Goal: Task Accomplishment & Management: Use online tool/utility

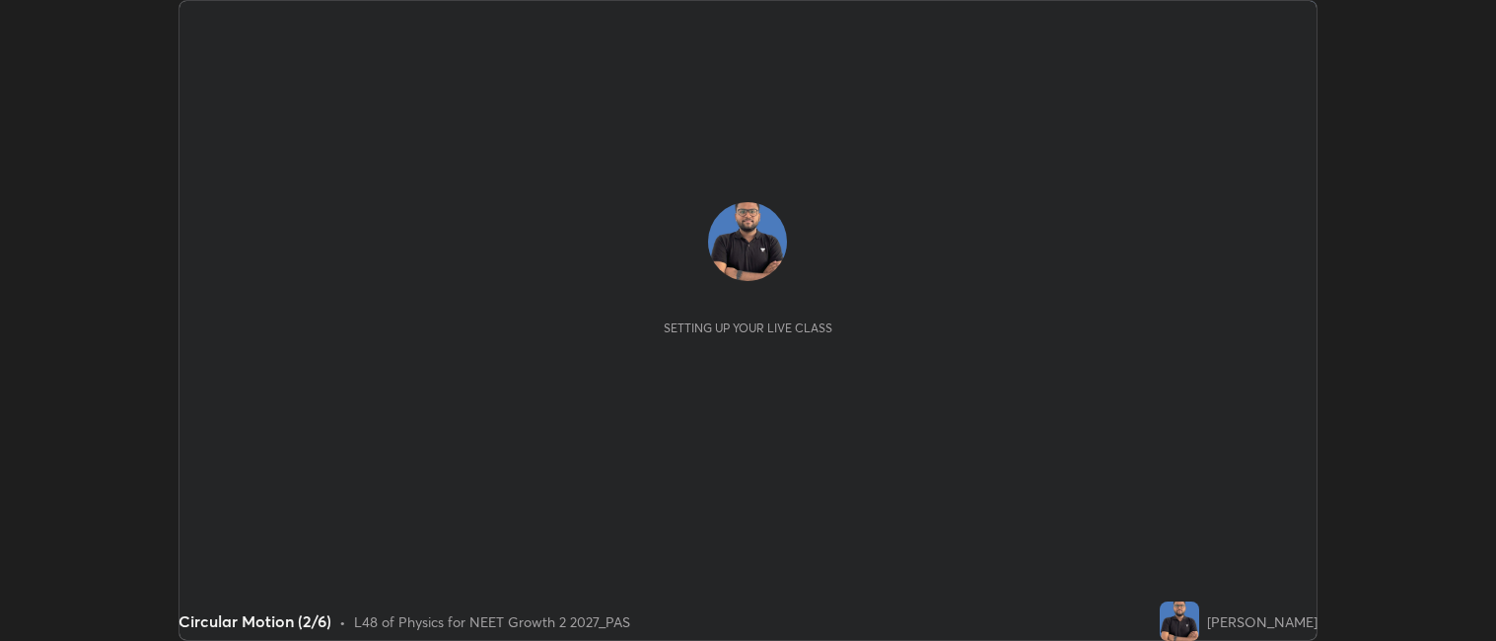
scroll to position [641, 1496]
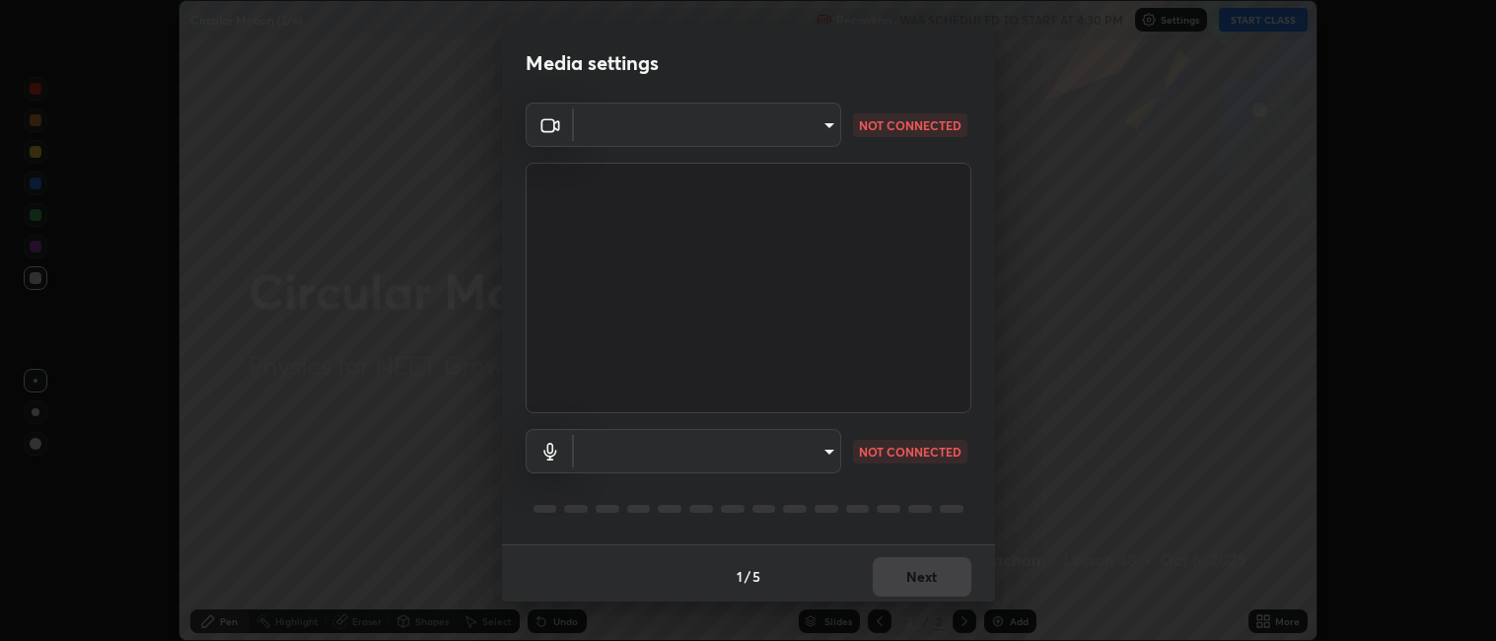
type input "052f9b30e05f62bb2e590cb50044ac96a00de3eab8a32c7a625fc31ec407be61"
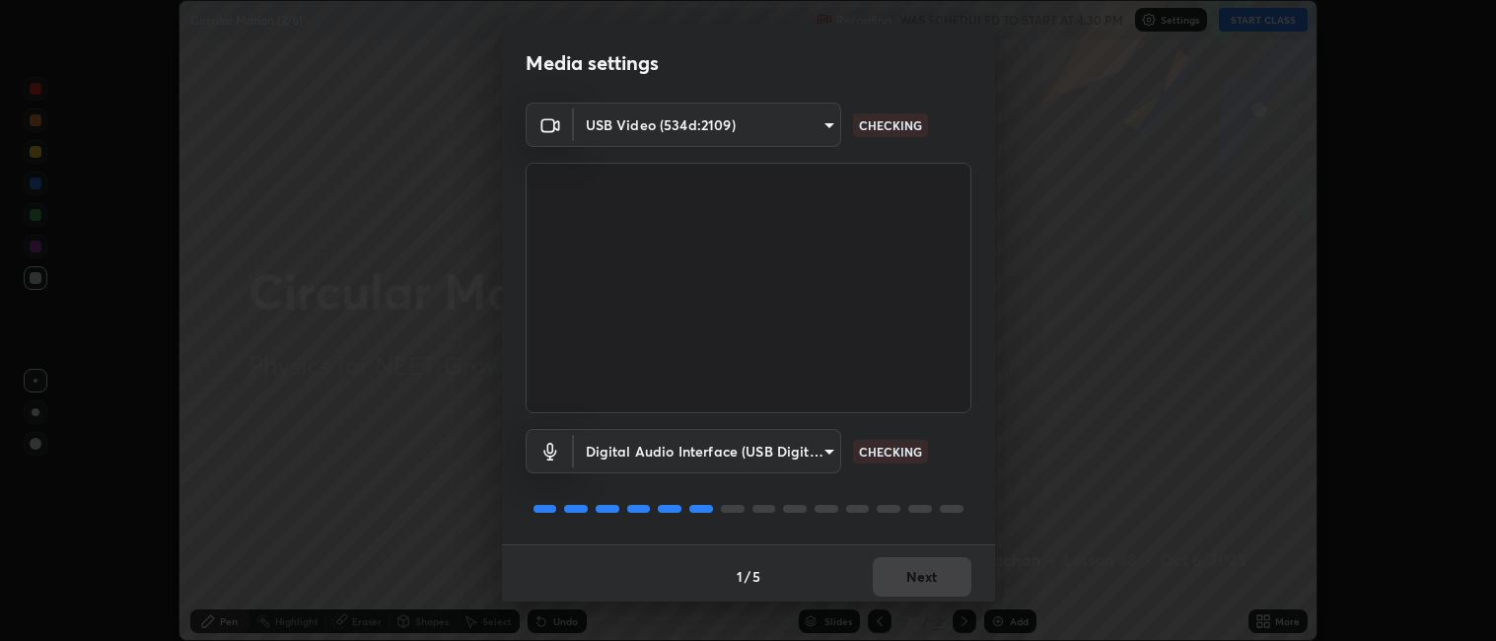
click at [805, 452] on body "Erase all Circular Motion (2/6) Recording WAS SCHEDULED TO START AT 4:30 PM Set…" at bounding box center [748, 320] width 1496 height 641
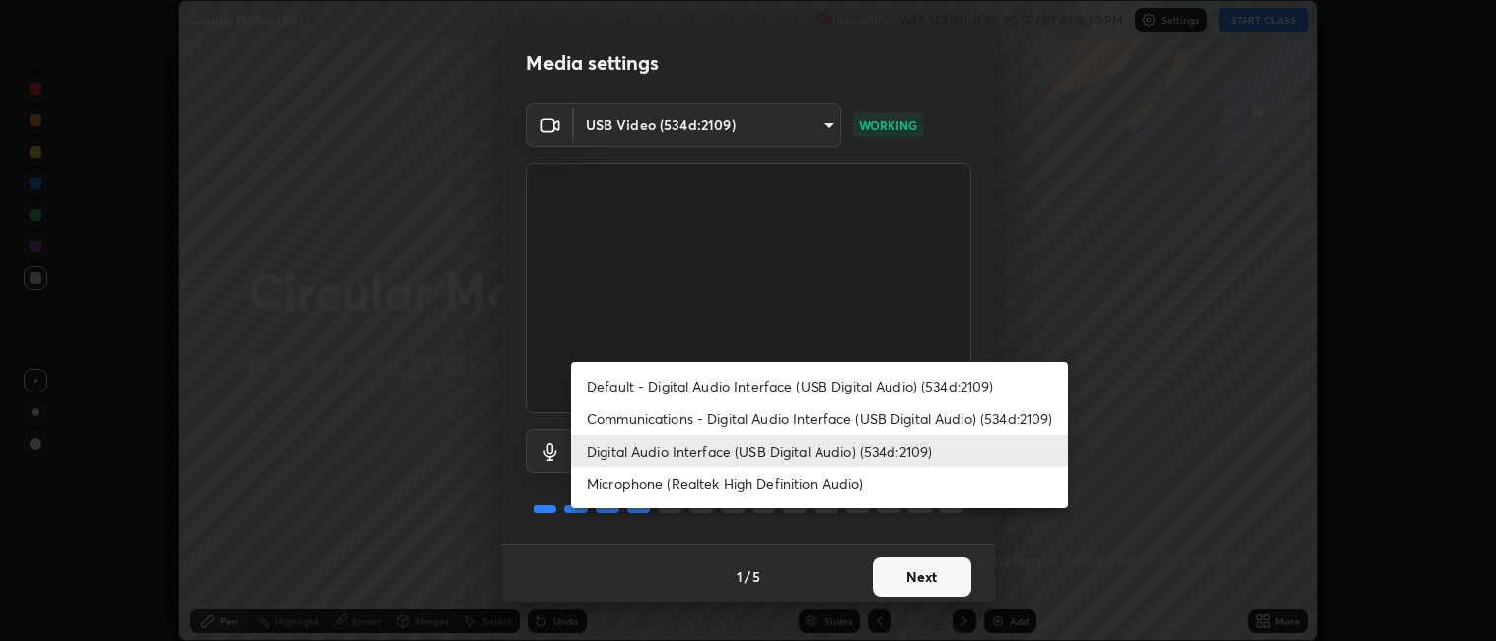
click at [826, 388] on li "Default - Digital Audio Interface (USB Digital Audio) (534d:2109)" at bounding box center [819, 386] width 497 height 33
type input "default"
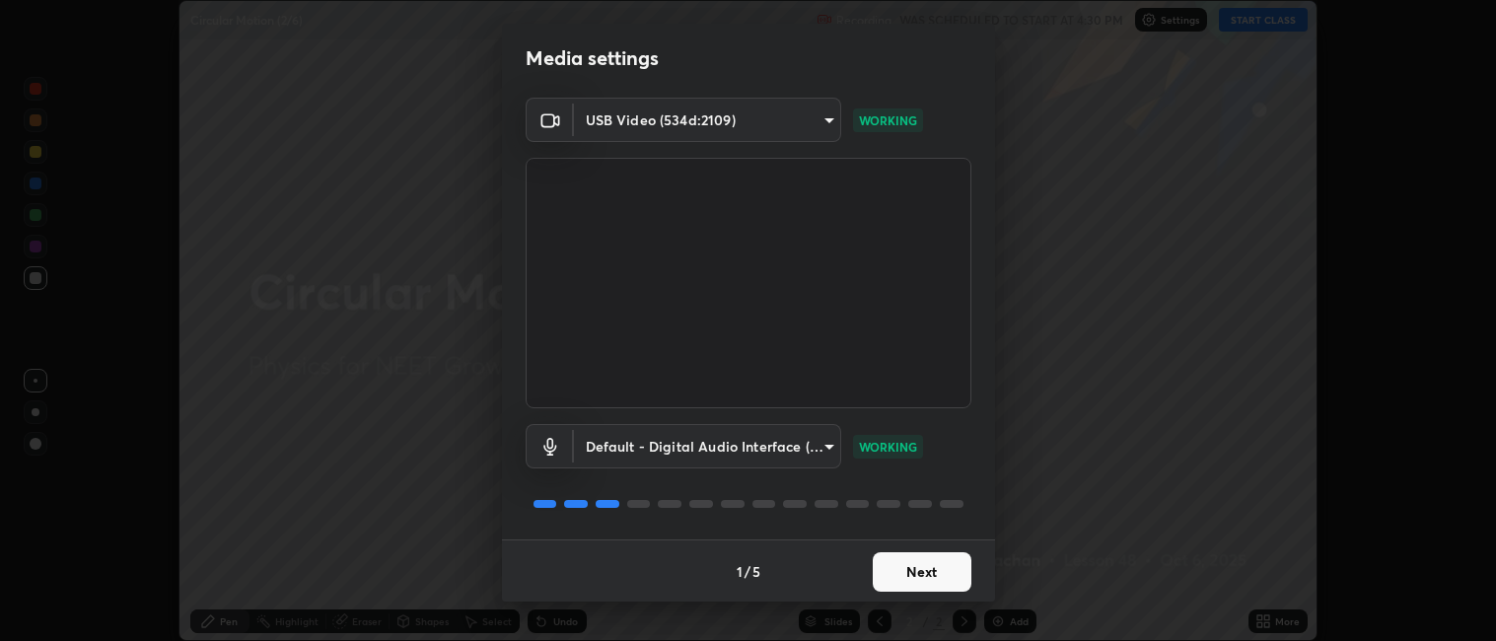
scroll to position [5, 0]
click at [927, 573] on div "1 / 5 Next" at bounding box center [748, 570] width 493 height 63
click at [932, 563] on div "1 / 5 Next" at bounding box center [748, 570] width 493 height 63
click at [928, 567] on div "1 / 5 Next" at bounding box center [748, 570] width 493 height 63
click at [926, 569] on div "1 / 5 Next" at bounding box center [748, 570] width 493 height 63
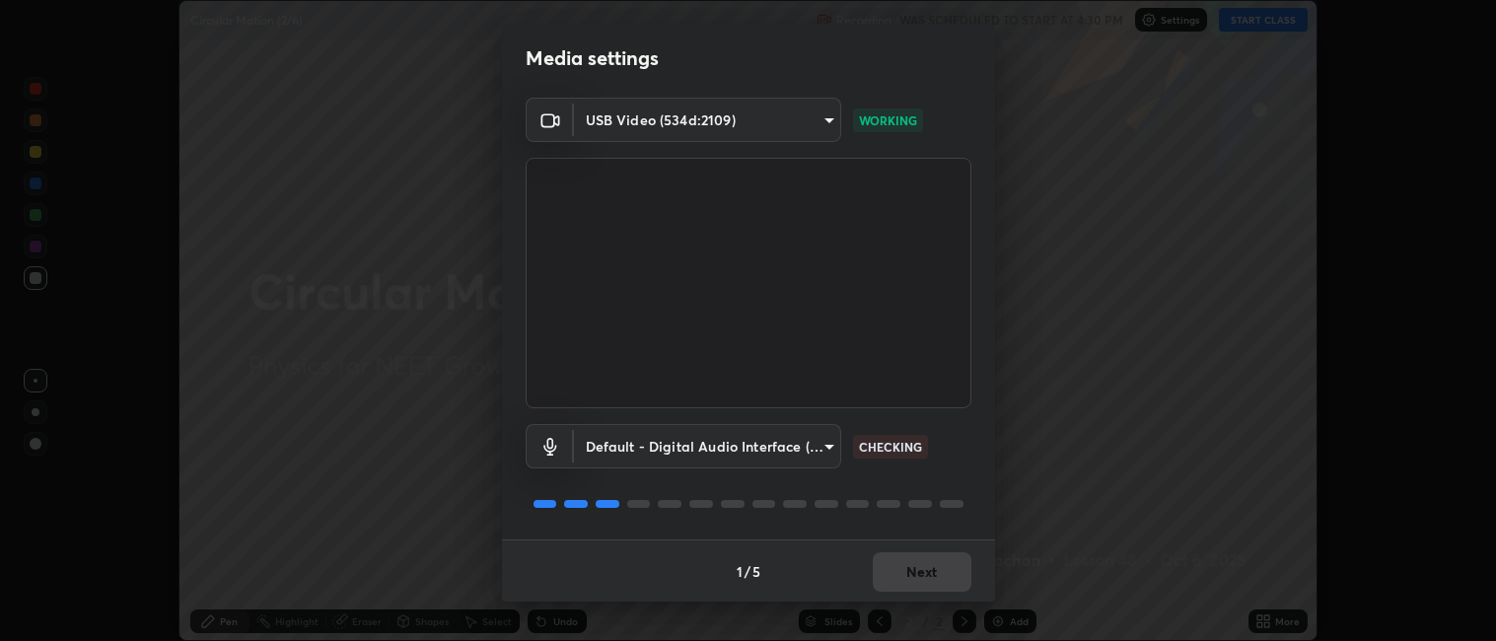
click at [926, 569] on div "1 / 5 Next" at bounding box center [748, 570] width 493 height 63
click at [923, 568] on button "Next" at bounding box center [921, 571] width 99 height 39
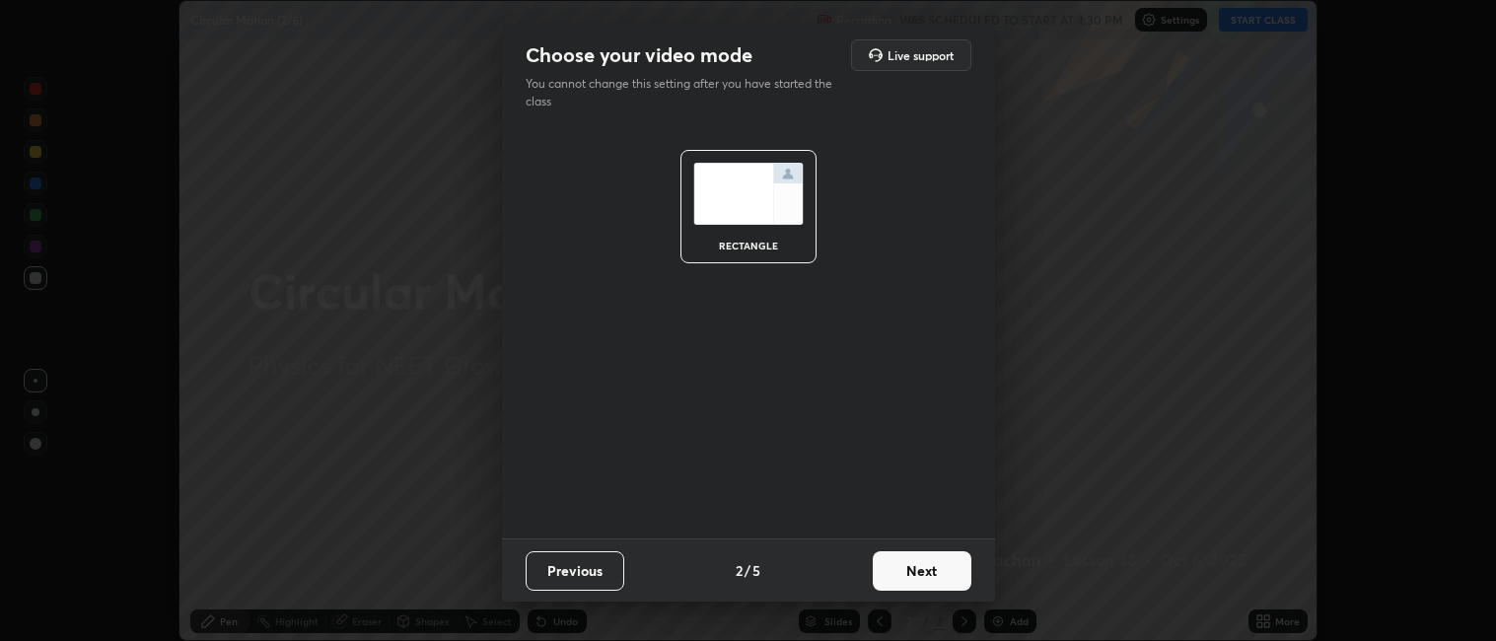
scroll to position [0, 0]
click at [919, 569] on button "Next" at bounding box center [921, 570] width 99 height 39
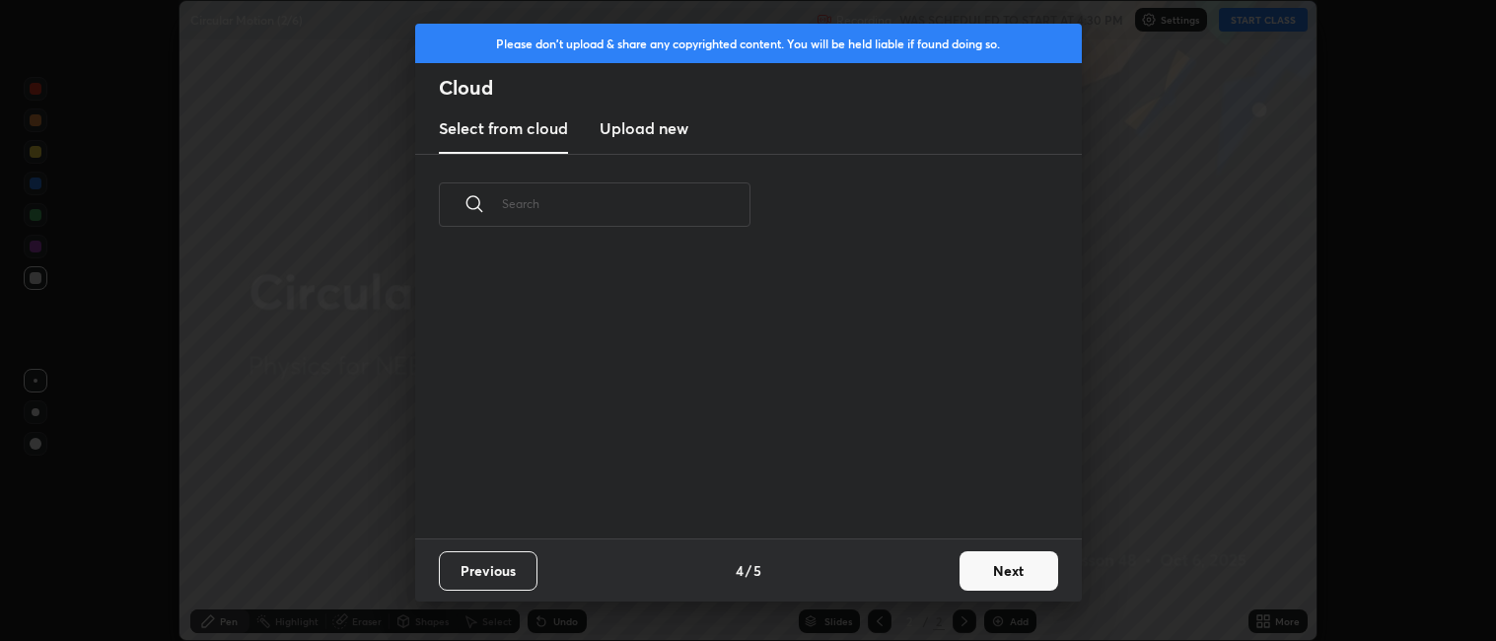
scroll to position [283, 633]
click at [1018, 574] on button "Next" at bounding box center [1008, 570] width 99 height 39
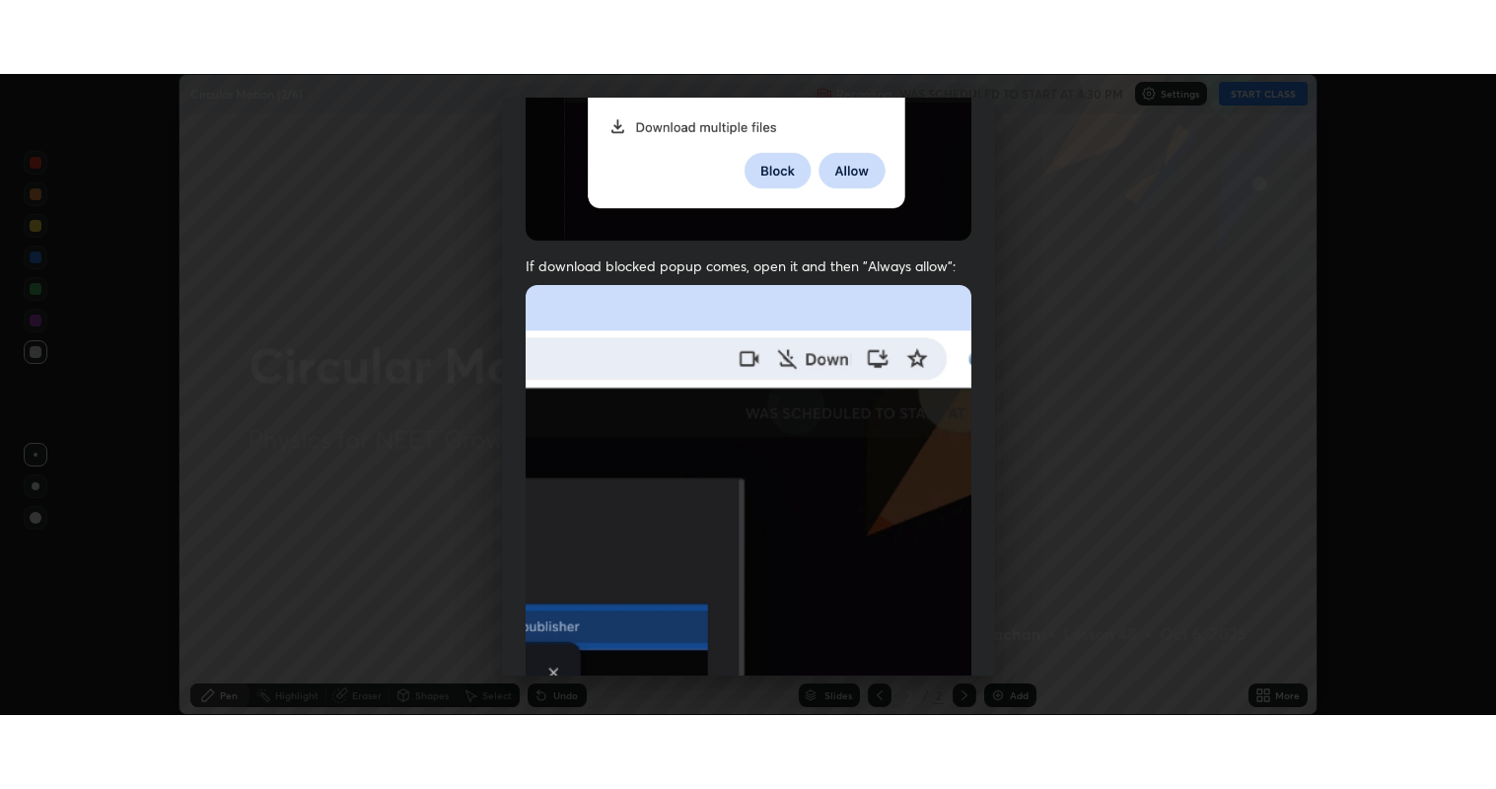
scroll to position [407, 0]
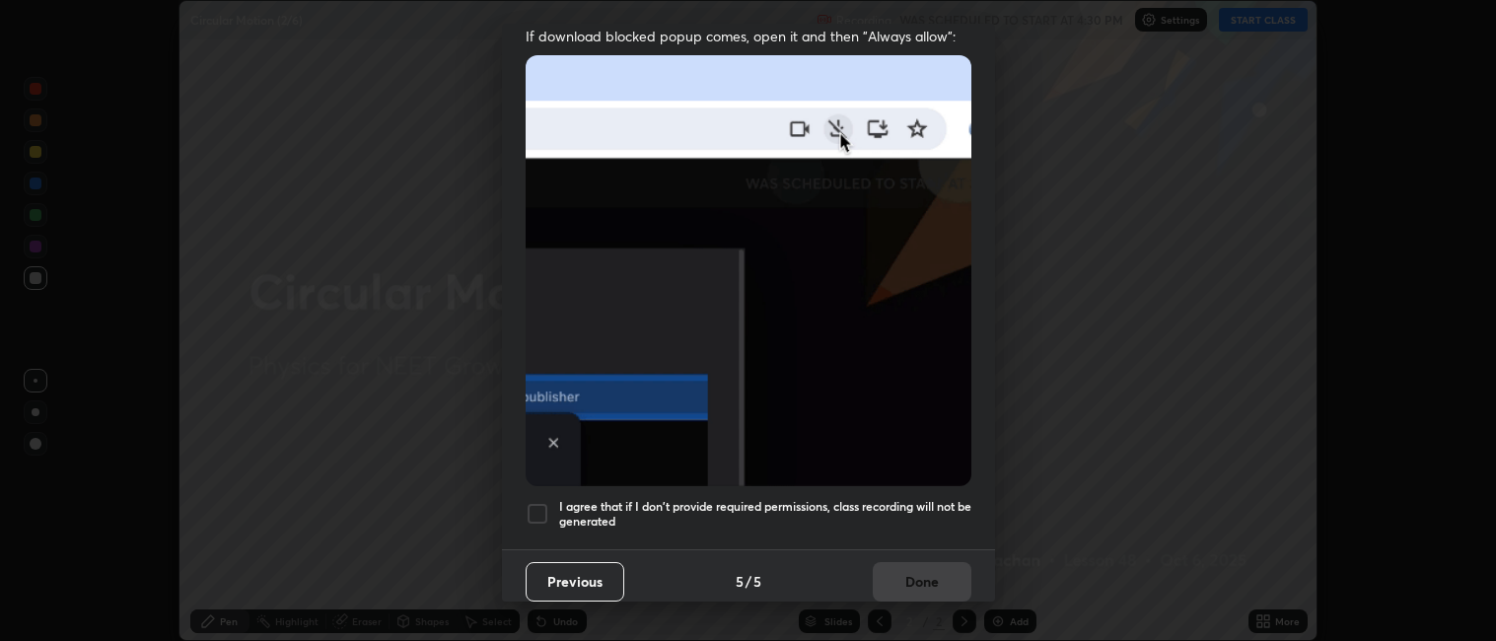
click at [862, 499] on h5 "I agree that if I don't provide required permissions, class recording will not …" at bounding box center [765, 514] width 412 height 31
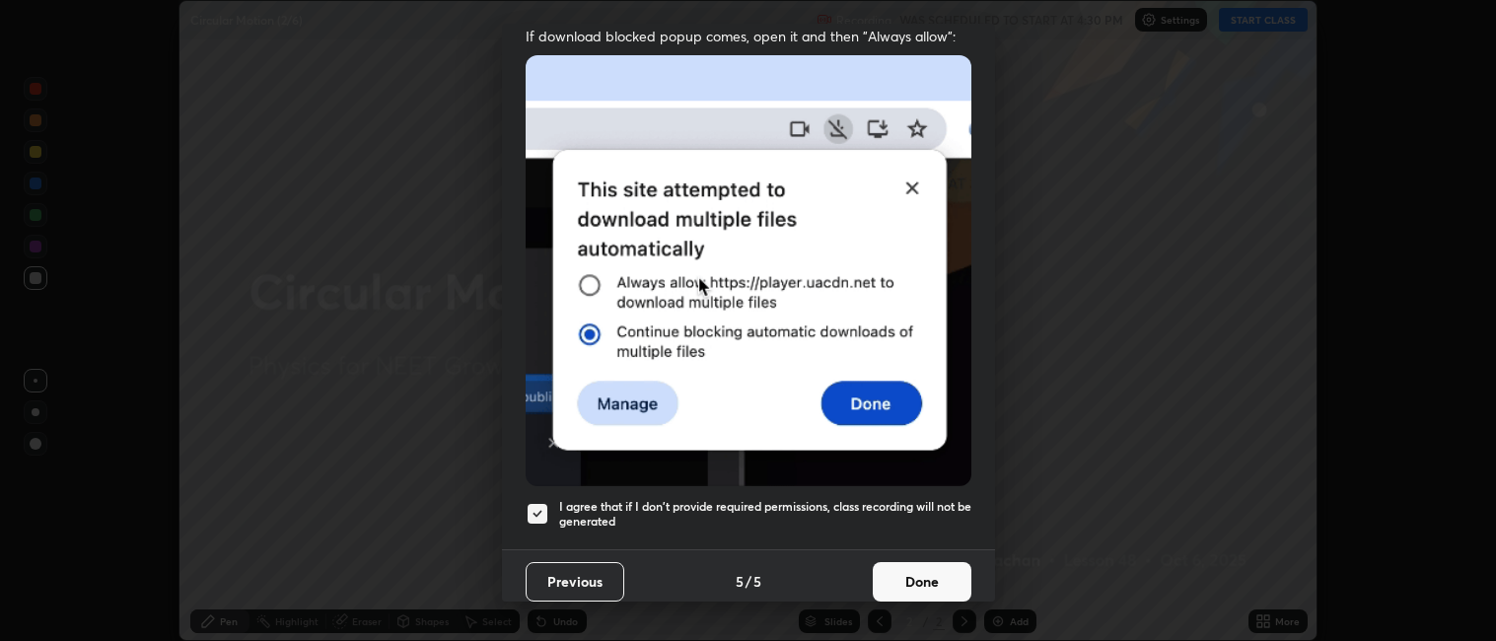
click at [928, 569] on button "Done" at bounding box center [921, 581] width 99 height 39
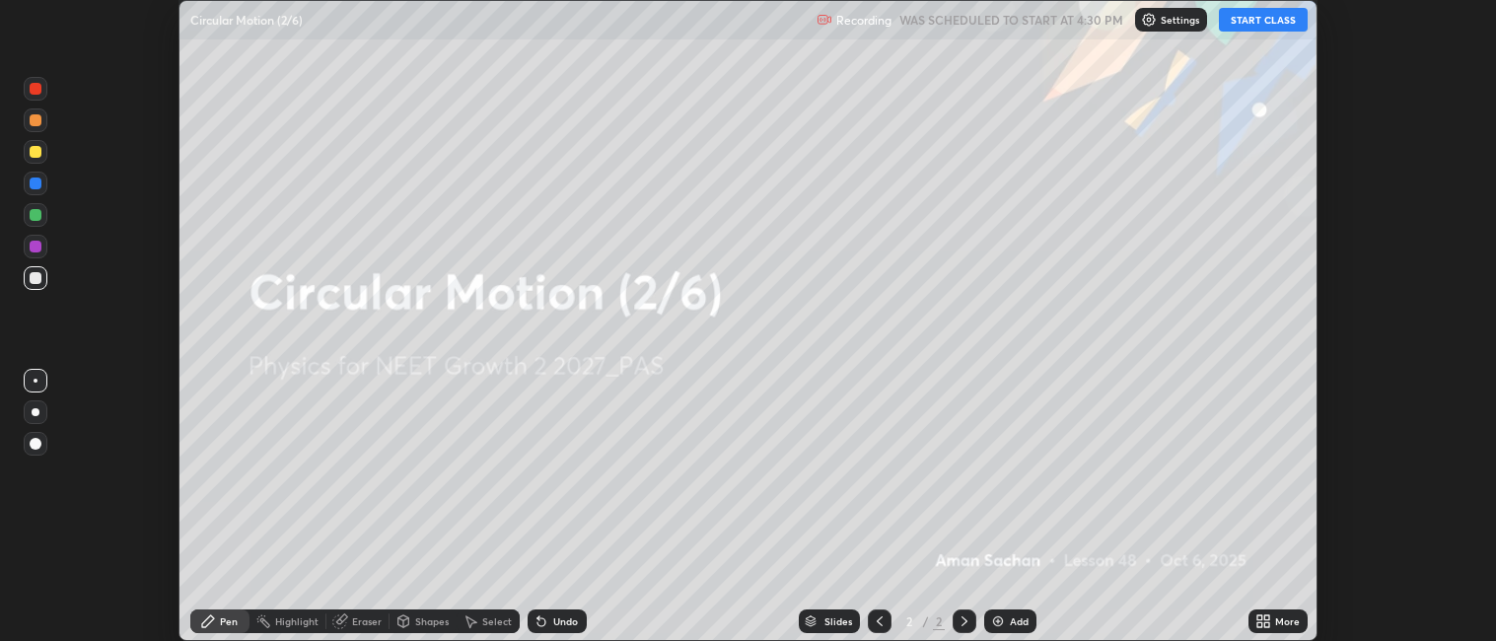
click at [1278, 617] on div "More" at bounding box center [1287, 621] width 25 height 10
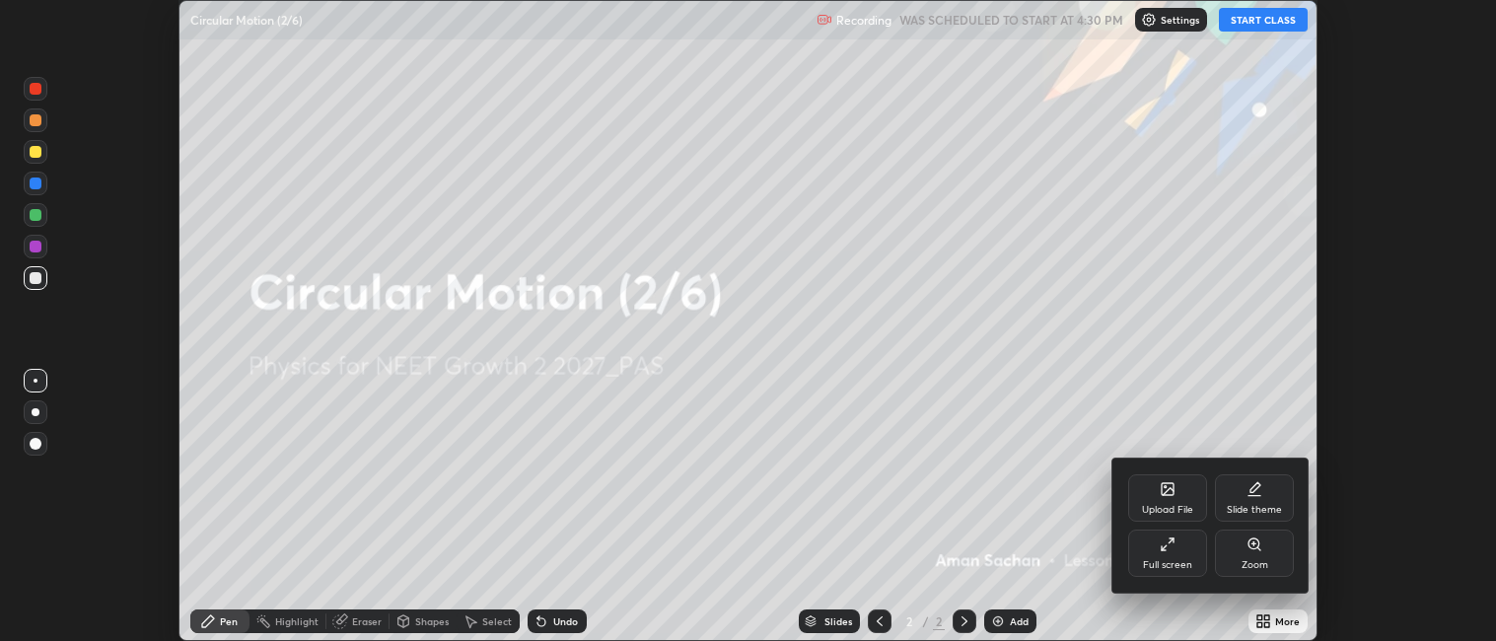
click at [1178, 560] on div "Full screen" at bounding box center [1167, 565] width 49 height 10
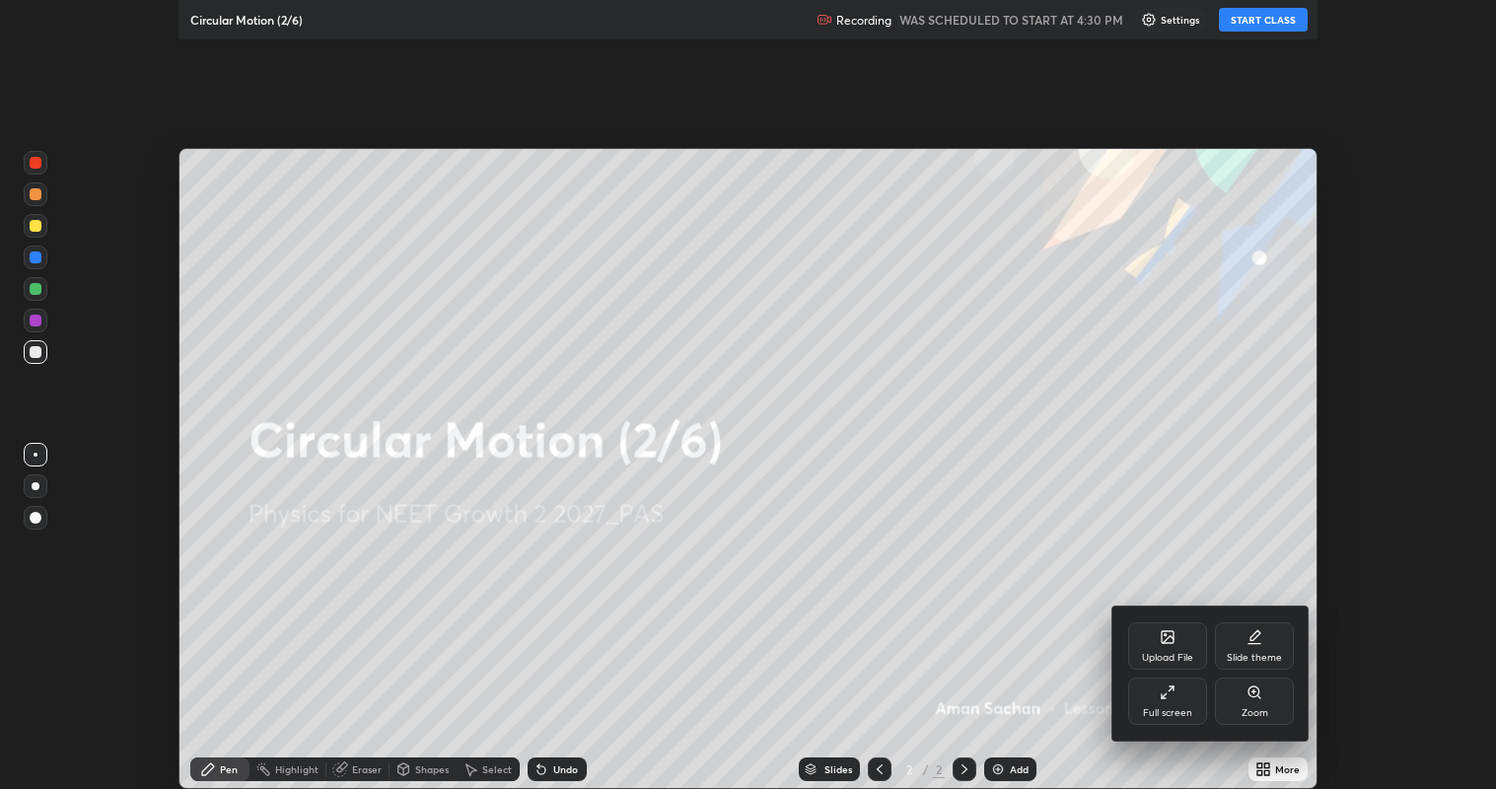
scroll to position [789, 1496]
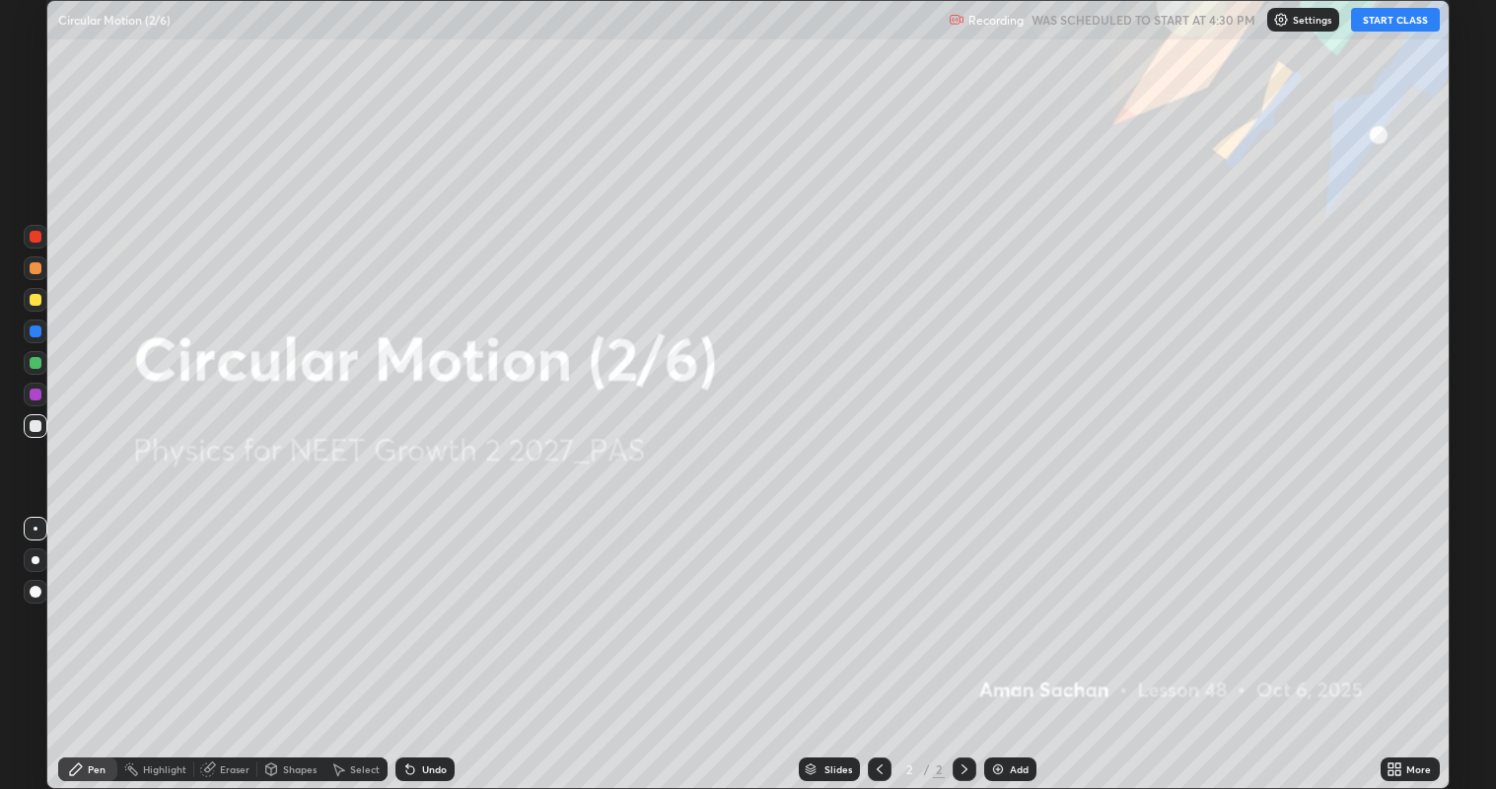
click at [1396, 21] on button "START CLASS" at bounding box center [1395, 20] width 89 height 24
click at [40, 301] on div at bounding box center [36, 300] width 12 height 12
click at [35, 559] on div at bounding box center [36, 560] width 8 height 8
click at [1013, 640] on div "Add" at bounding box center [1019, 769] width 19 height 10
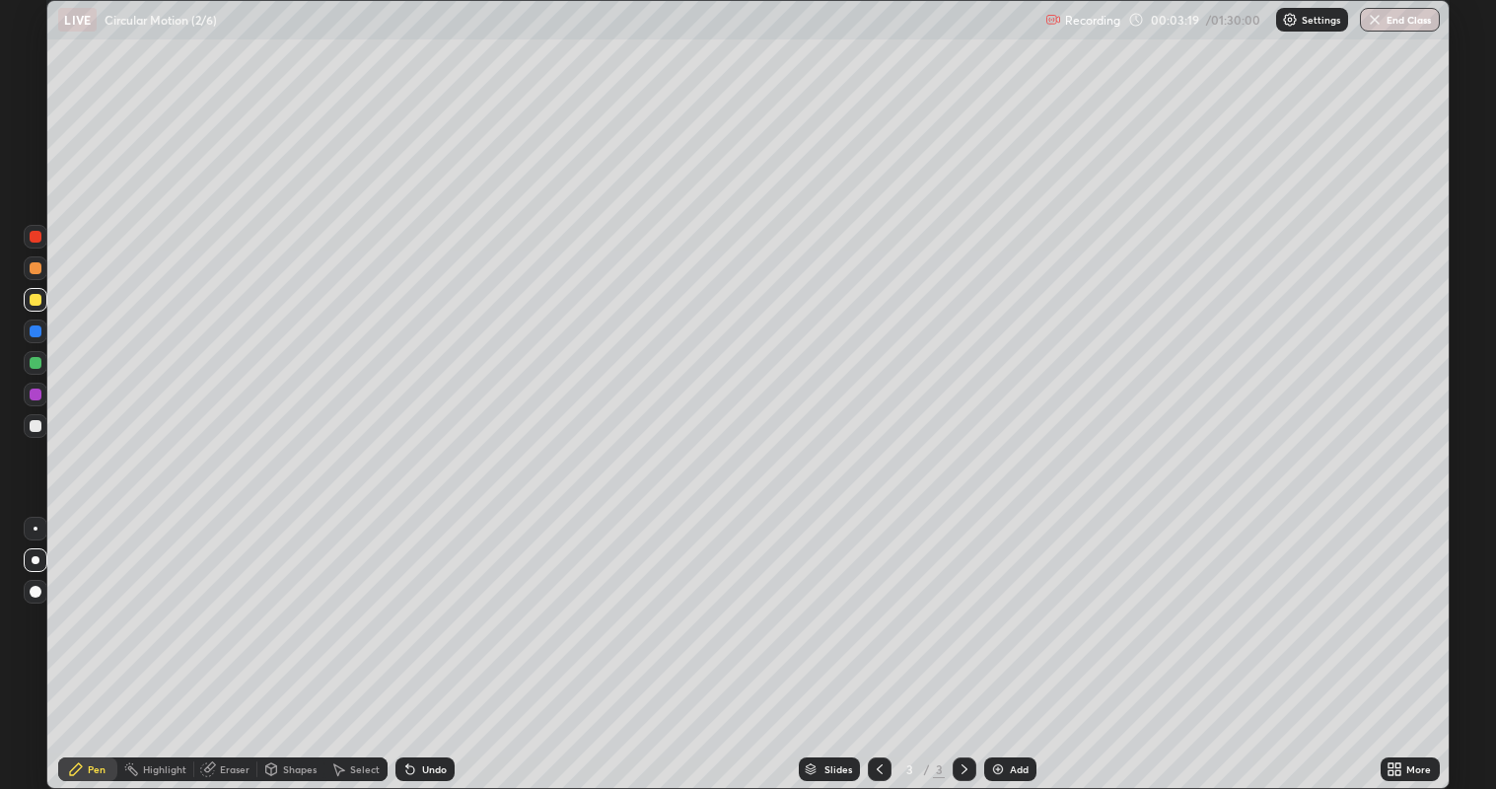
click at [1415, 640] on div "More" at bounding box center [1418, 769] width 25 height 10
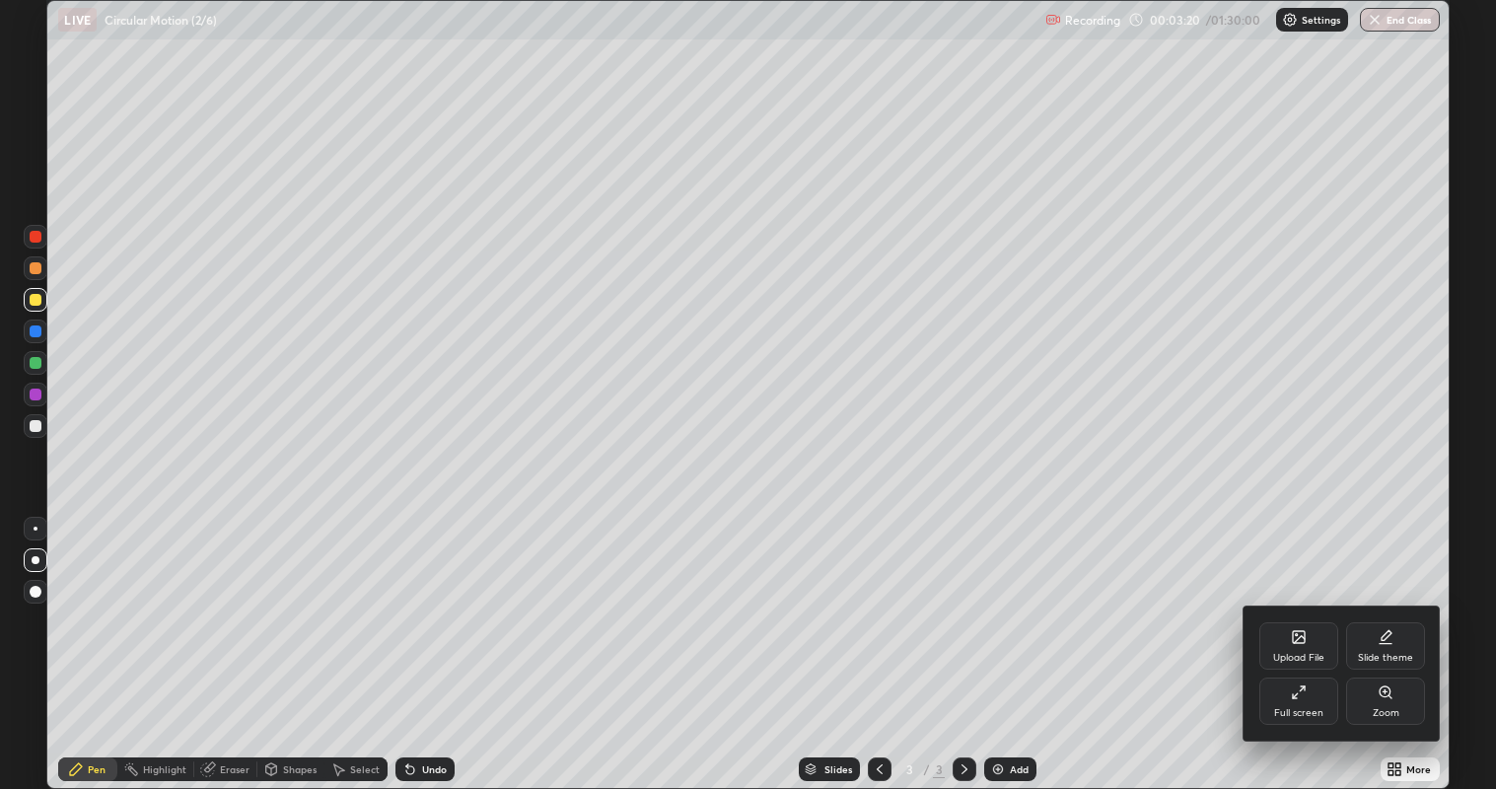
click at [1387, 640] on div "Slide theme" at bounding box center [1385, 645] width 79 height 47
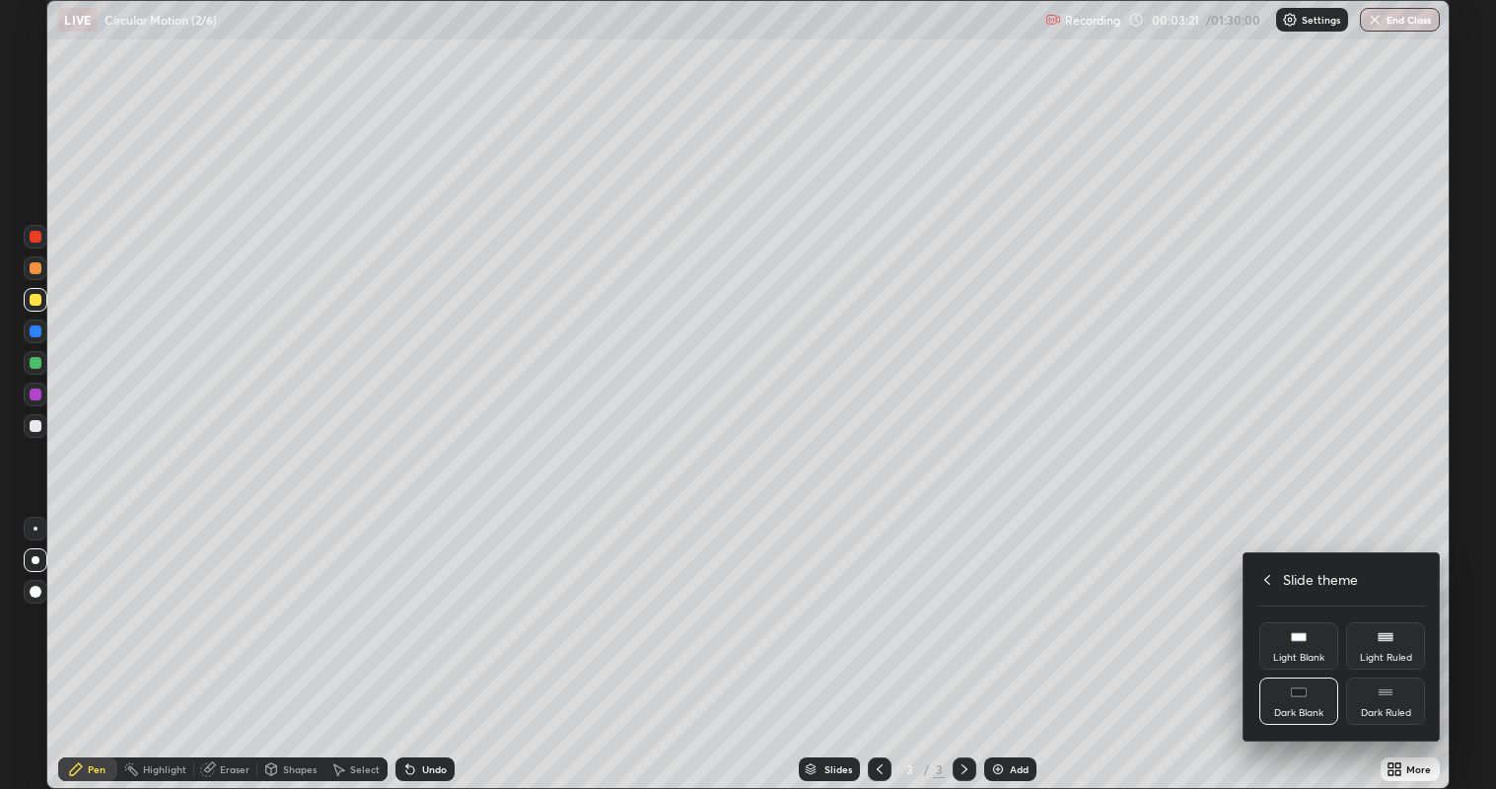
click at [1382, 640] on rect at bounding box center [1384, 692] width 15 height 8
click at [1267, 579] on icon at bounding box center [1267, 580] width 16 height 16
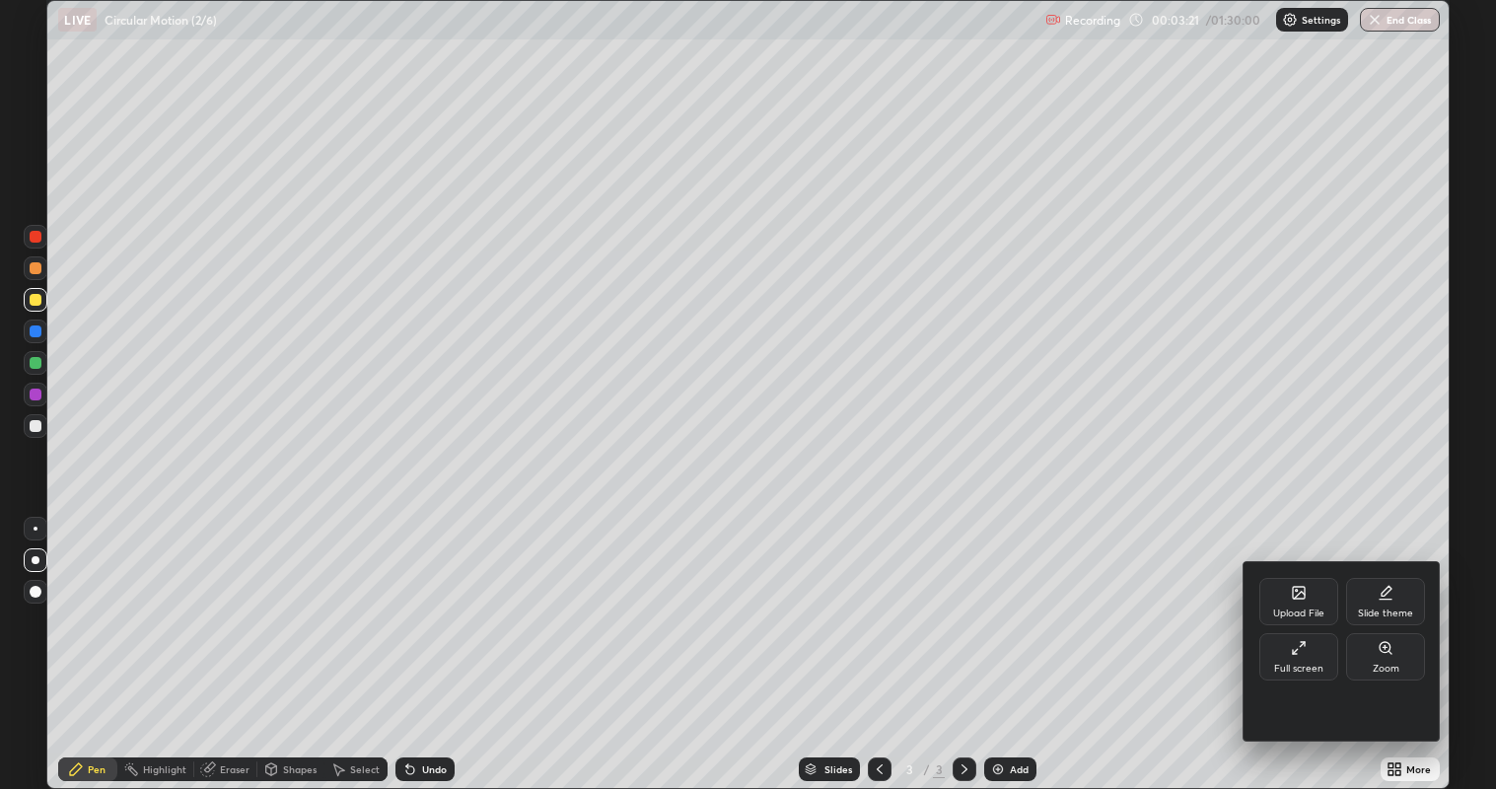
click at [1296, 504] on div at bounding box center [748, 394] width 1496 height 789
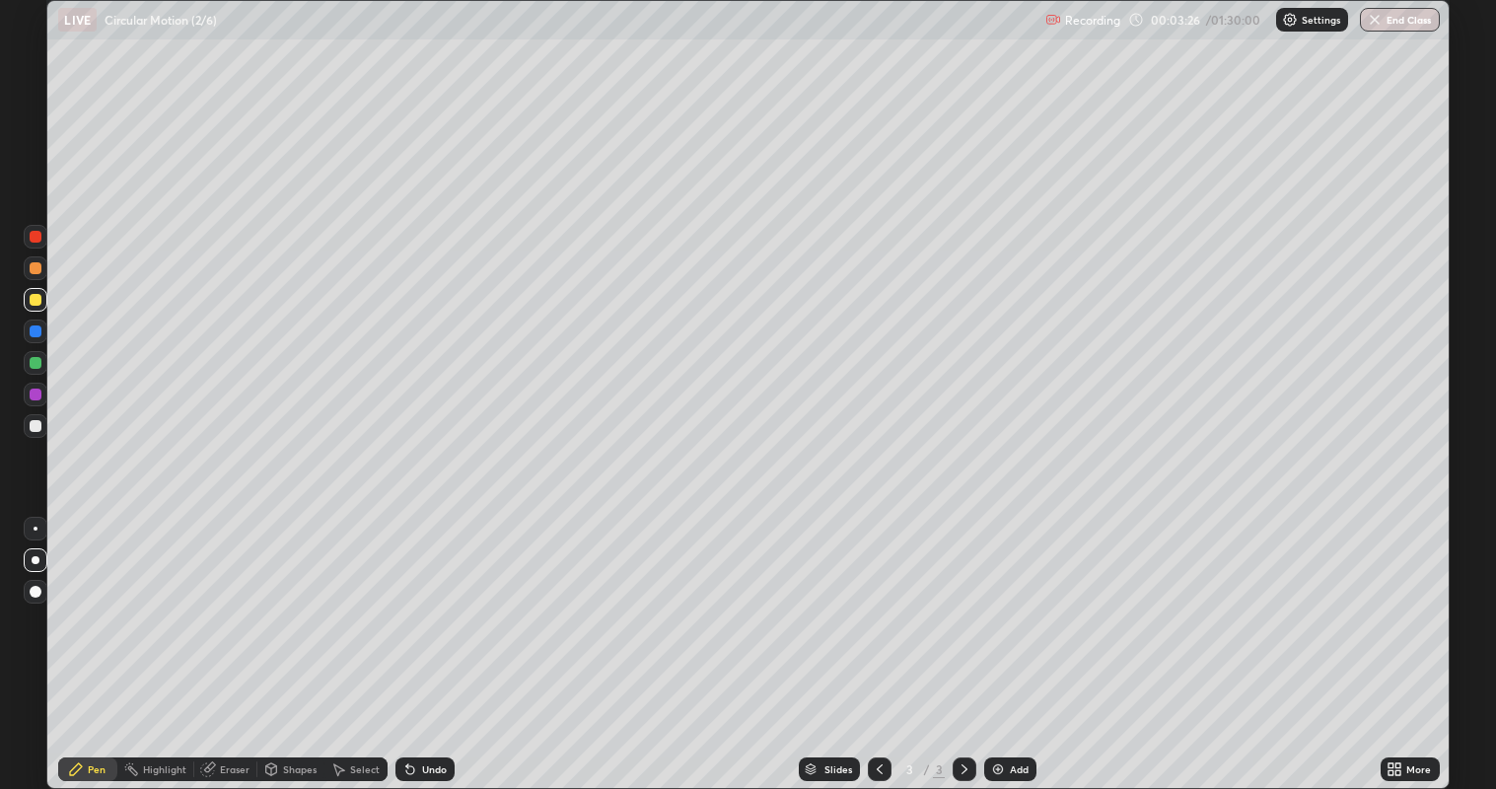
click at [1007, 640] on div "Add" at bounding box center [1010, 769] width 52 height 24
click at [292, 640] on div "Shapes" at bounding box center [300, 769] width 34 height 10
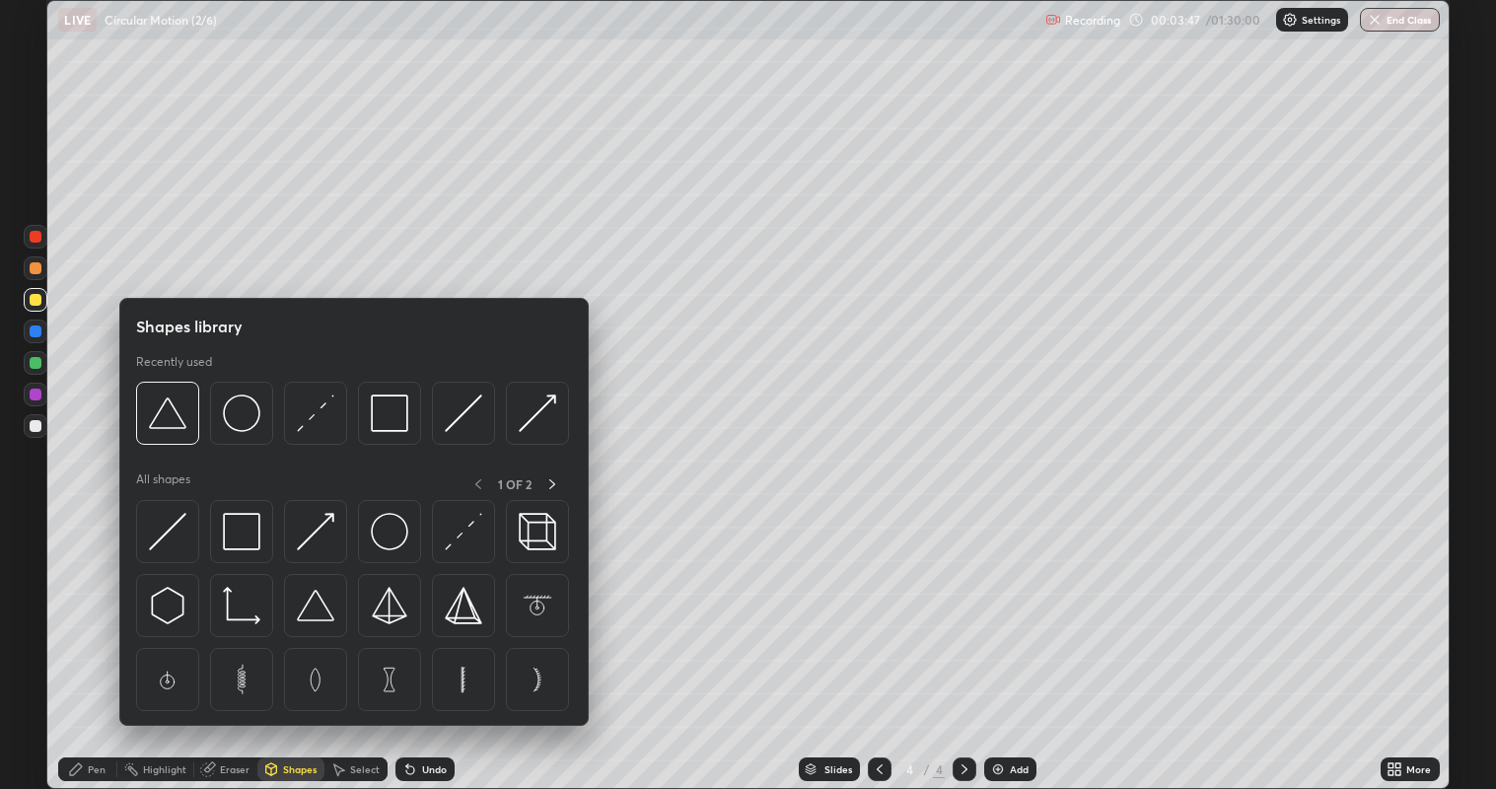
click at [456, 546] on img at bounding box center [463, 531] width 37 height 37
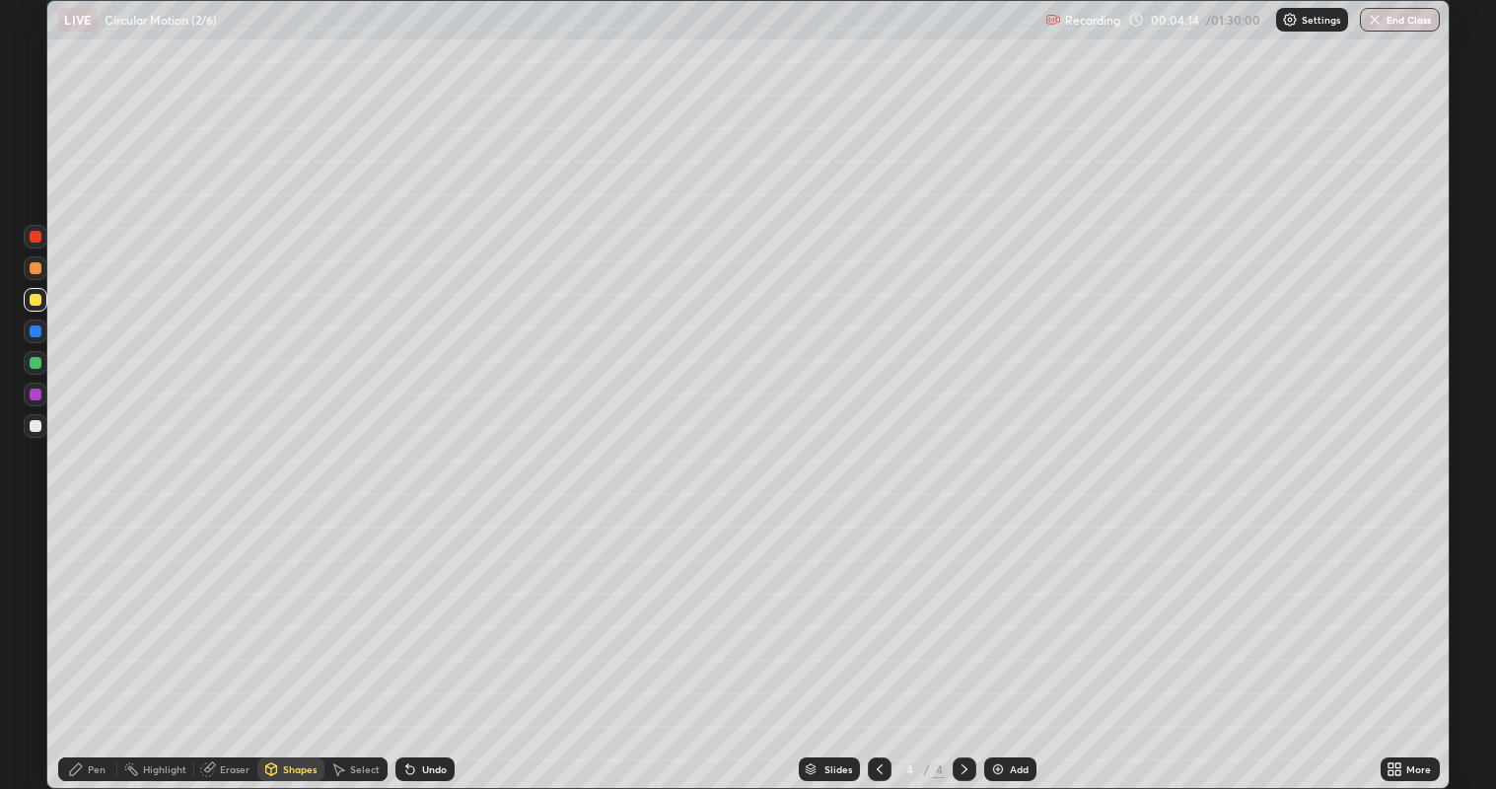
click at [46, 424] on div at bounding box center [36, 426] width 24 height 24
click at [35, 303] on div at bounding box center [36, 300] width 12 height 12
click at [39, 422] on div at bounding box center [36, 426] width 12 height 12
click at [432, 640] on div "Undo" at bounding box center [434, 769] width 25 height 10
click at [79, 640] on icon at bounding box center [76, 769] width 16 height 16
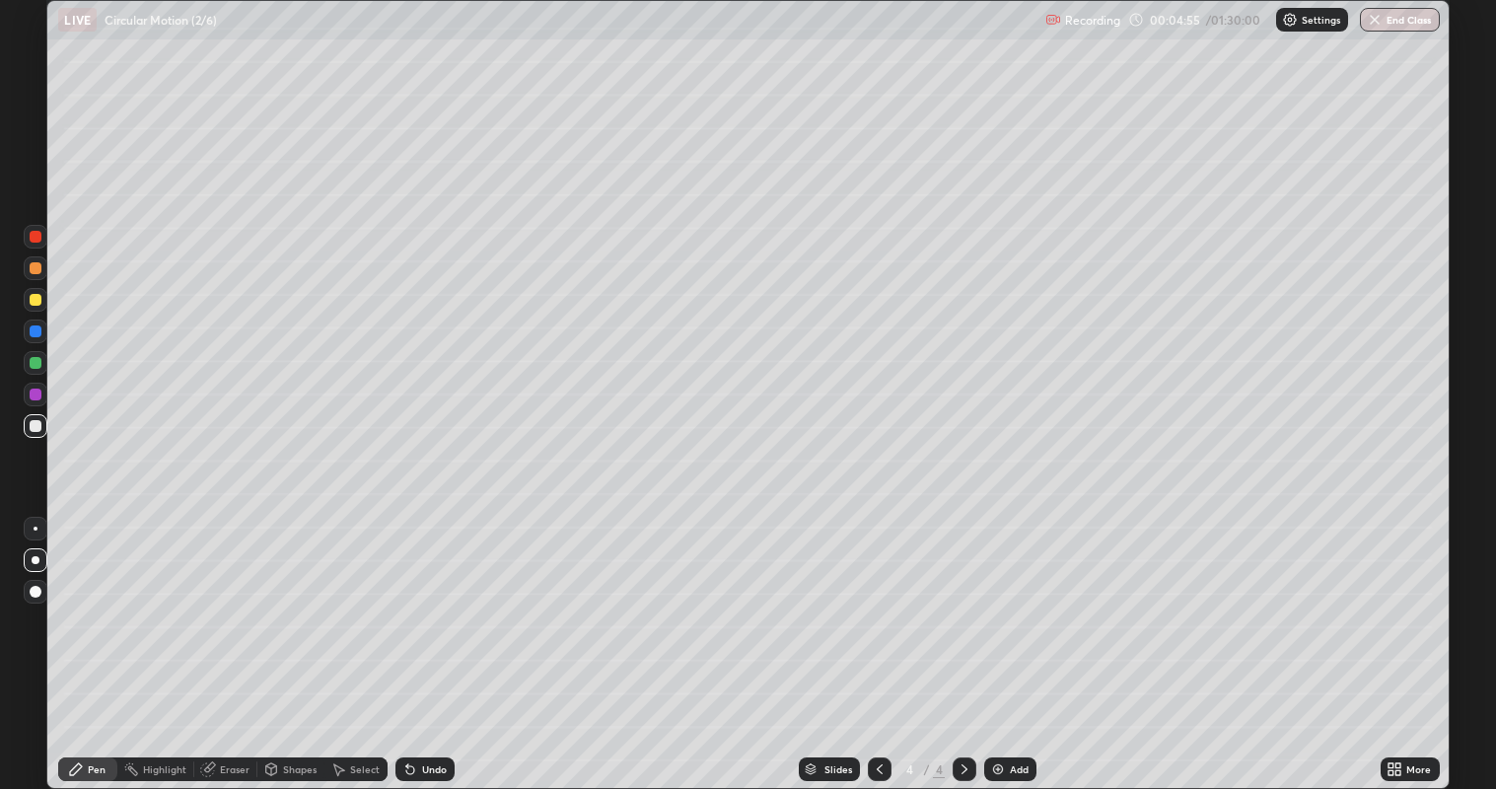
click at [34, 300] on div at bounding box center [36, 300] width 12 height 12
click at [39, 430] on div at bounding box center [36, 426] width 12 height 12
click at [36, 363] on div at bounding box center [36, 363] width 12 height 12
click at [34, 422] on div at bounding box center [36, 426] width 12 height 12
click at [35, 300] on div at bounding box center [36, 300] width 12 height 12
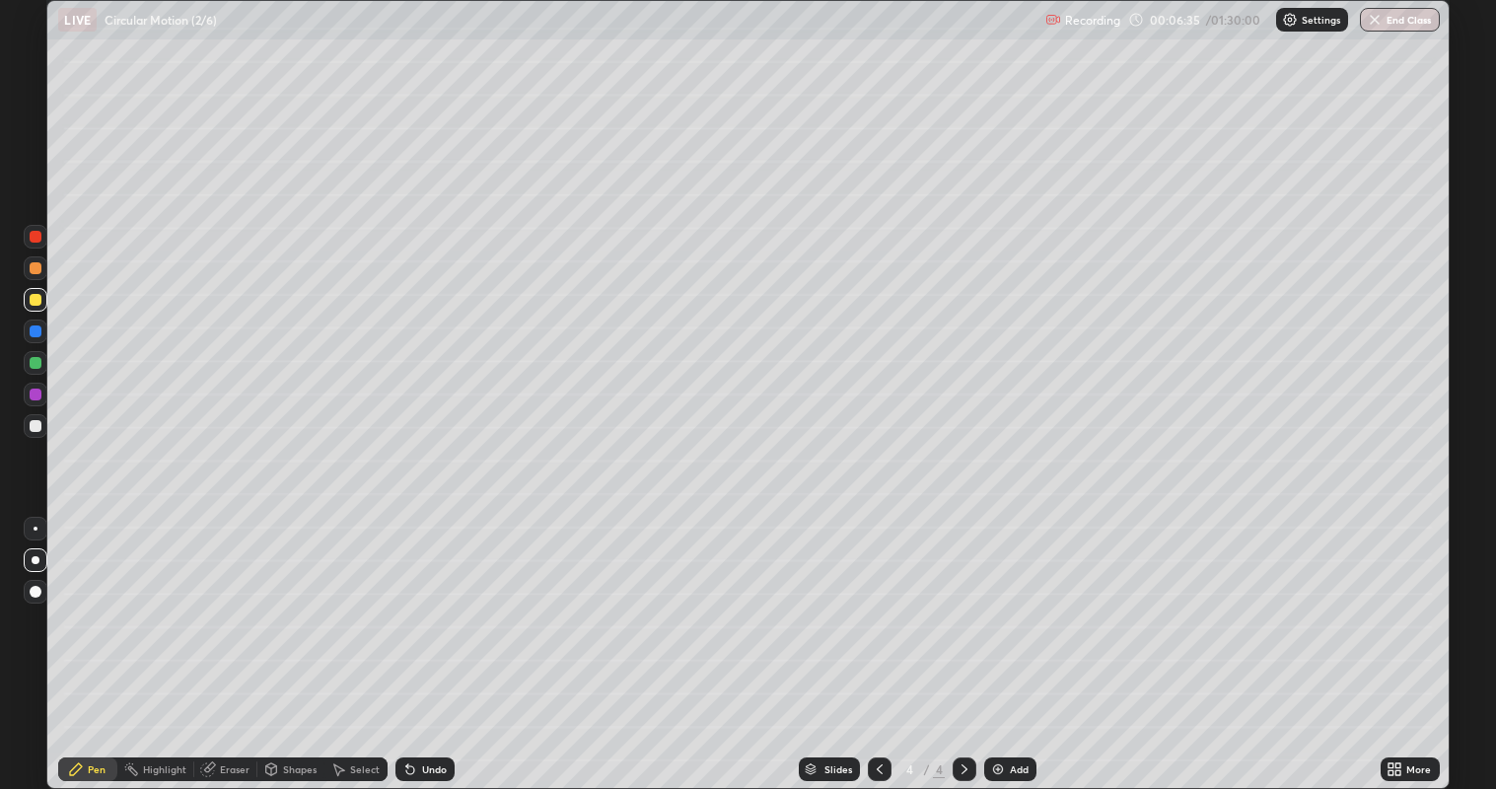
click at [433, 640] on div "Undo" at bounding box center [434, 769] width 25 height 10
click at [37, 430] on div at bounding box center [36, 426] width 12 height 12
click at [39, 368] on div at bounding box center [36, 363] width 12 height 12
click at [35, 303] on div at bounding box center [36, 300] width 12 height 12
click at [35, 332] on div at bounding box center [36, 331] width 12 height 12
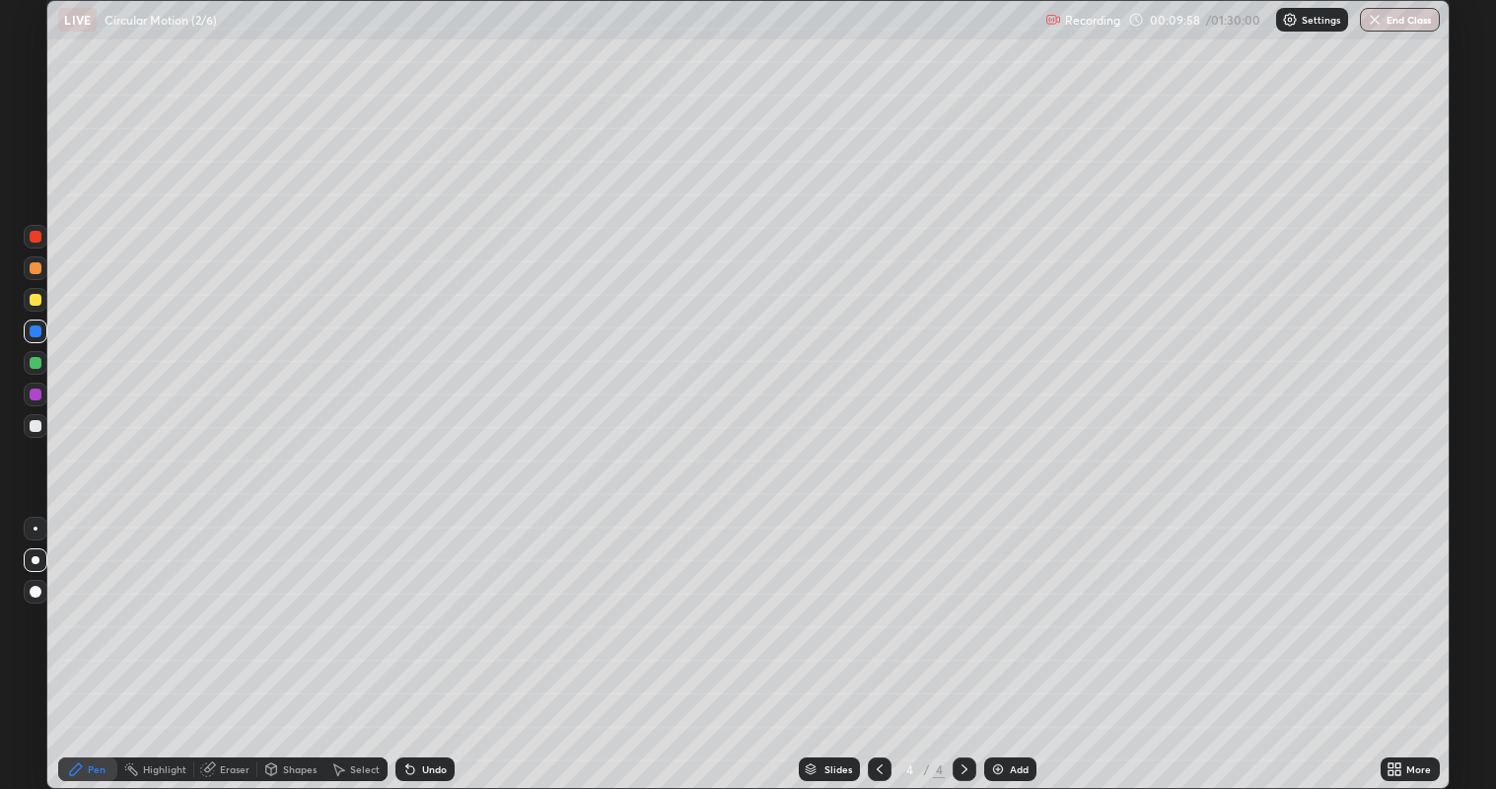
click at [45, 427] on div at bounding box center [36, 426] width 24 height 24
click at [45, 358] on div at bounding box center [36, 363] width 24 height 24
click at [37, 425] on div at bounding box center [36, 426] width 12 height 12
click at [36, 390] on div at bounding box center [36, 394] width 12 height 12
click at [34, 424] on div at bounding box center [36, 426] width 12 height 12
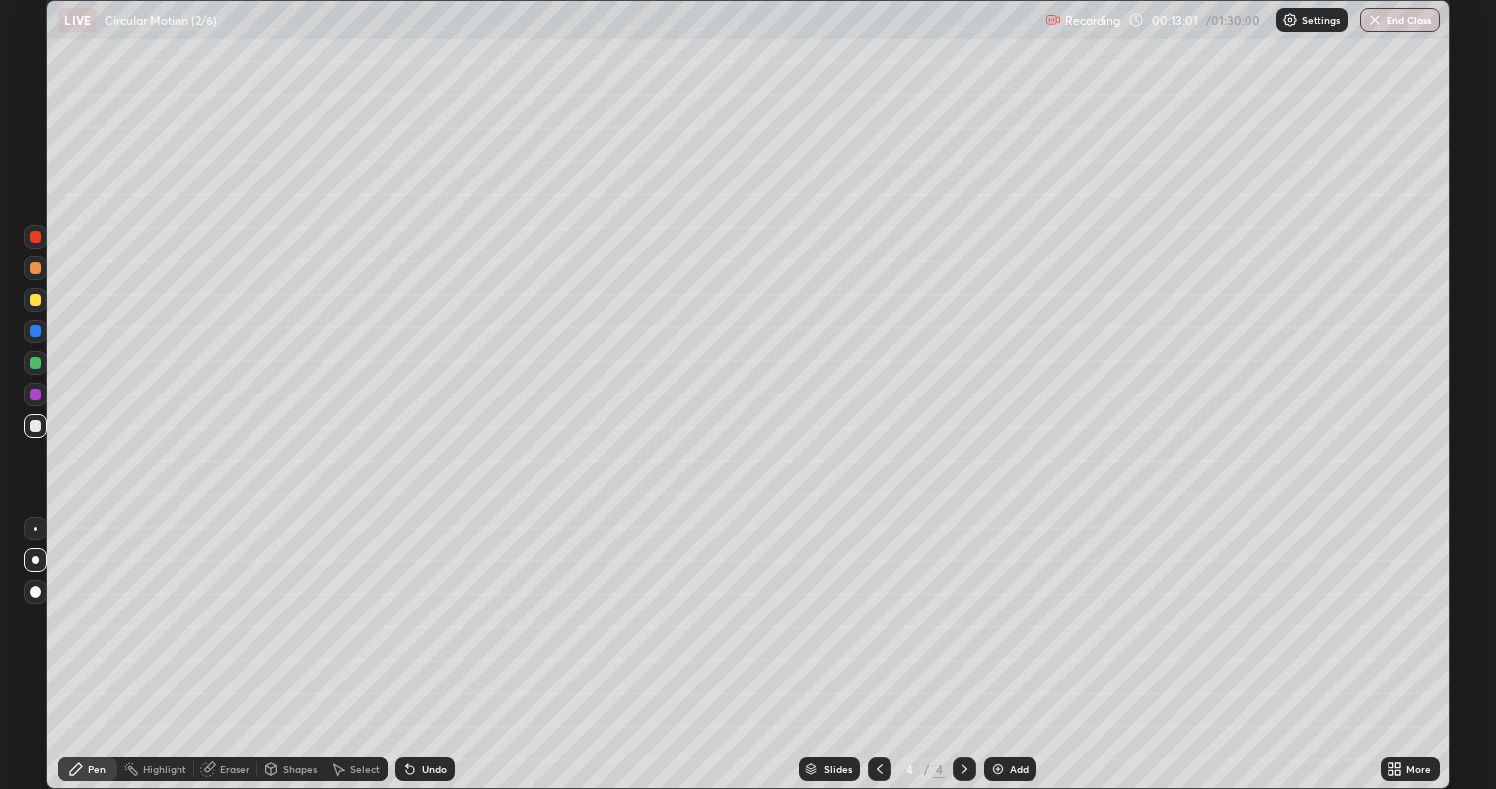
click at [41, 304] on div at bounding box center [36, 300] width 24 height 24
click at [994, 640] on img at bounding box center [998, 769] width 16 height 16
click at [30, 428] on div at bounding box center [36, 426] width 12 height 12
click at [868, 640] on div at bounding box center [880, 769] width 24 height 24
click at [965, 640] on icon at bounding box center [964, 769] width 16 height 16
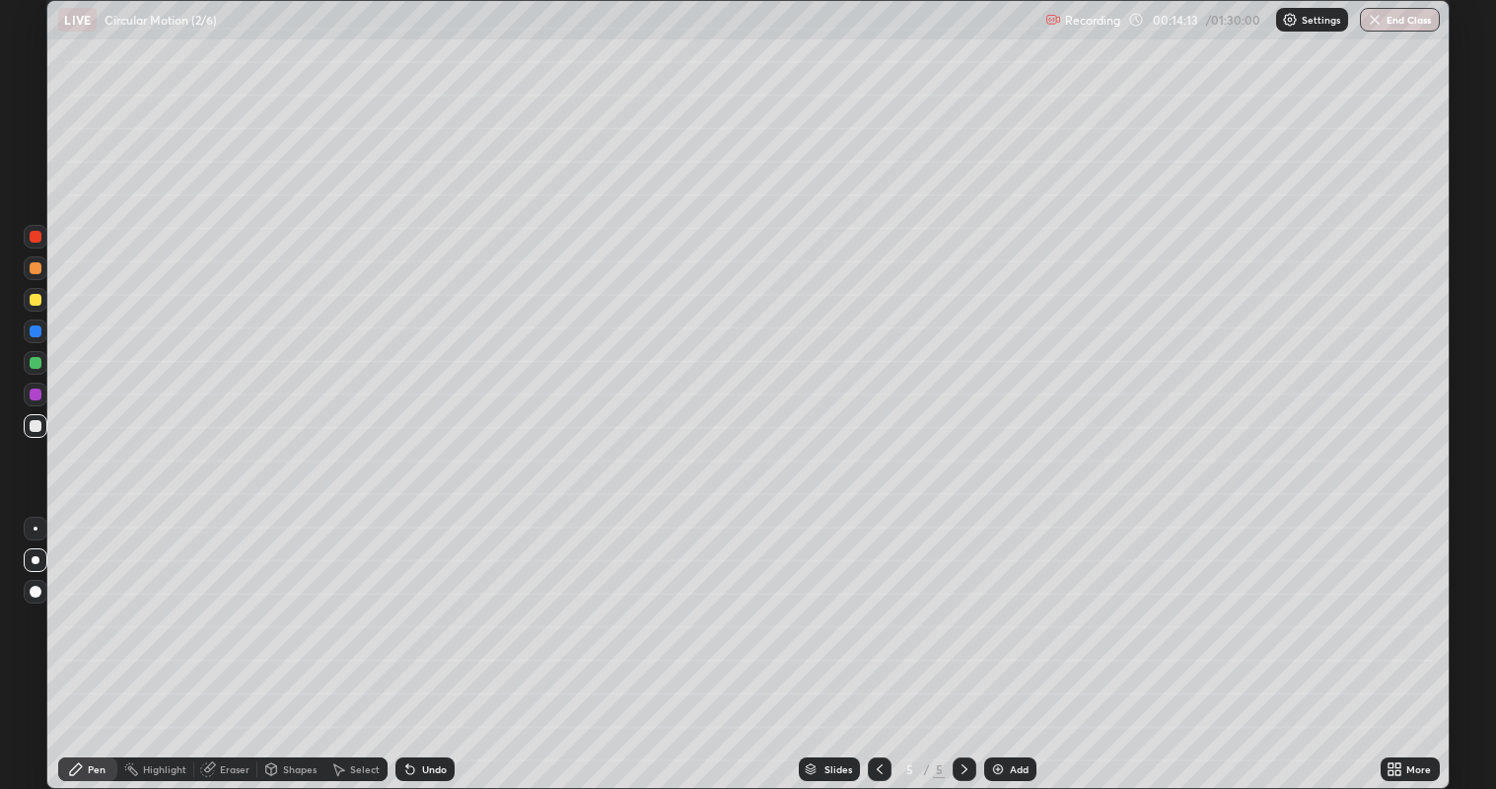
click at [877, 640] on icon at bounding box center [880, 769] width 16 height 16
click at [962, 640] on icon at bounding box center [964, 769] width 16 height 16
click at [877, 640] on icon at bounding box center [880, 769] width 16 height 16
click at [962, 640] on icon at bounding box center [964, 769] width 16 height 16
click at [36, 301] on div at bounding box center [36, 300] width 12 height 12
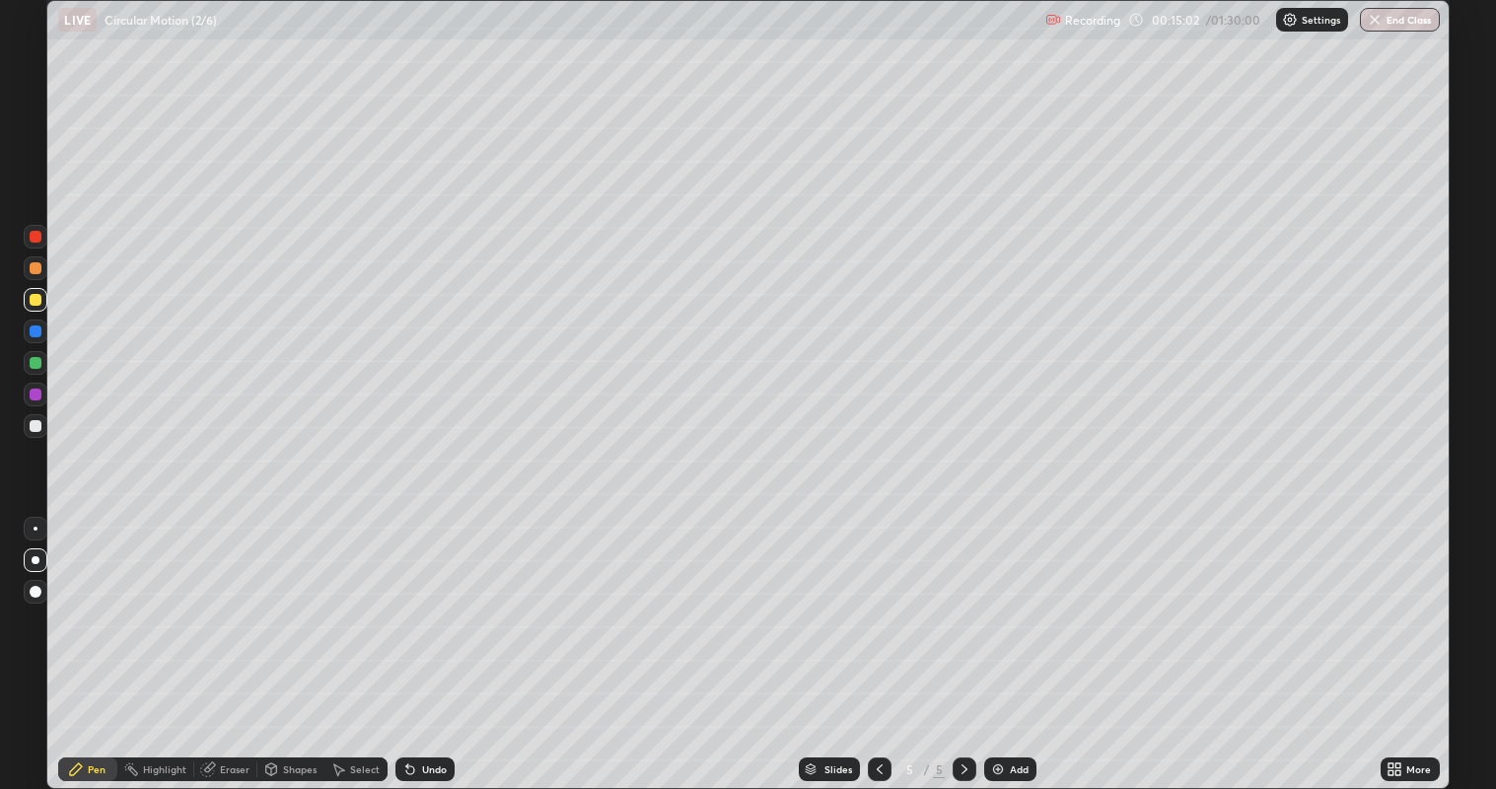
click at [38, 430] on div at bounding box center [36, 426] width 12 height 12
click at [39, 360] on div at bounding box center [36, 363] width 12 height 12
click at [36, 425] on div at bounding box center [36, 426] width 12 height 12
click at [35, 360] on div at bounding box center [36, 363] width 12 height 12
click at [875, 640] on icon at bounding box center [880, 769] width 16 height 16
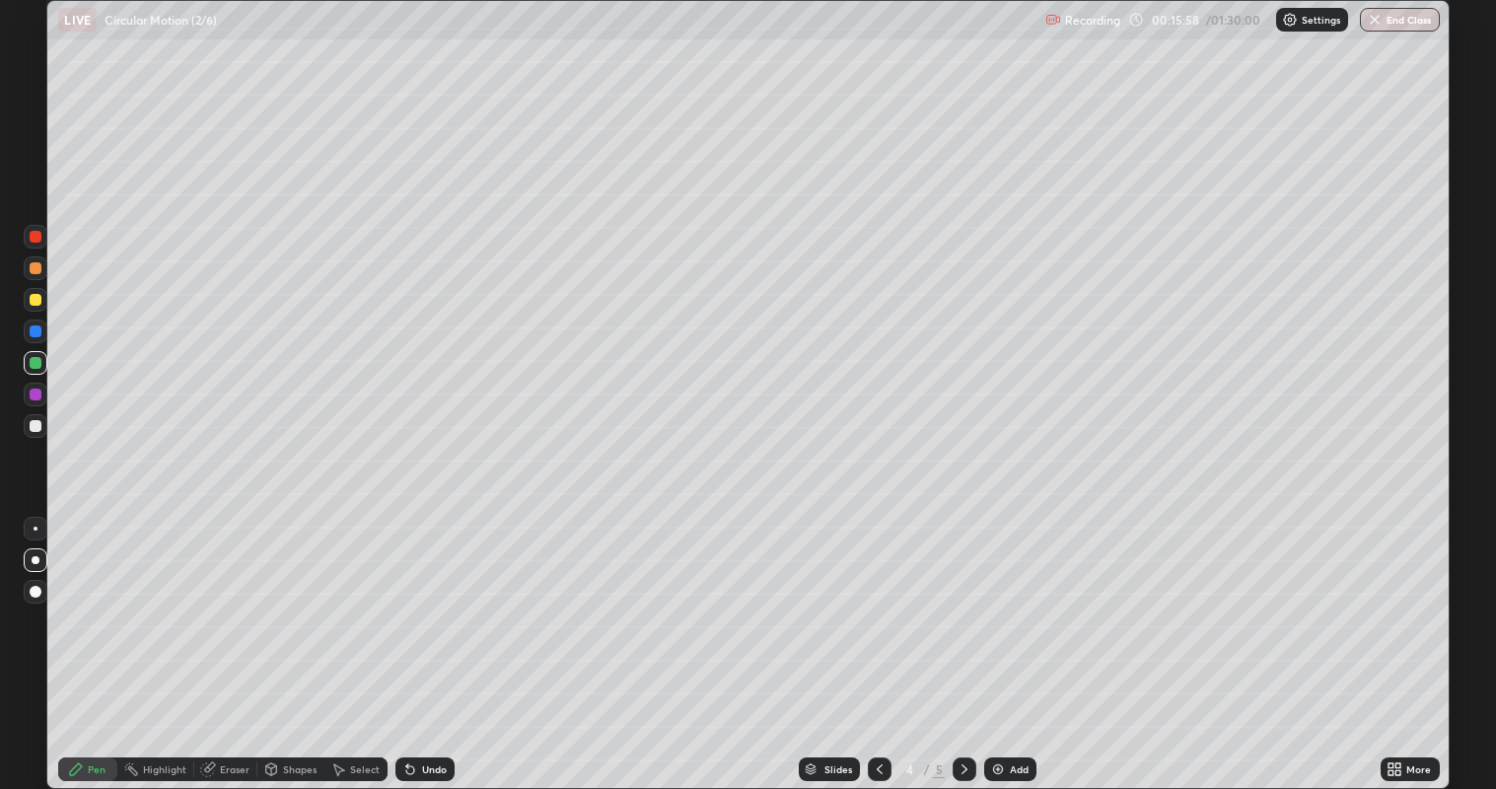
click at [960, 640] on icon at bounding box center [964, 769] width 16 height 16
click at [37, 426] on div at bounding box center [36, 426] width 12 height 12
click at [878, 640] on icon at bounding box center [880, 769] width 16 height 16
click at [1015, 640] on div "Add" at bounding box center [1019, 769] width 19 height 10
click at [45, 298] on div at bounding box center [36, 300] width 24 height 24
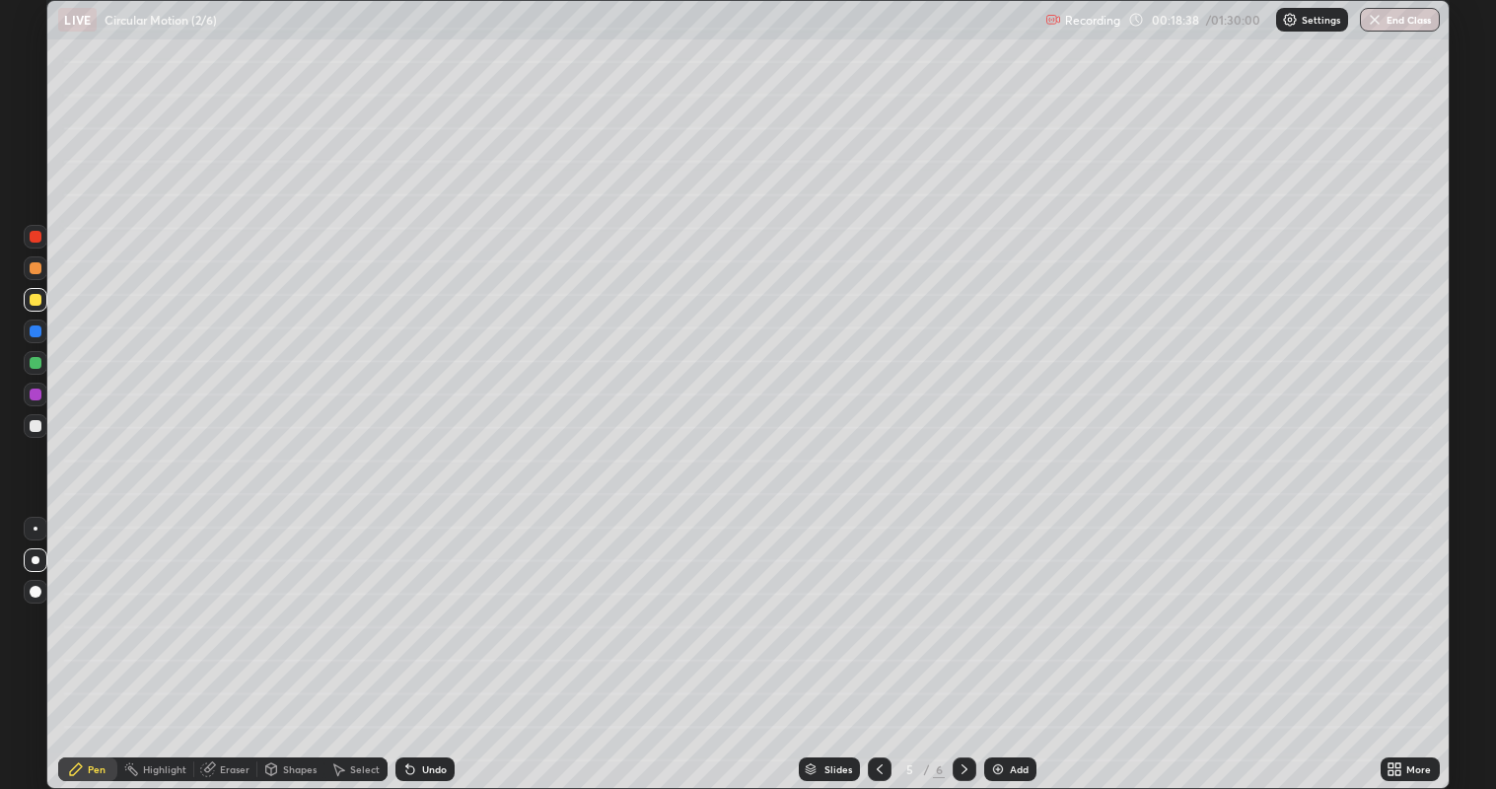
click at [40, 424] on div at bounding box center [36, 426] width 12 height 12
click at [30, 479] on div "Erase all" at bounding box center [35, 394] width 47 height 710
click at [44, 302] on div at bounding box center [36, 300] width 24 height 24
click at [38, 428] on div at bounding box center [36, 426] width 12 height 12
click at [40, 304] on div at bounding box center [36, 300] width 24 height 24
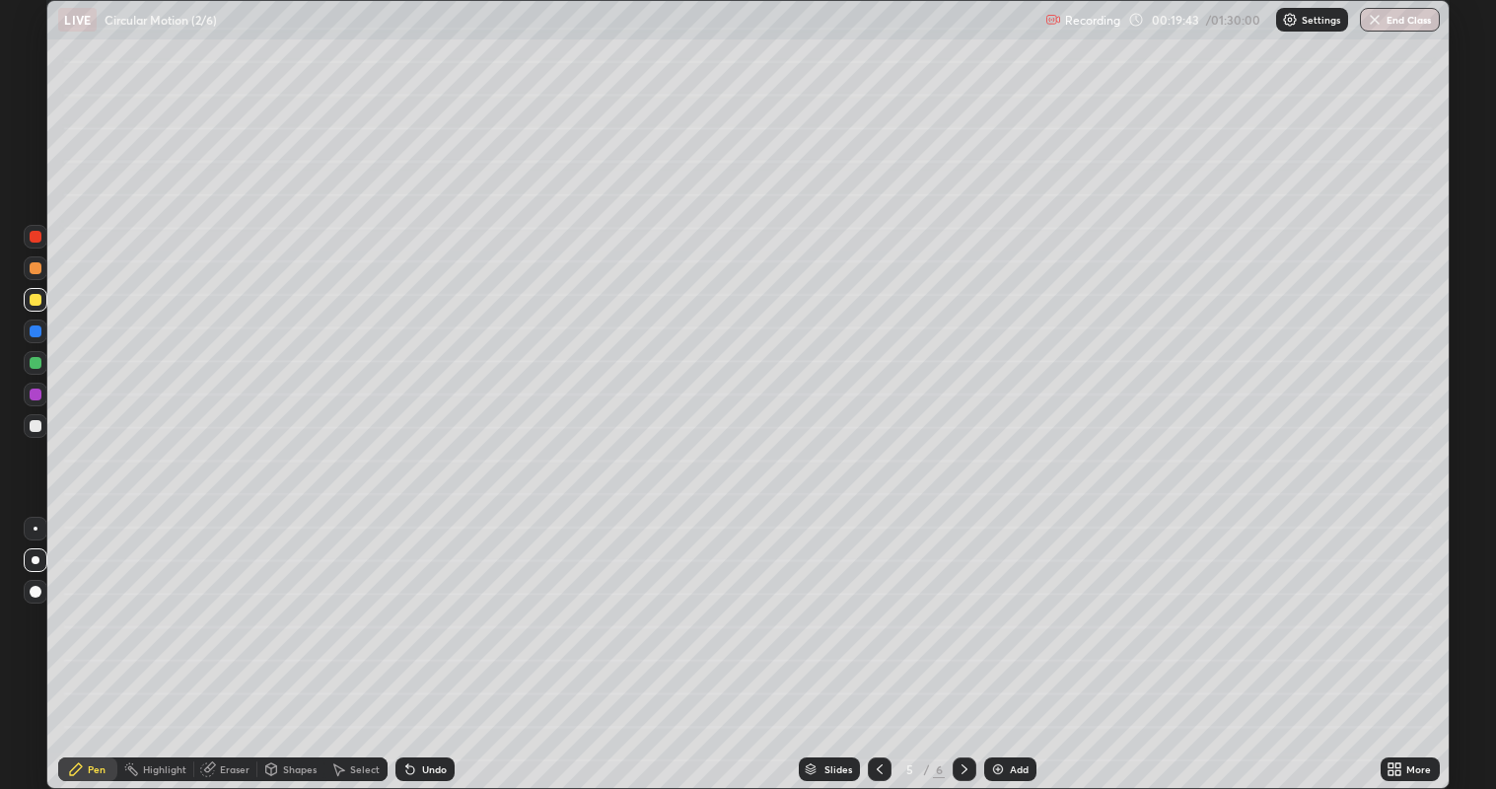
click at [40, 425] on div at bounding box center [36, 426] width 12 height 12
click at [24, 302] on div at bounding box center [36, 300] width 24 height 24
click at [36, 416] on div at bounding box center [36, 426] width 24 height 24
click at [35, 365] on div at bounding box center [36, 363] width 12 height 12
click at [234, 640] on div "Eraser" at bounding box center [235, 769] width 30 height 10
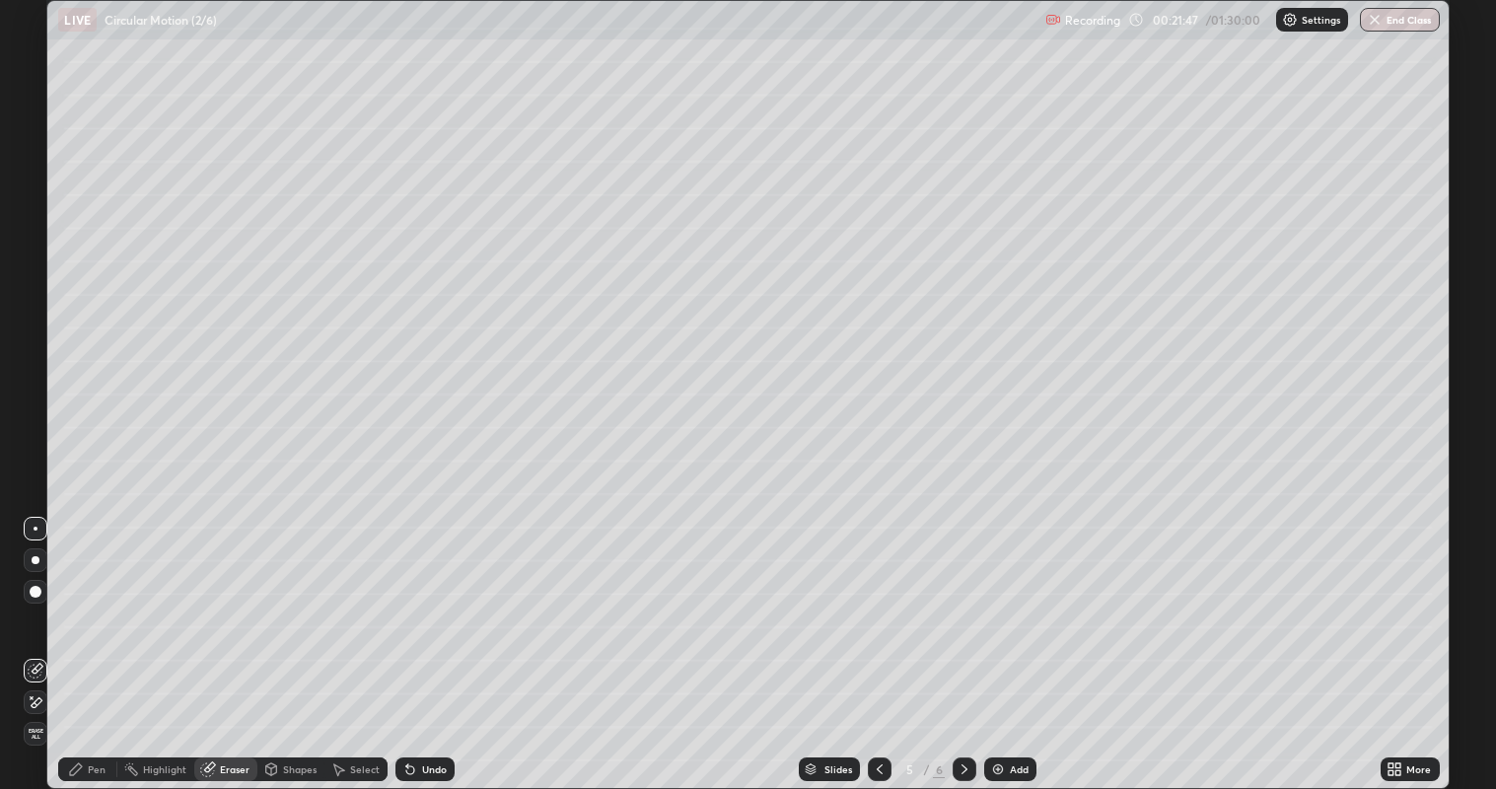
click at [35, 640] on icon at bounding box center [37, 702] width 11 height 10
click at [89, 640] on div "Pen" at bounding box center [97, 769] width 18 height 10
click at [39, 398] on div at bounding box center [36, 394] width 12 height 12
click at [44, 434] on div at bounding box center [36, 426] width 24 height 24
click at [422, 640] on div "Undo" at bounding box center [434, 769] width 25 height 10
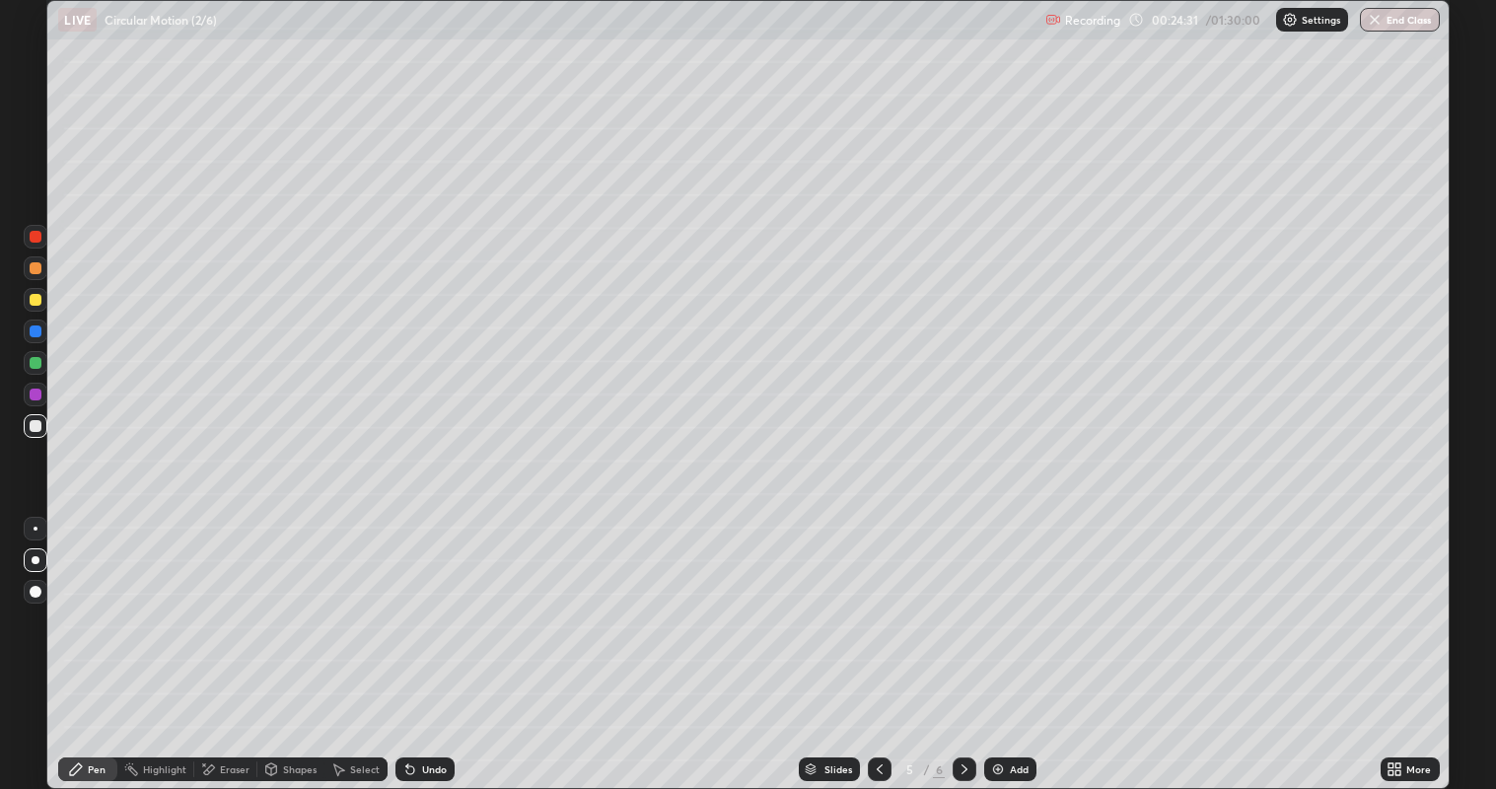
click at [422, 640] on div "Undo" at bounding box center [434, 769] width 25 height 10
click at [420, 640] on div "Undo" at bounding box center [424, 769] width 59 height 24
click at [415, 640] on div "Undo" at bounding box center [424, 769] width 59 height 24
click at [407, 640] on icon at bounding box center [410, 770] width 8 height 8
click at [411, 640] on icon at bounding box center [410, 769] width 16 height 16
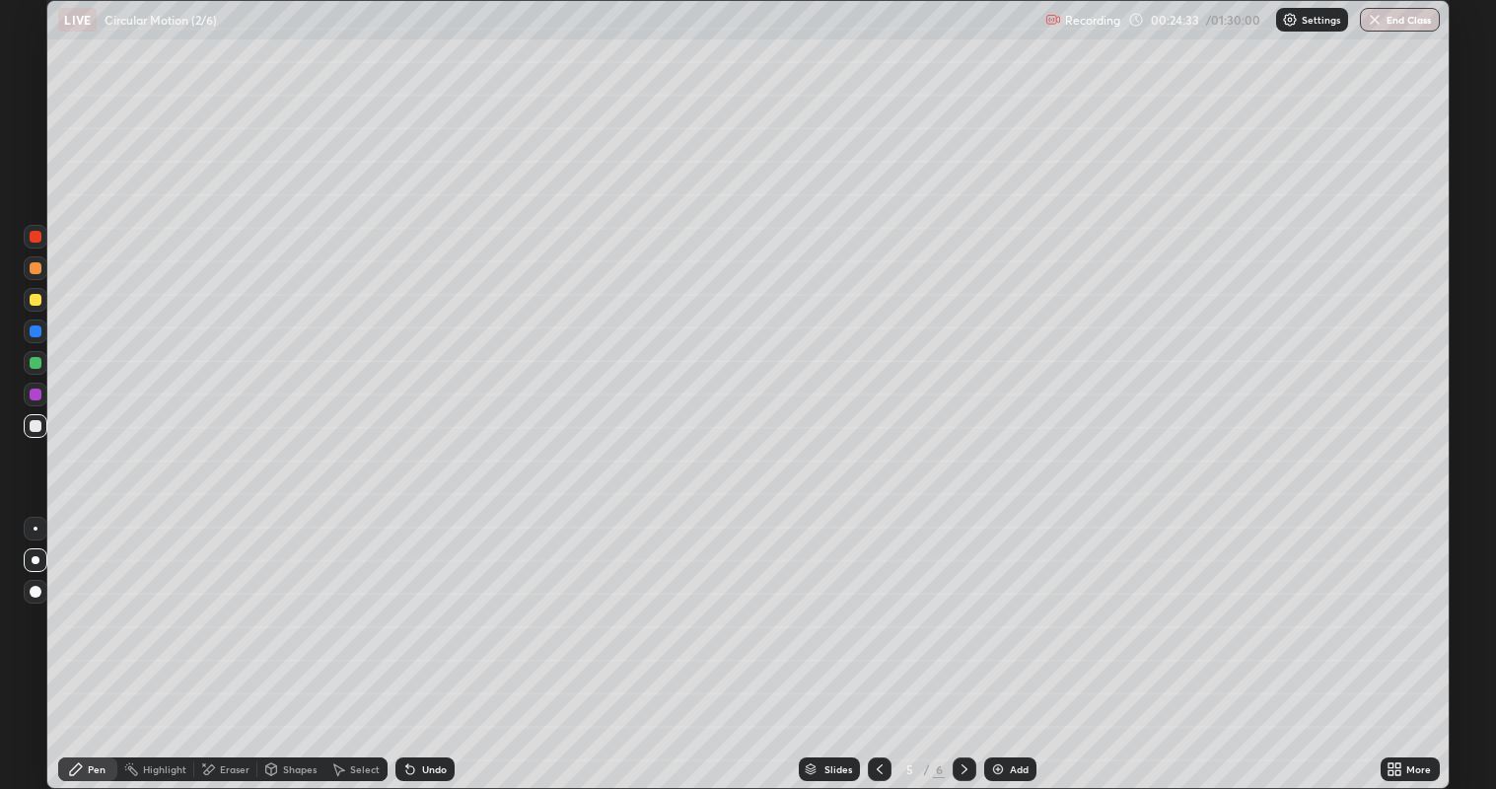
click at [415, 640] on div "Undo" at bounding box center [424, 769] width 59 height 24
click at [425, 640] on div "Undo" at bounding box center [434, 769] width 25 height 10
click at [432, 640] on div "Undo" at bounding box center [434, 769] width 25 height 10
click at [1003, 640] on img at bounding box center [998, 769] width 16 height 16
click at [32, 303] on div at bounding box center [36, 300] width 12 height 12
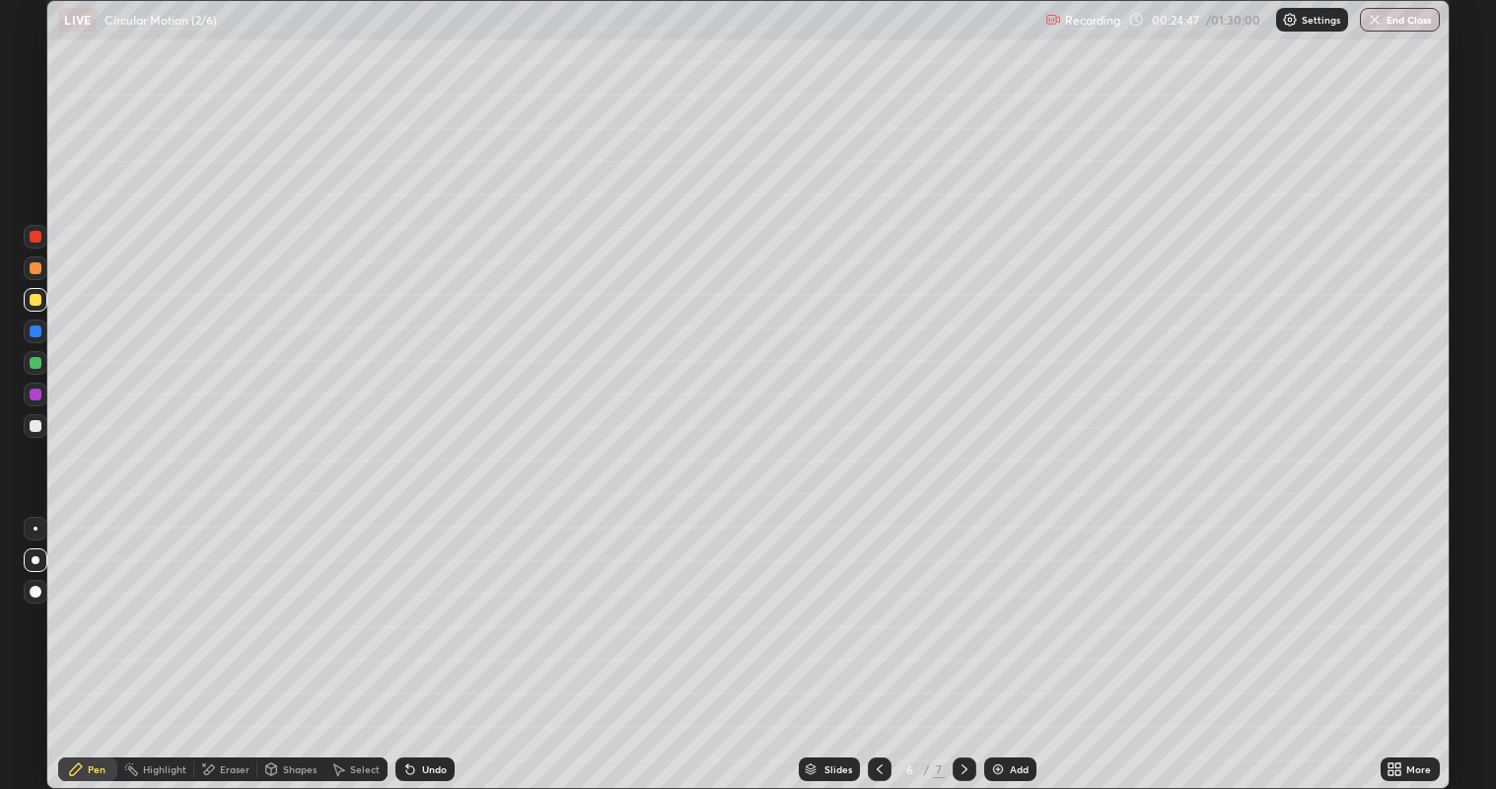
click at [44, 426] on div at bounding box center [36, 426] width 24 height 24
click at [1009, 640] on div "Add" at bounding box center [1010, 769] width 52 height 24
click at [44, 299] on div at bounding box center [36, 300] width 24 height 24
click at [287, 640] on div "Shapes" at bounding box center [300, 769] width 34 height 10
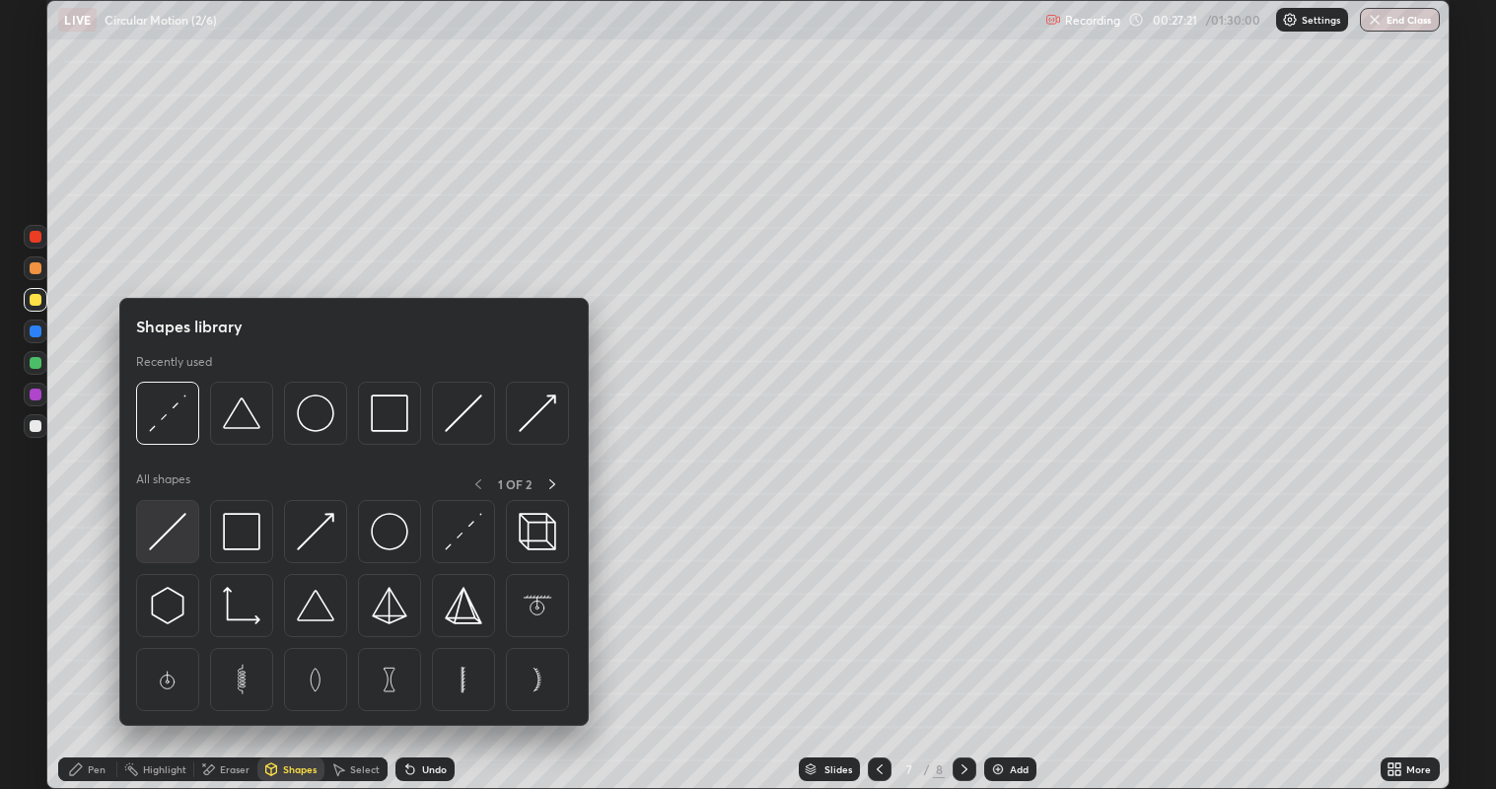
click at [175, 547] on img at bounding box center [167, 531] width 37 height 37
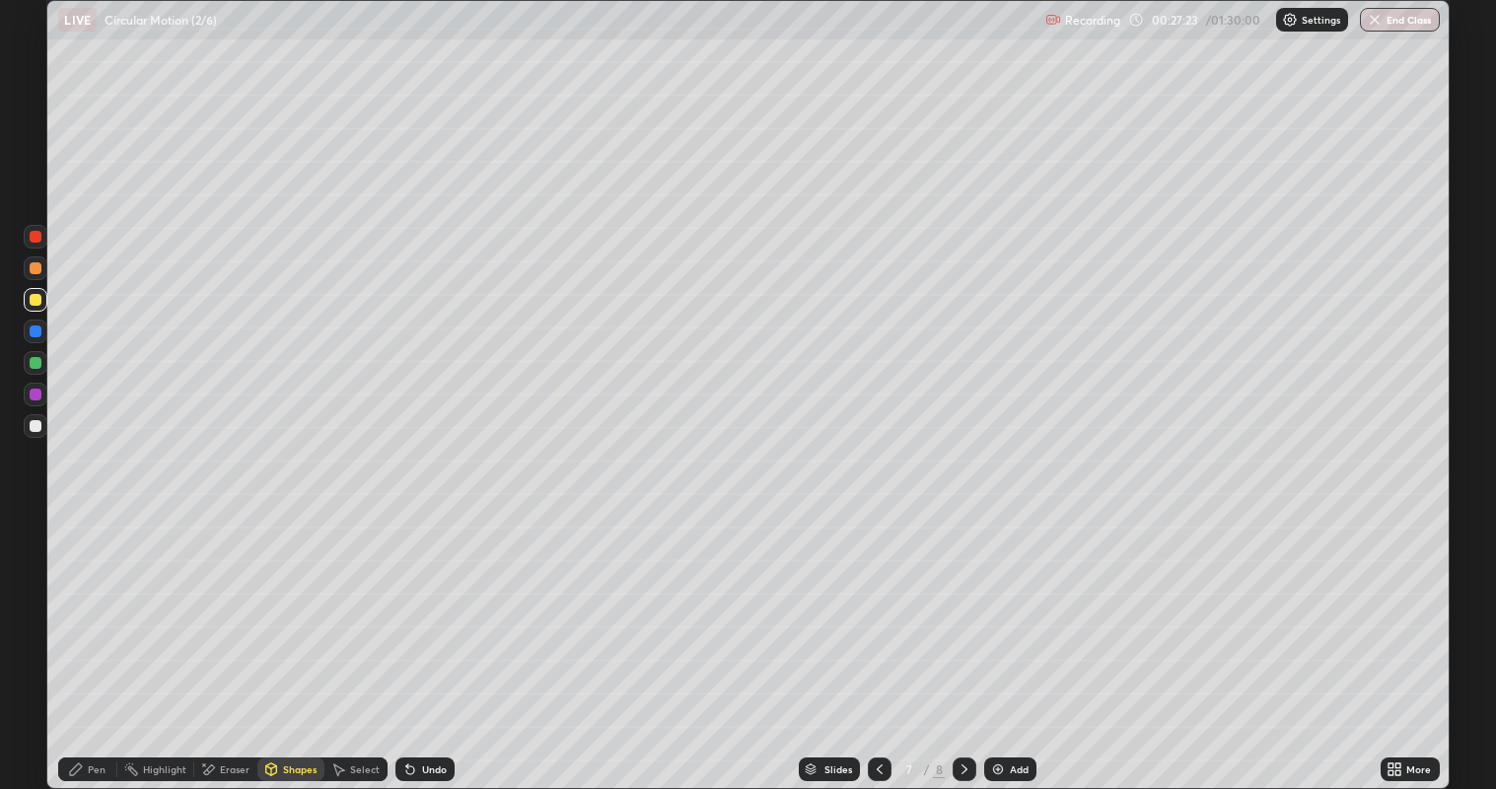
click at [97, 640] on div "Pen" at bounding box center [97, 769] width 18 height 10
click at [35, 427] on div at bounding box center [36, 426] width 12 height 12
click at [39, 359] on div at bounding box center [36, 363] width 12 height 12
click at [40, 431] on div at bounding box center [36, 426] width 24 height 24
click at [877, 640] on icon at bounding box center [880, 769] width 16 height 16
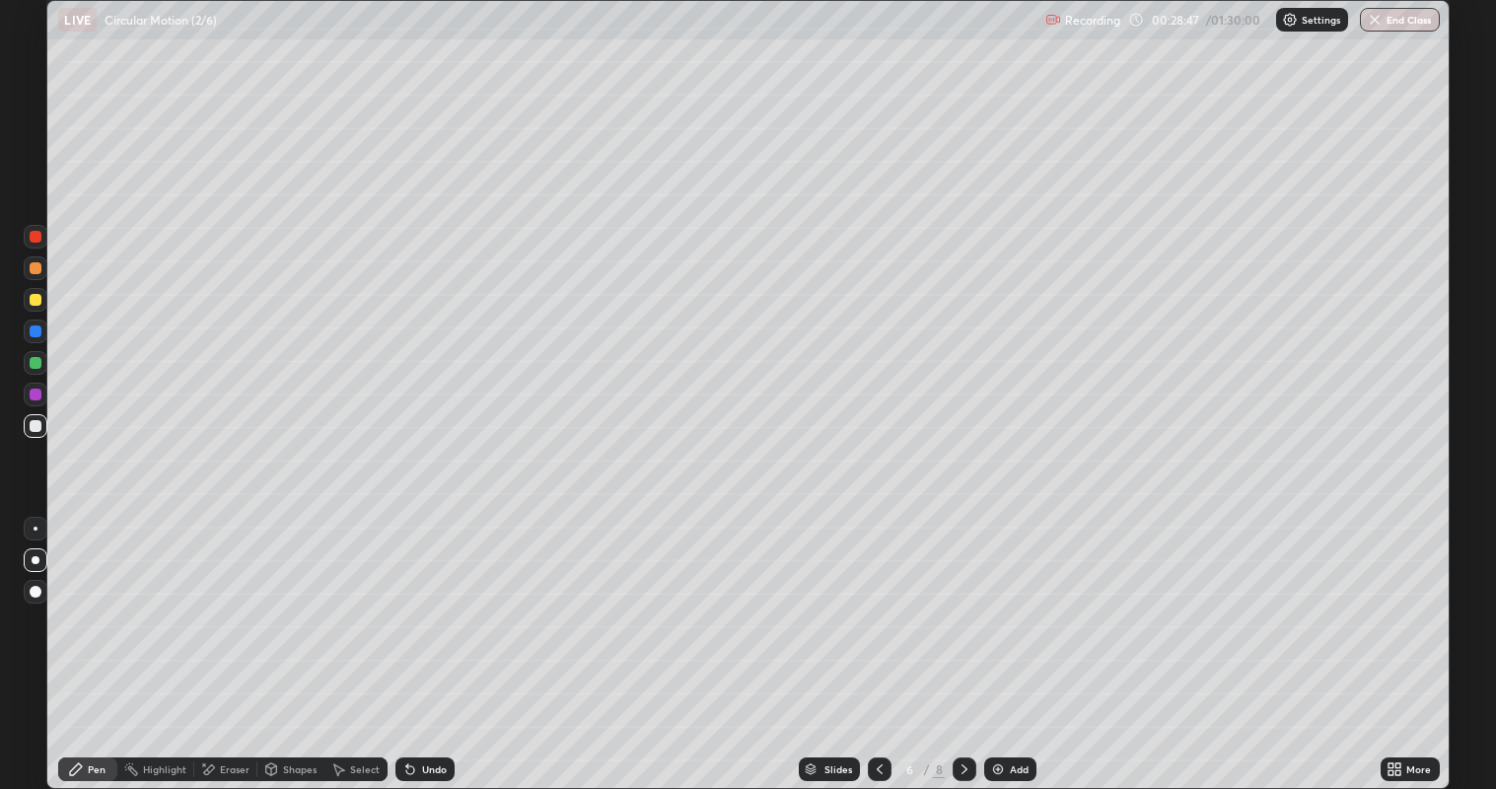
click at [874, 640] on icon at bounding box center [880, 769] width 16 height 16
click at [961, 640] on icon at bounding box center [964, 769] width 16 height 16
click at [31, 297] on div at bounding box center [36, 300] width 12 height 12
click at [39, 423] on div at bounding box center [36, 426] width 12 height 12
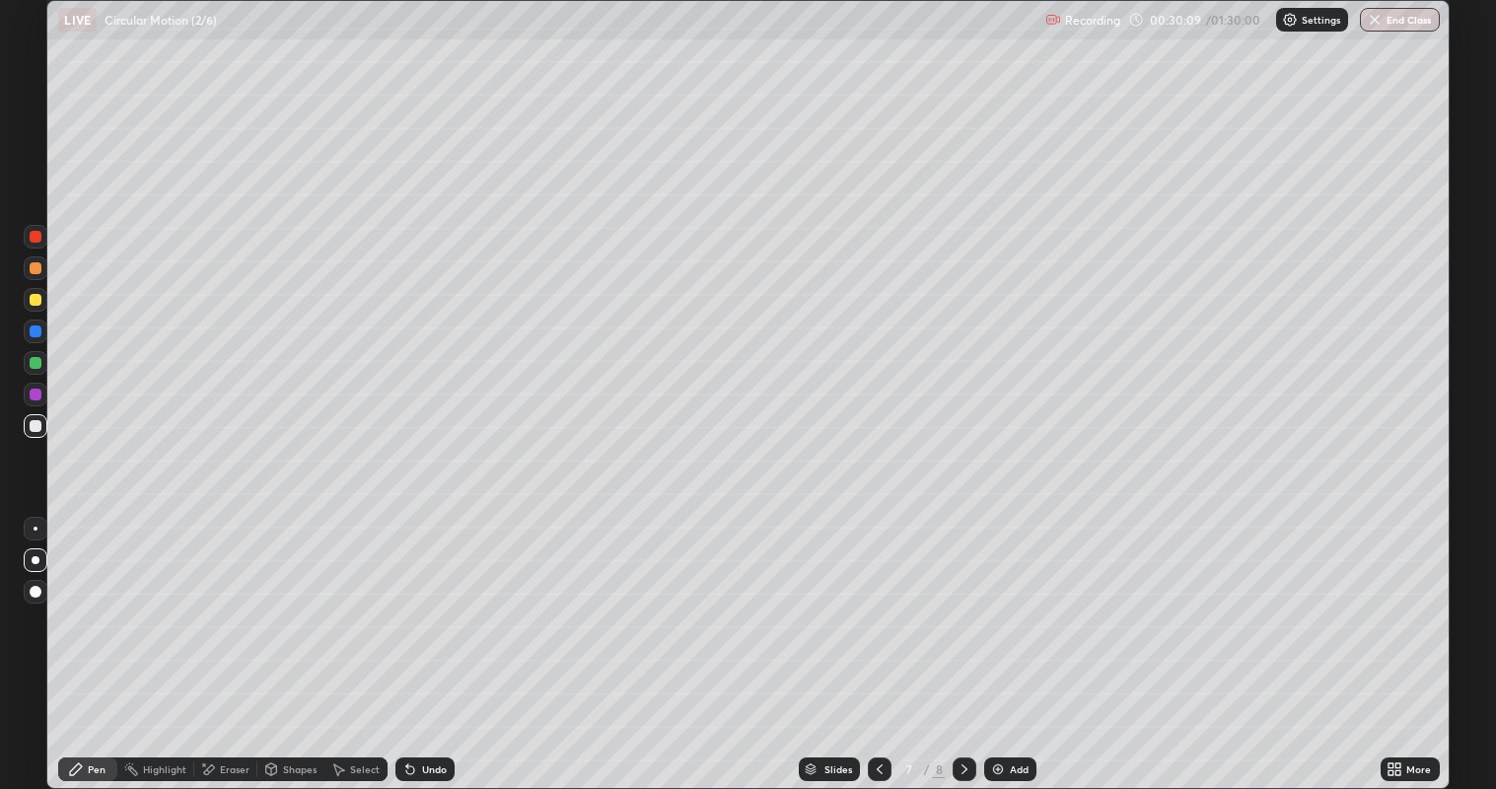
click at [0, 640] on div "Setting up your live class" at bounding box center [748, 394] width 1496 height 789
click at [287, 640] on div "Shapes" at bounding box center [300, 769] width 34 height 10
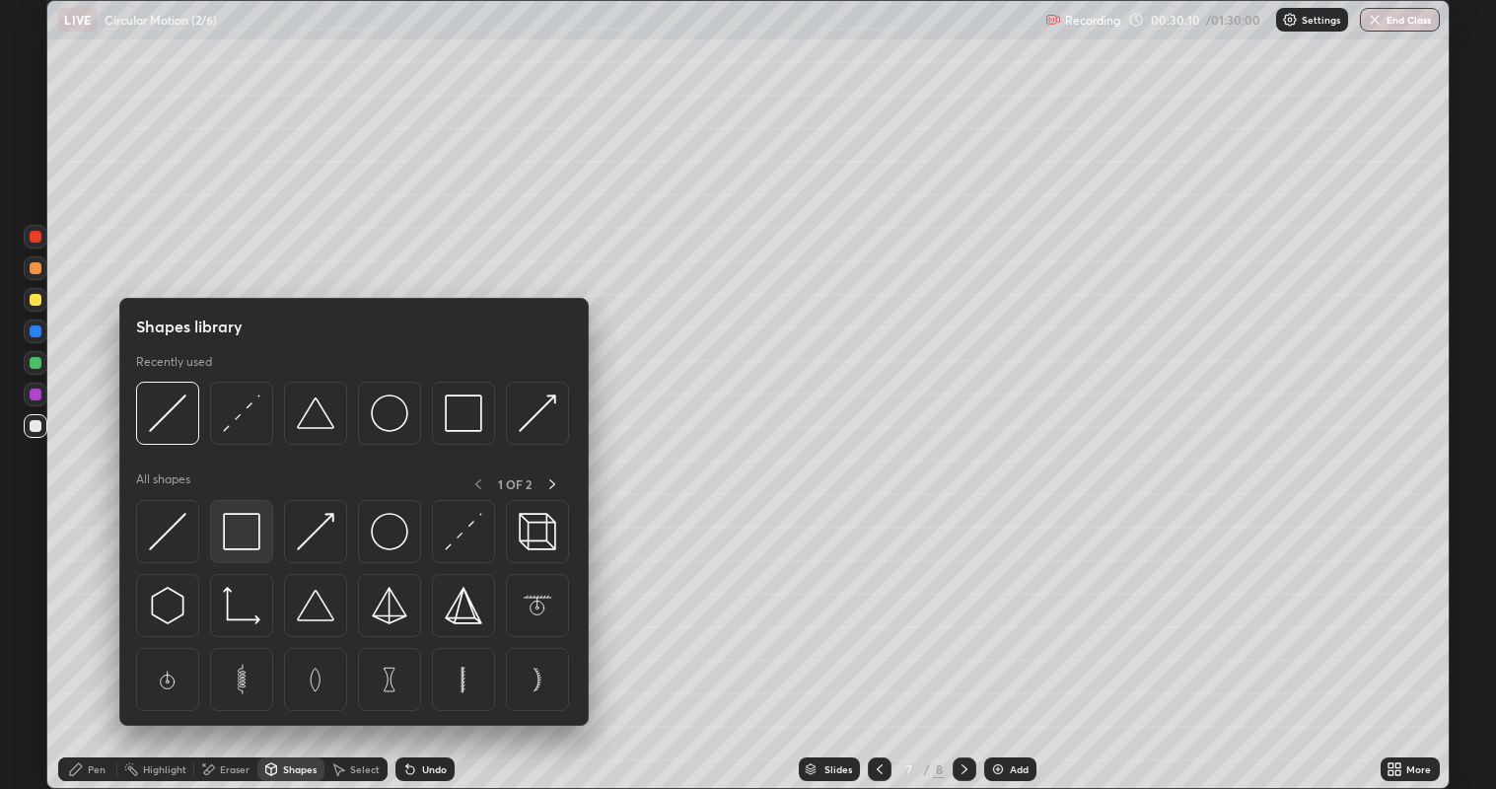
click at [237, 523] on img at bounding box center [241, 531] width 37 height 37
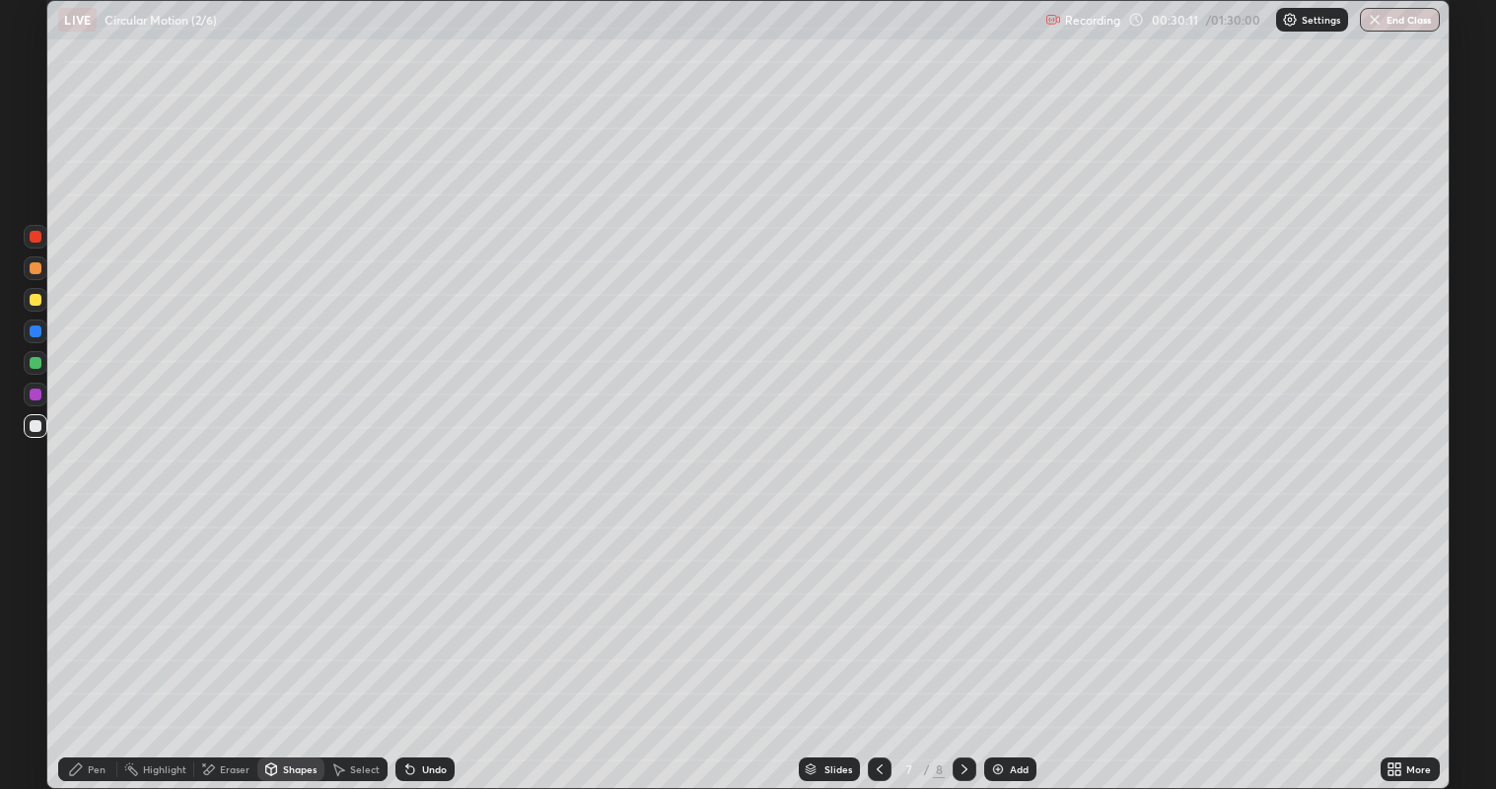
click at [35, 300] on div at bounding box center [36, 300] width 12 height 12
click at [0, 595] on div "Setting up your live class" at bounding box center [748, 394] width 1496 height 789
click at [80, 640] on icon at bounding box center [76, 769] width 12 height 12
click at [32, 425] on div at bounding box center [36, 426] width 12 height 12
click at [35, 367] on div at bounding box center [36, 363] width 12 height 12
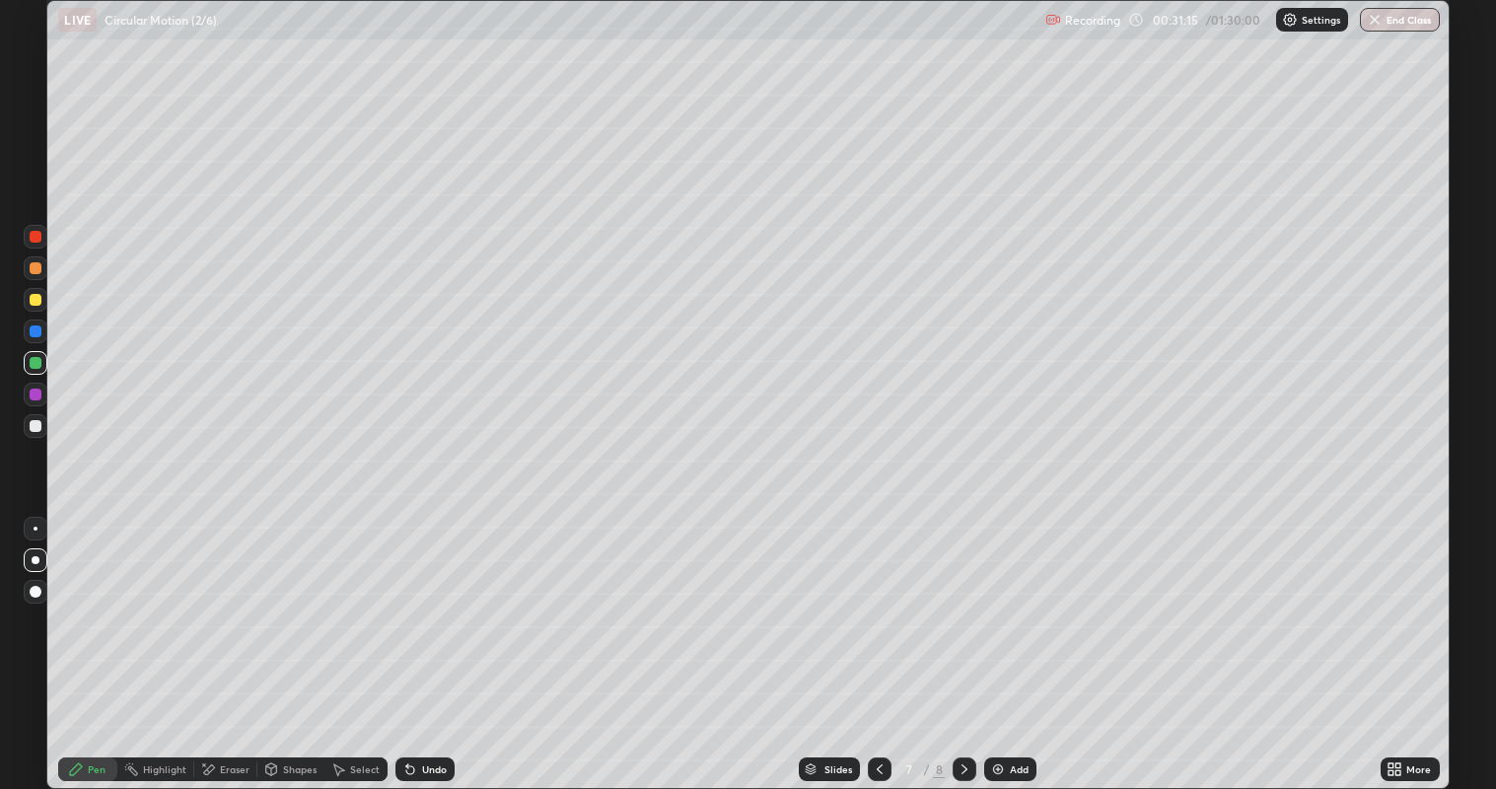
click at [36, 420] on div at bounding box center [36, 426] width 12 height 12
click at [36, 361] on div at bounding box center [36, 363] width 12 height 12
click at [35, 426] on div at bounding box center [36, 426] width 12 height 12
click at [221, 640] on div "Eraser" at bounding box center [235, 769] width 30 height 10
click at [35, 640] on icon at bounding box center [37, 668] width 11 height 10
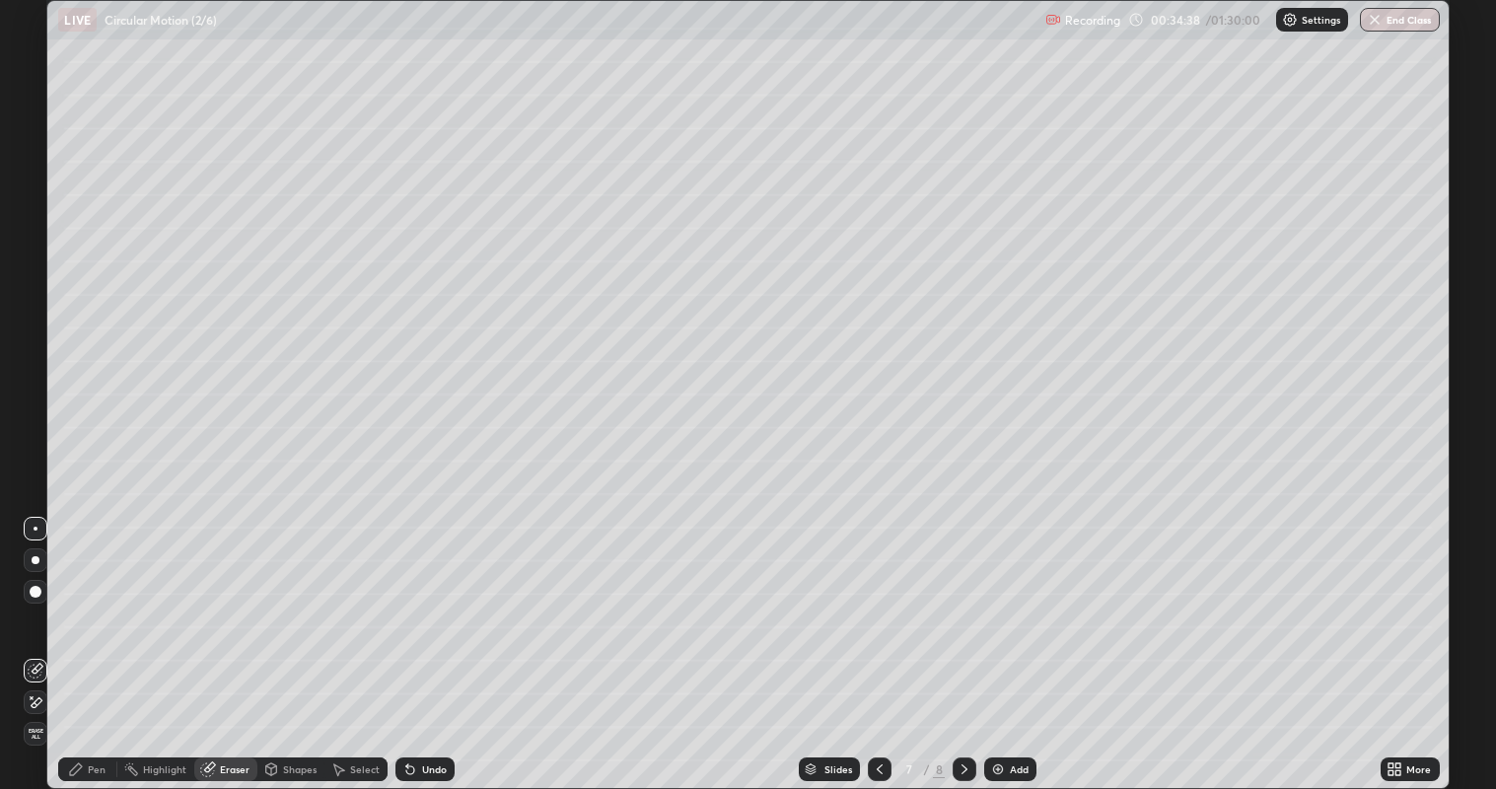
click at [93, 640] on div "Pen" at bounding box center [97, 769] width 18 height 10
click at [35, 305] on div at bounding box center [36, 300] width 12 height 12
click at [38, 421] on div at bounding box center [36, 426] width 12 height 12
click at [409, 640] on icon at bounding box center [410, 769] width 16 height 16
click at [36, 362] on div at bounding box center [36, 363] width 12 height 12
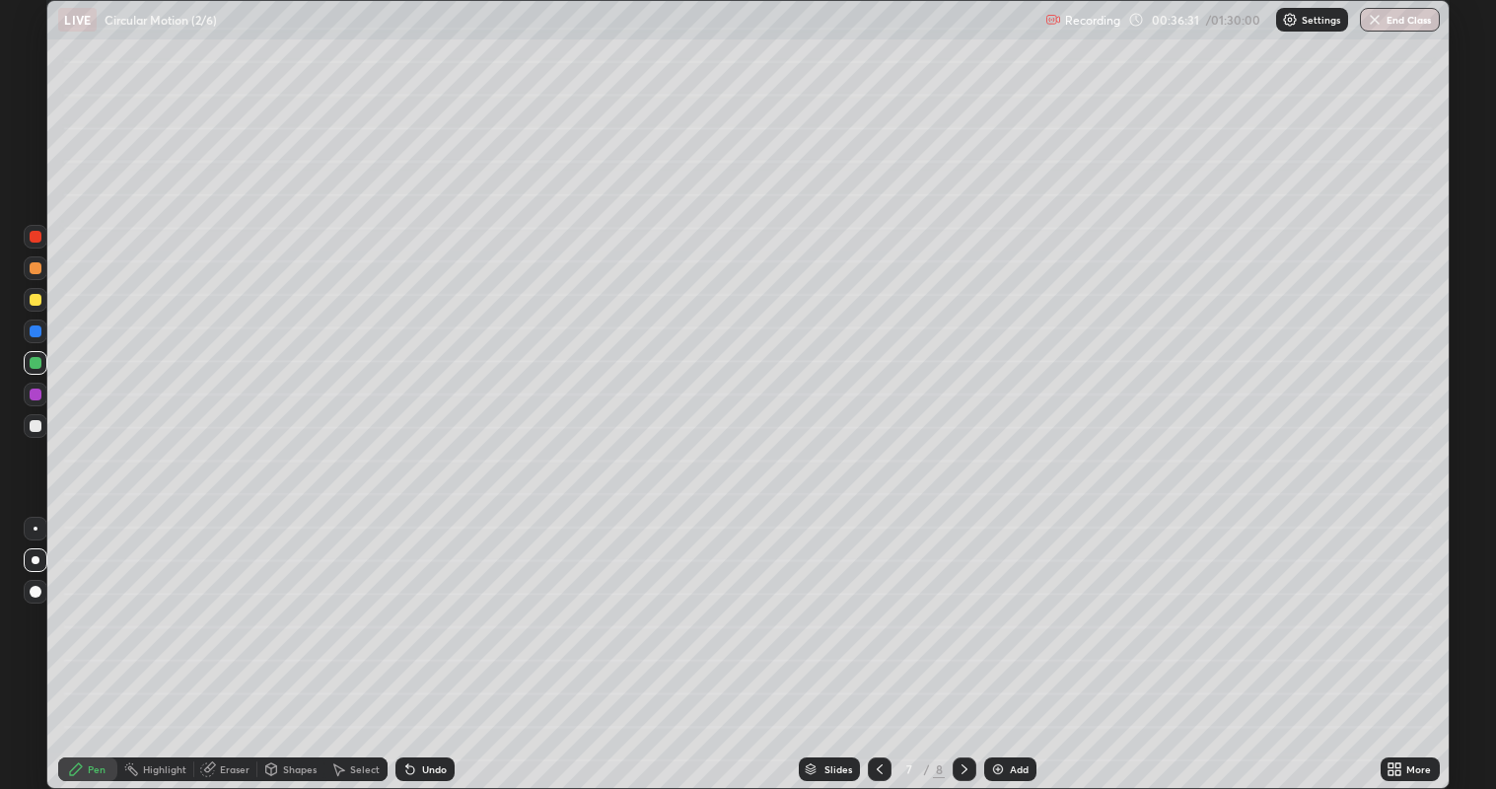
click at [37, 427] on div at bounding box center [36, 426] width 12 height 12
click at [35, 362] on div at bounding box center [36, 363] width 12 height 12
click at [960, 640] on icon at bounding box center [964, 769] width 16 height 16
click at [1002, 640] on img at bounding box center [998, 769] width 16 height 16
click at [36, 300] on div at bounding box center [36, 300] width 12 height 12
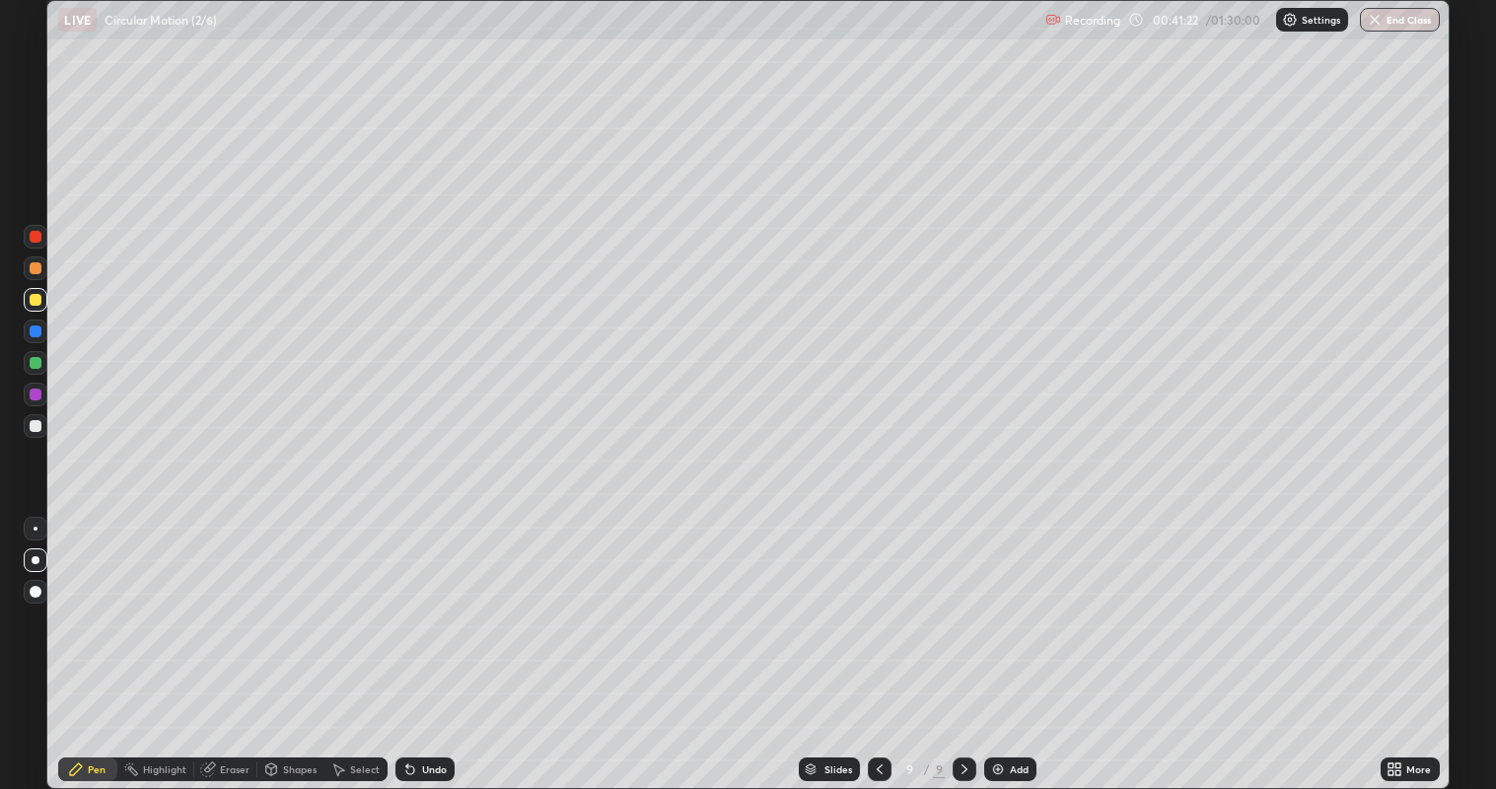
click at [235, 640] on div "Eraser" at bounding box center [235, 769] width 30 height 10
click at [38, 640] on icon at bounding box center [37, 702] width 11 height 10
click at [93, 640] on div "Pen" at bounding box center [87, 769] width 59 height 24
click at [289, 640] on div "Shapes" at bounding box center [300, 769] width 34 height 10
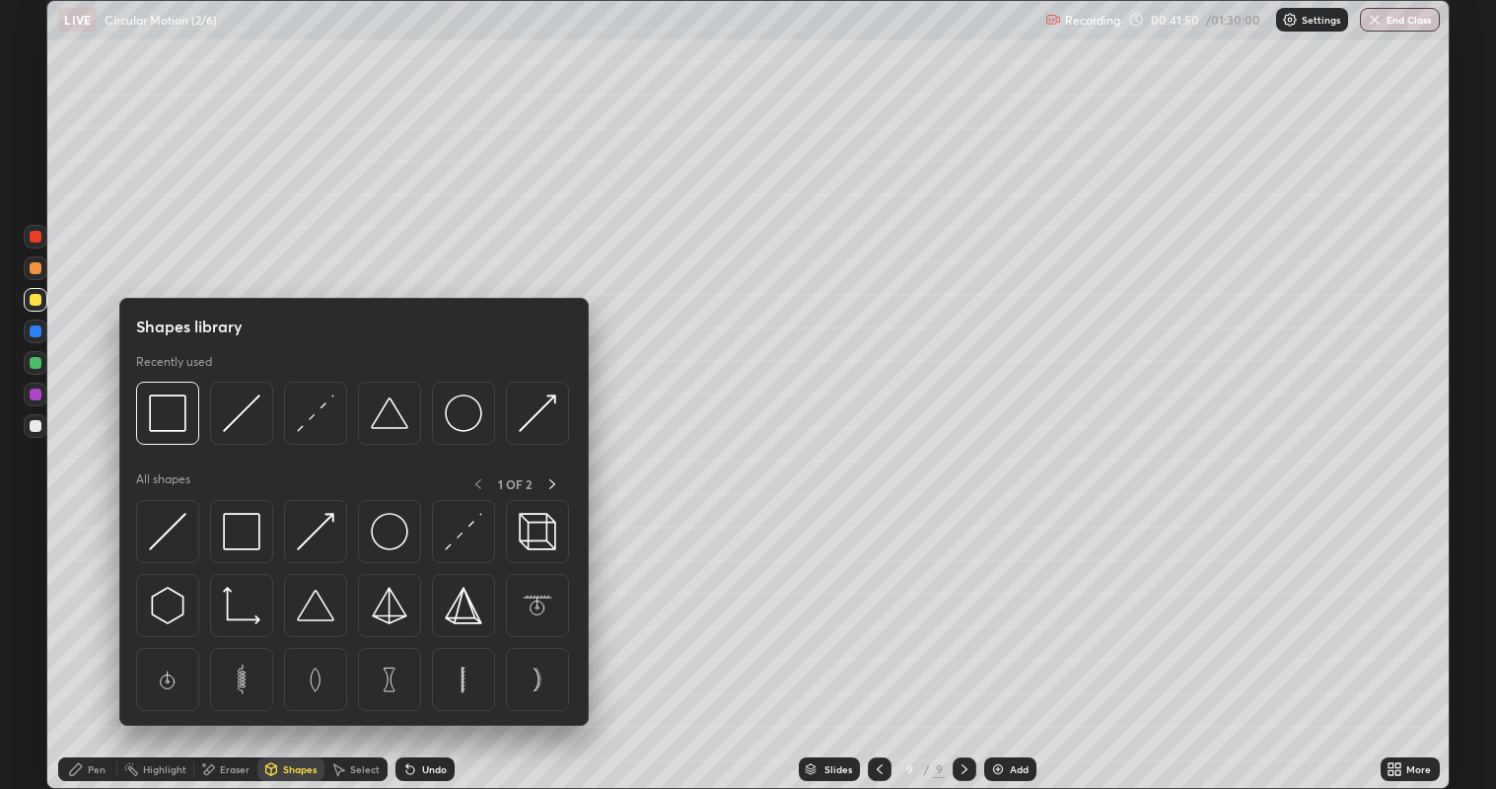
click at [453, 537] on img at bounding box center [463, 531] width 37 height 37
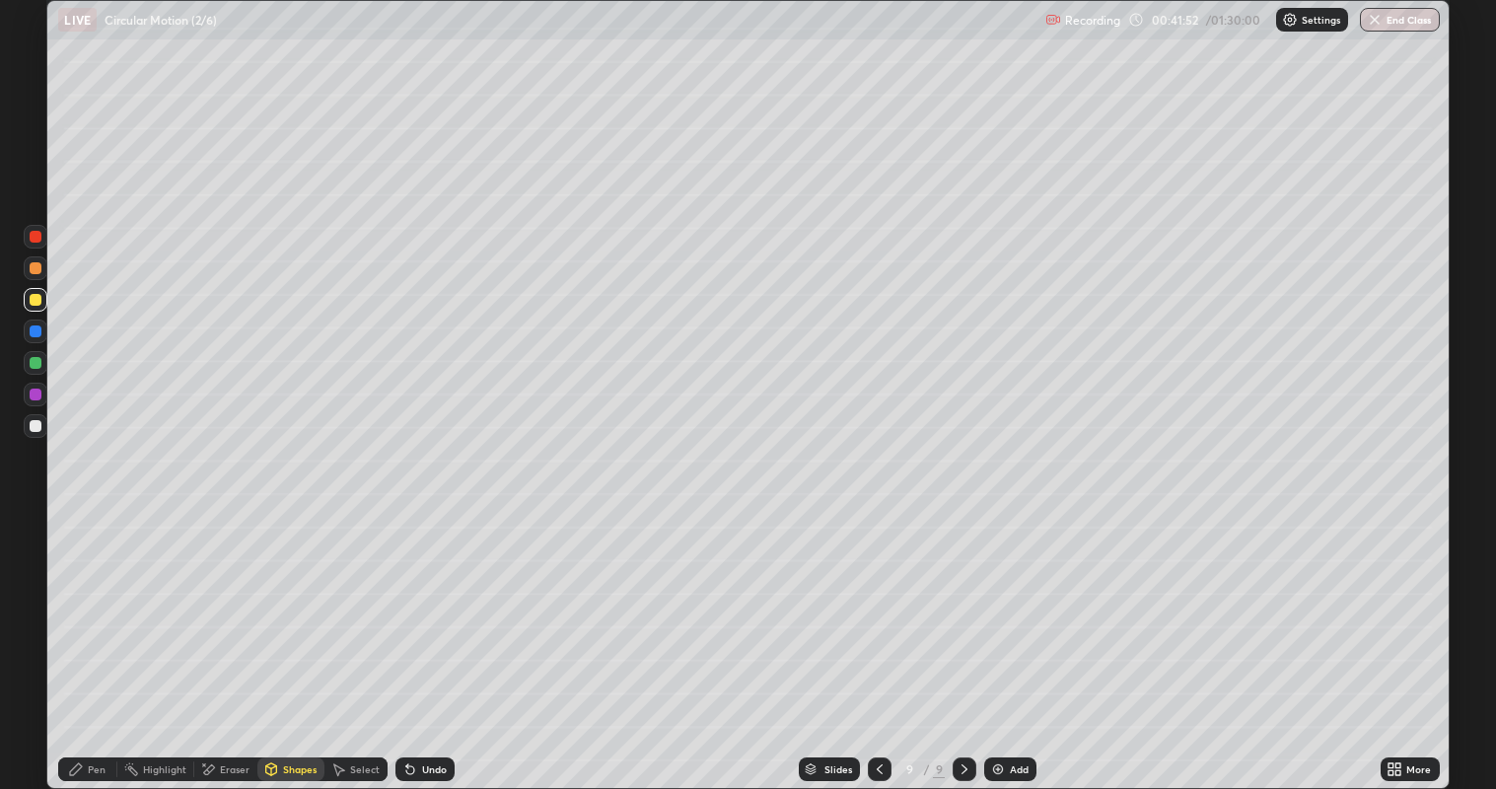
click at [76, 640] on icon at bounding box center [76, 769] width 12 height 12
click at [33, 430] on div at bounding box center [36, 426] width 12 height 12
click at [38, 363] on div at bounding box center [36, 363] width 12 height 12
click at [35, 427] on div at bounding box center [36, 426] width 12 height 12
click at [40, 298] on div at bounding box center [36, 300] width 12 height 12
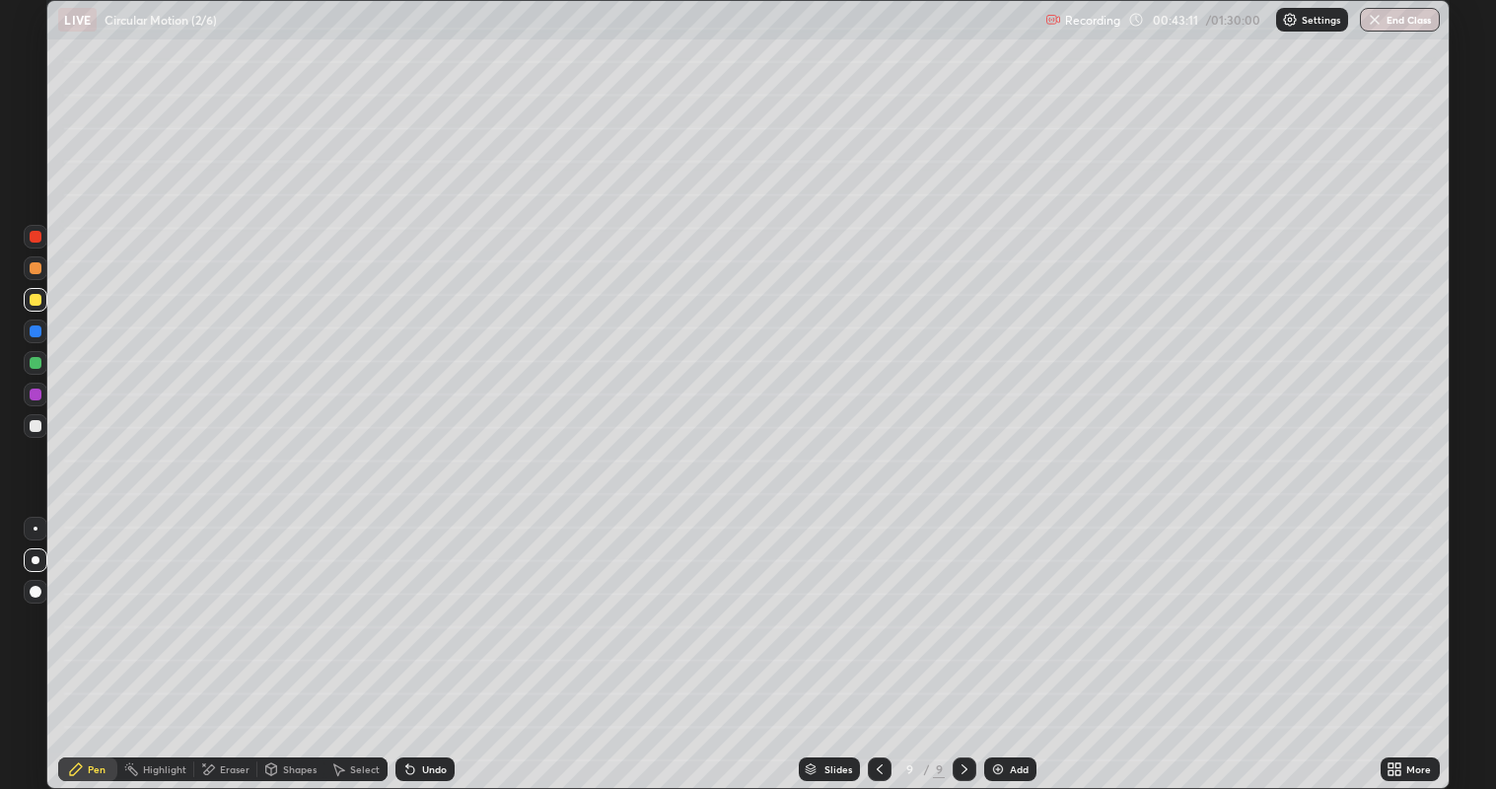
click at [283, 640] on div "Shapes" at bounding box center [290, 769] width 67 height 24
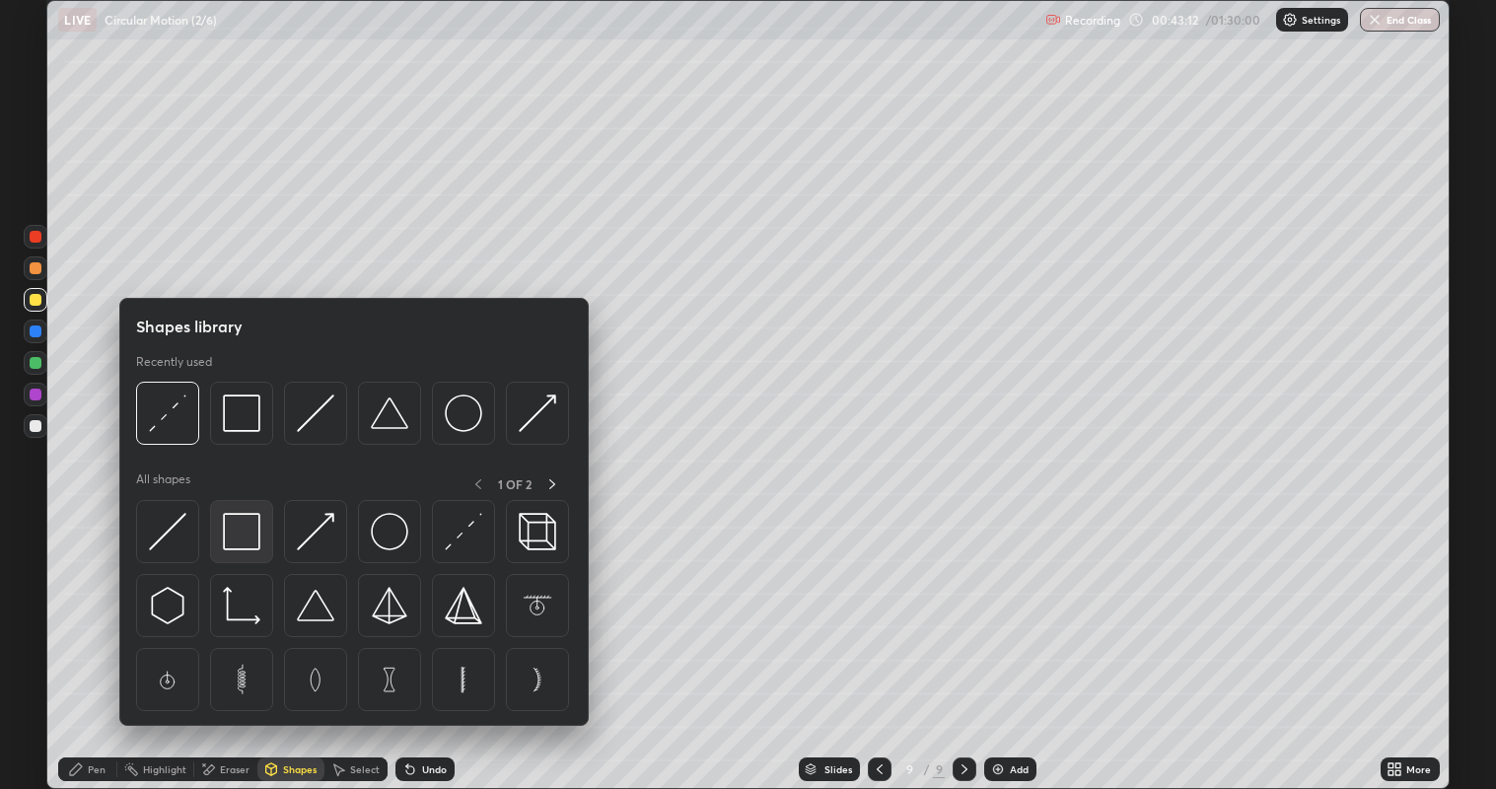
click at [238, 534] on img at bounding box center [241, 531] width 37 height 37
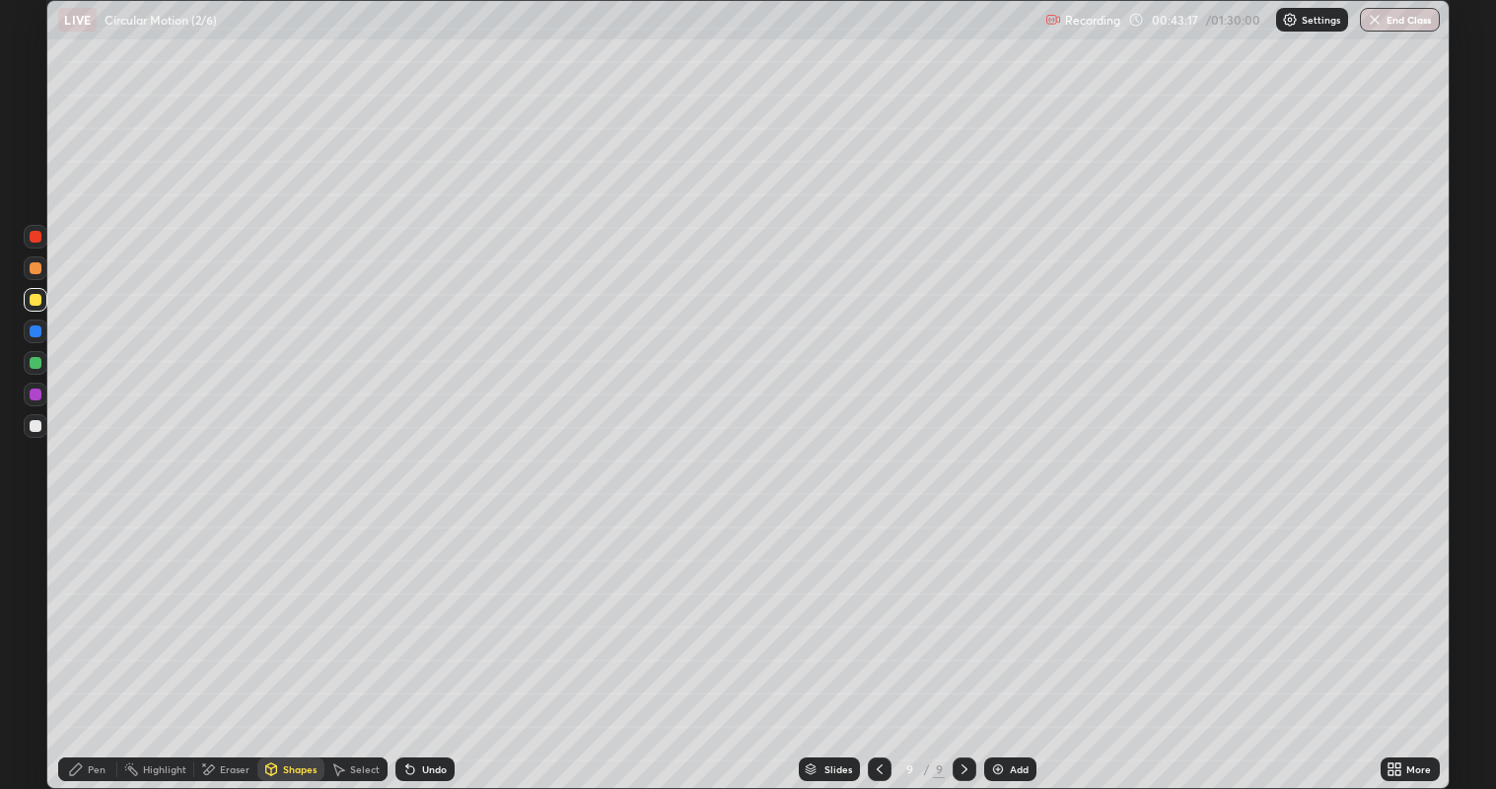
click at [107, 640] on div "Pen" at bounding box center [87, 769] width 59 height 24
click at [35, 398] on div at bounding box center [36, 394] width 12 height 12
click at [355, 640] on div "Select" at bounding box center [365, 769] width 30 height 10
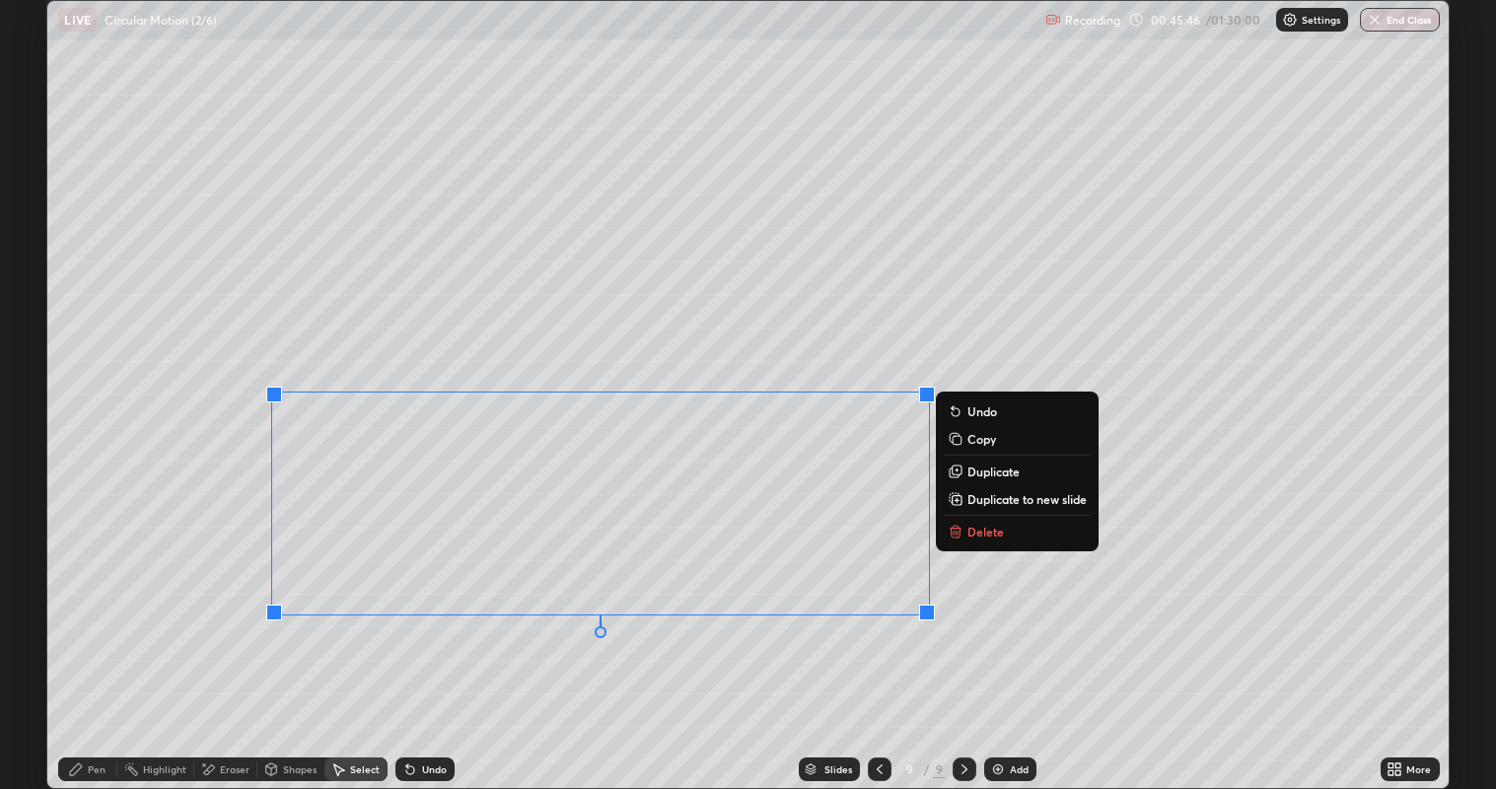
click at [989, 475] on p "Duplicate" at bounding box center [993, 471] width 52 height 16
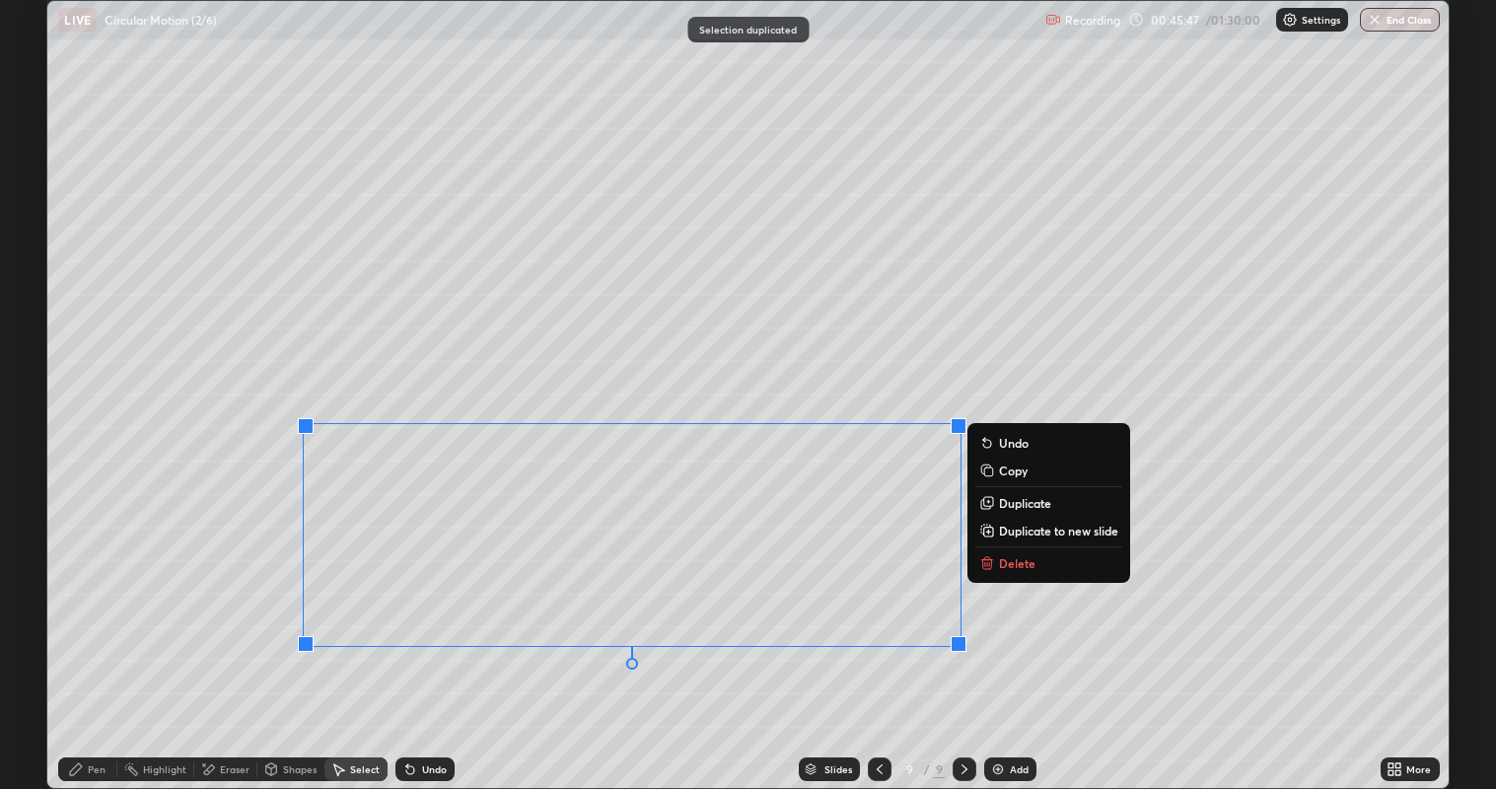
click at [1011, 573] on button "Delete" at bounding box center [1048, 563] width 147 height 24
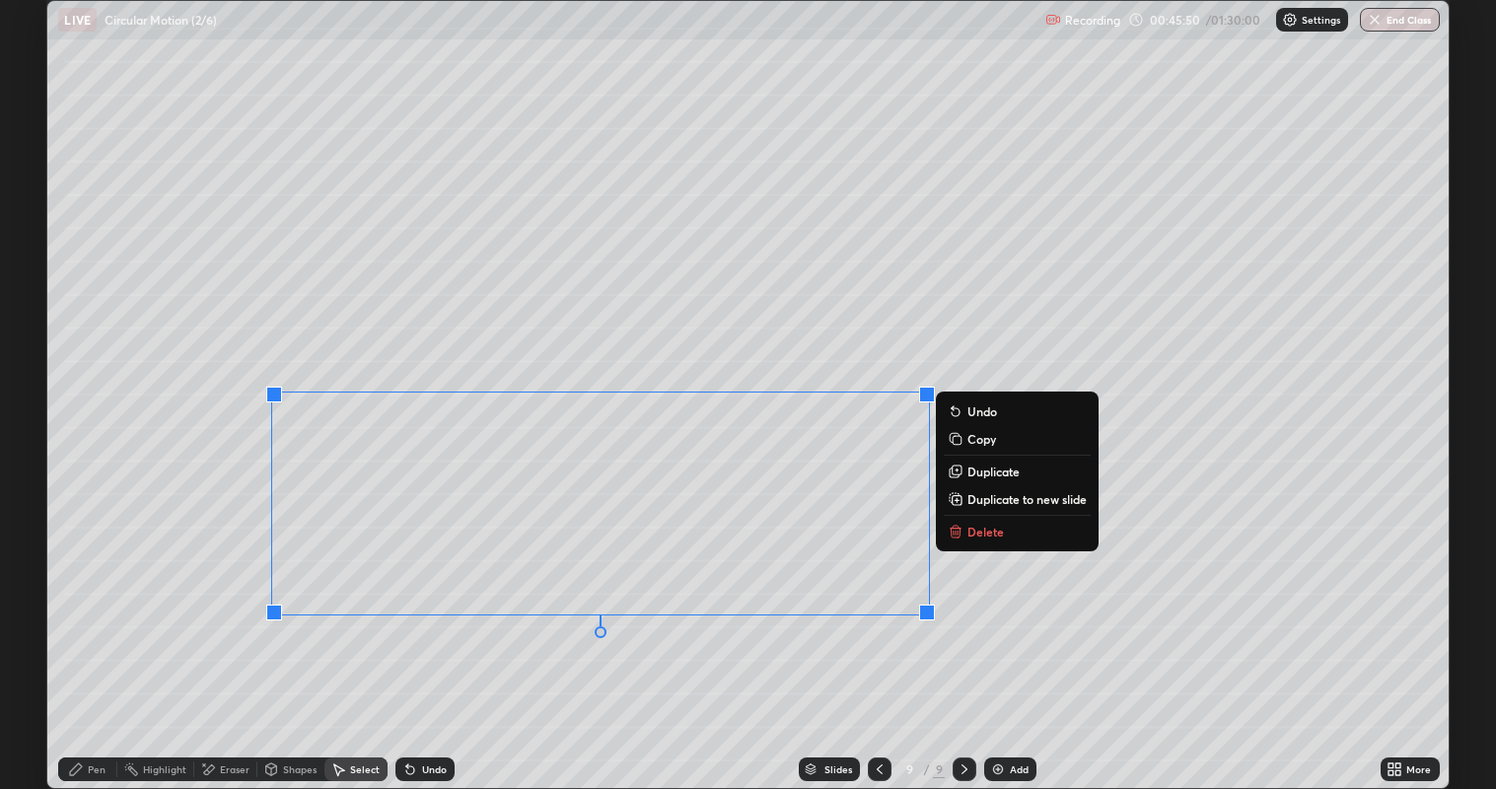
click at [999, 495] on p "Duplicate to new slide" at bounding box center [1026, 499] width 119 height 16
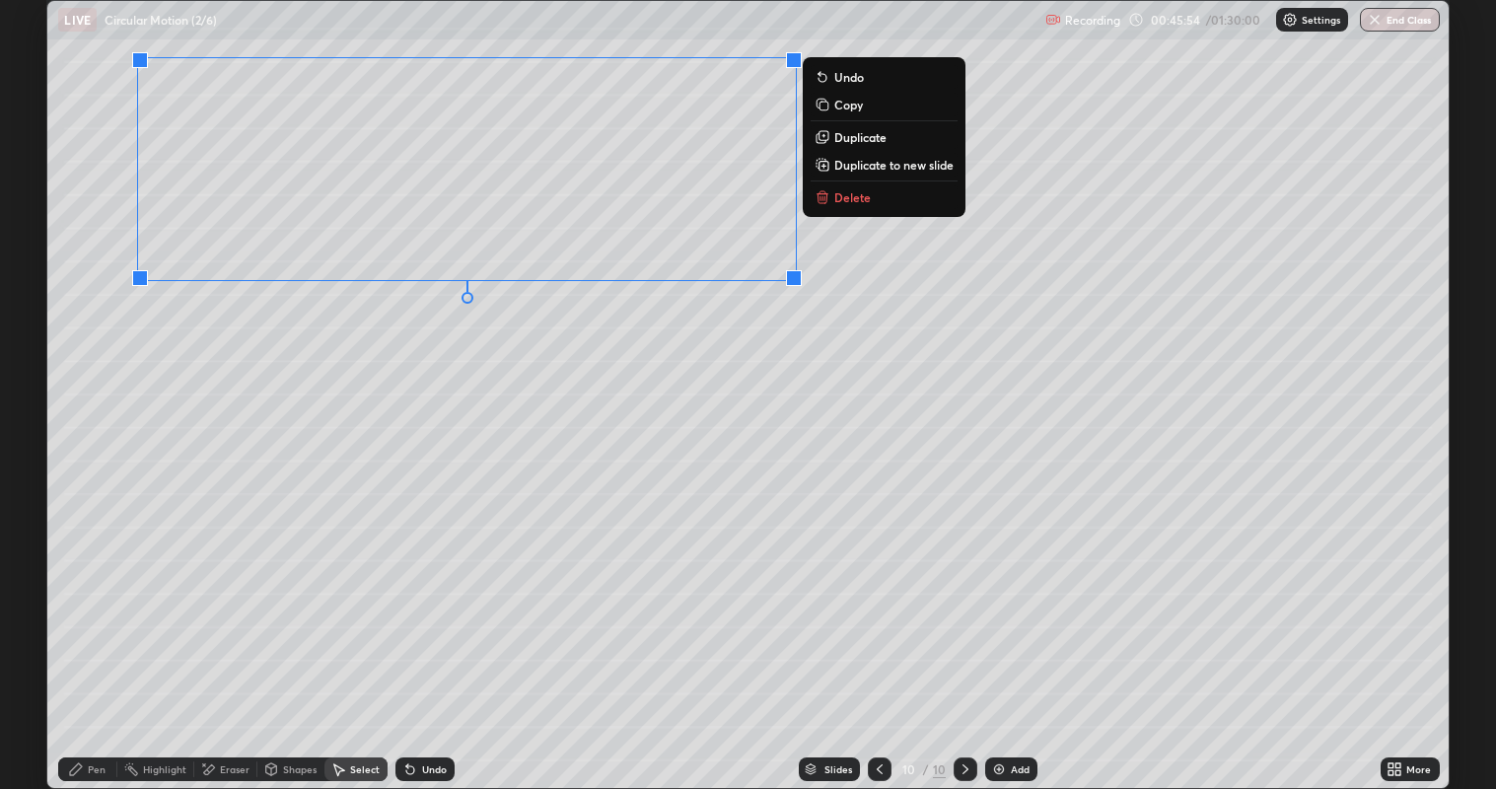
click at [420, 471] on div "0 ° Undo Copy Duplicate Duplicate to new slide Delete" at bounding box center [747, 395] width 1401 height 788
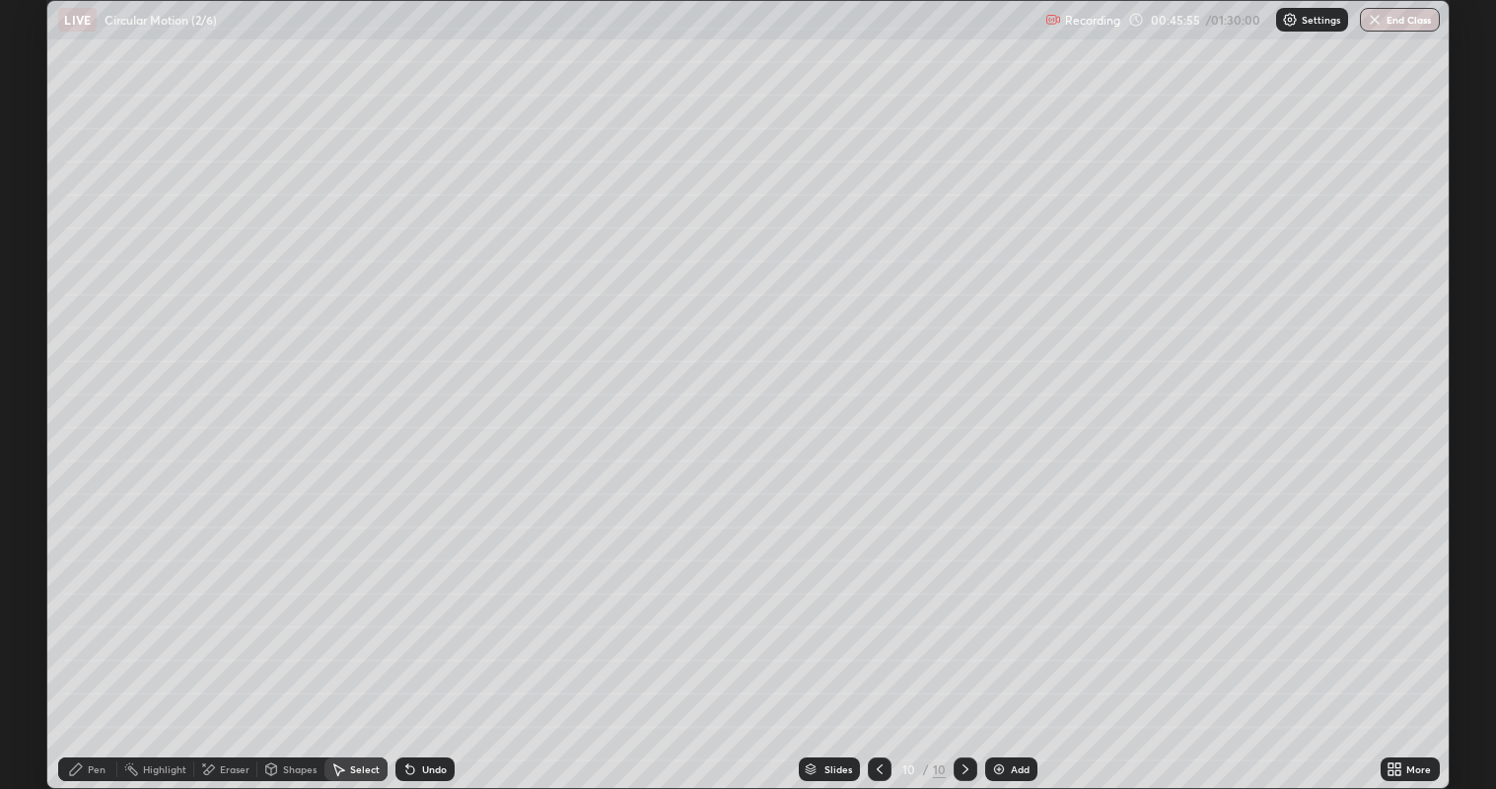
click at [91, 640] on div "Pen" at bounding box center [87, 769] width 59 height 24
click at [35, 422] on div at bounding box center [36, 426] width 12 height 12
click at [40, 366] on div at bounding box center [36, 363] width 12 height 12
click at [36, 425] on div at bounding box center [36, 426] width 12 height 12
click at [39, 357] on div at bounding box center [36, 363] width 12 height 12
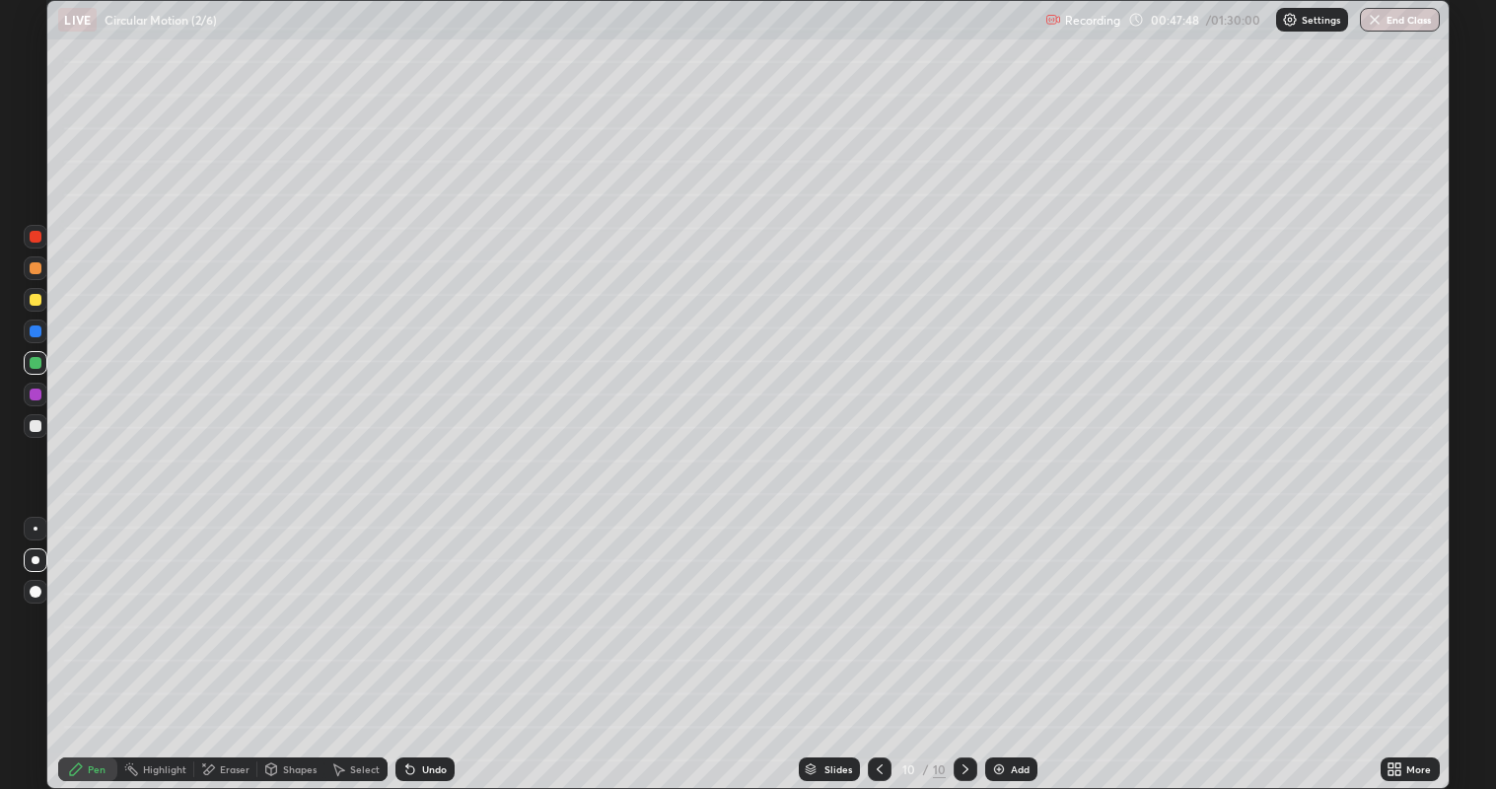
click at [35, 424] on div at bounding box center [36, 426] width 12 height 12
click at [45, 427] on div at bounding box center [36, 426] width 24 height 24
click at [36, 362] on div at bounding box center [36, 363] width 12 height 12
click at [43, 424] on div at bounding box center [36, 426] width 24 height 24
click at [429, 640] on div "Undo" at bounding box center [424, 769] width 59 height 24
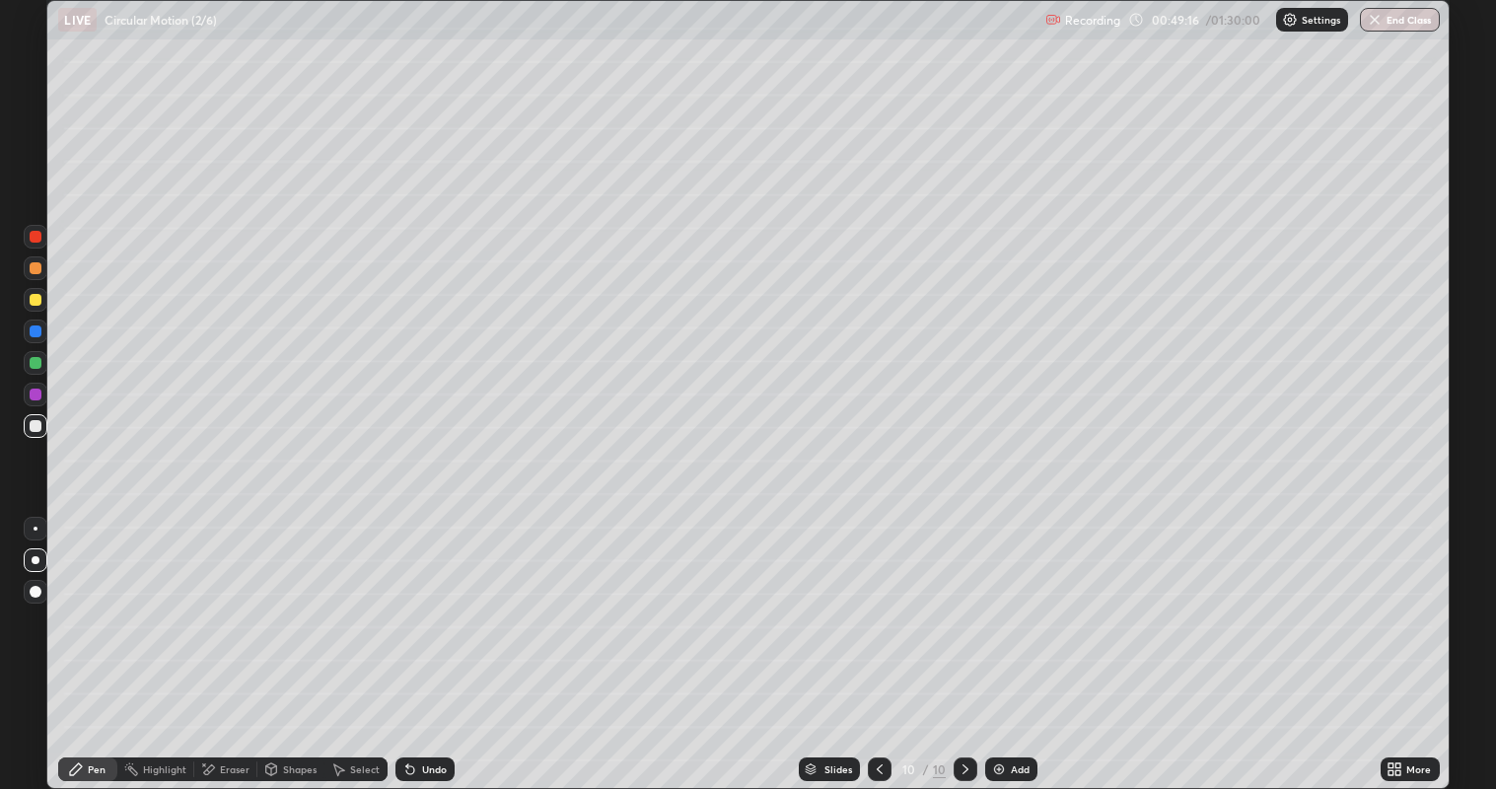
click at [46, 385] on div at bounding box center [36, 395] width 24 height 32
click at [422, 640] on div "Undo" at bounding box center [434, 769] width 25 height 10
click at [39, 428] on div at bounding box center [36, 426] width 12 height 12
click at [36, 425] on div at bounding box center [36, 426] width 12 height 12
click at [38, 357] on div at bounding box center [36, 363] width 12 height 12
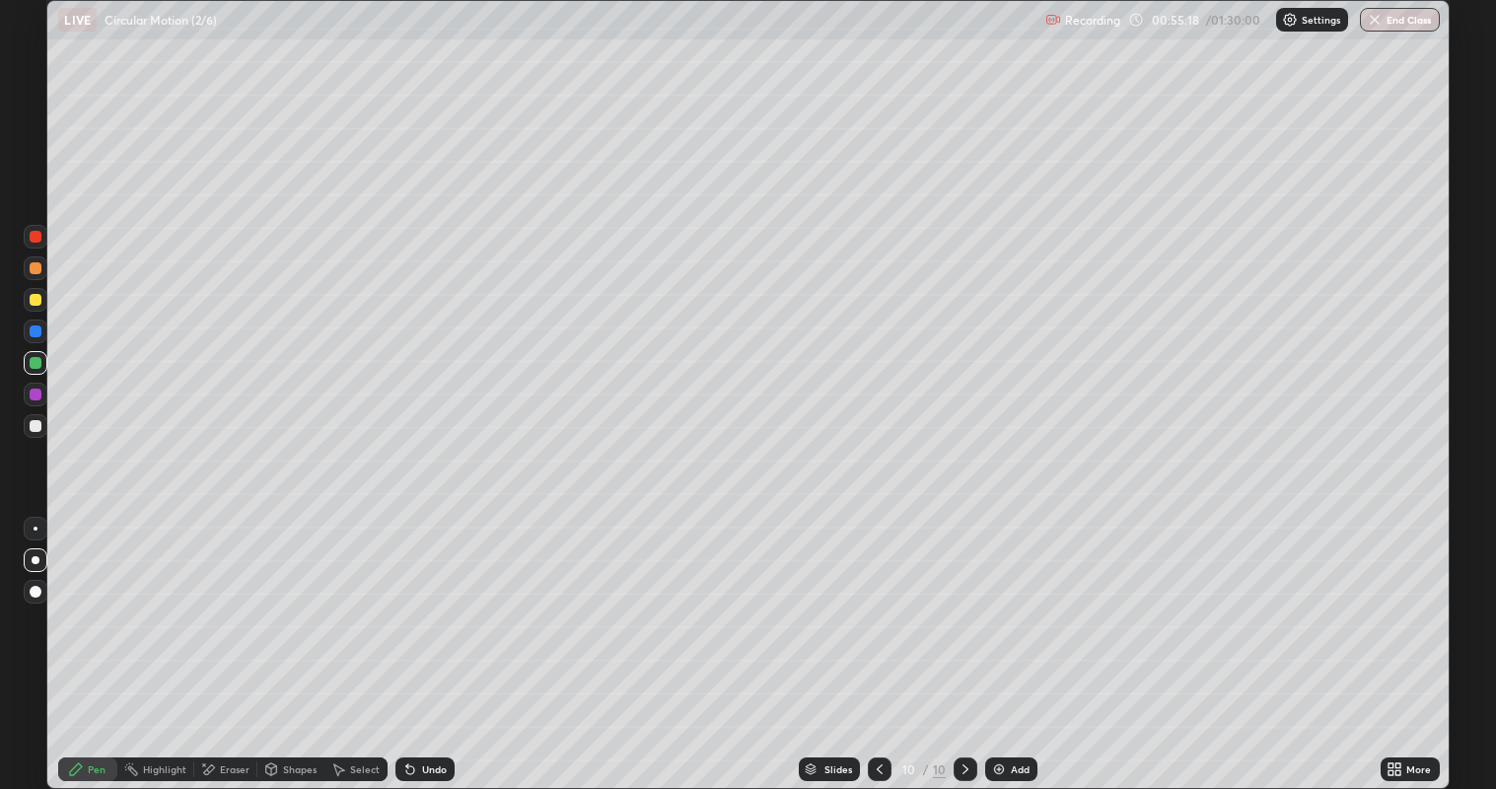
click at [35, 392] on div at bounding box center [36, 394] width 12 height 12
click at [46, 425] on div at bounding box center [36, 426] width 24 height 24
click at [40, 395] on div at bounding box center [36, 394] width 12 height 12
click at [41, 332] on div at bounding box center [36, 331] width 24 height 24
click at [432, 640] on div "Undo" at bounding box center [434, 769] width 25 height 10
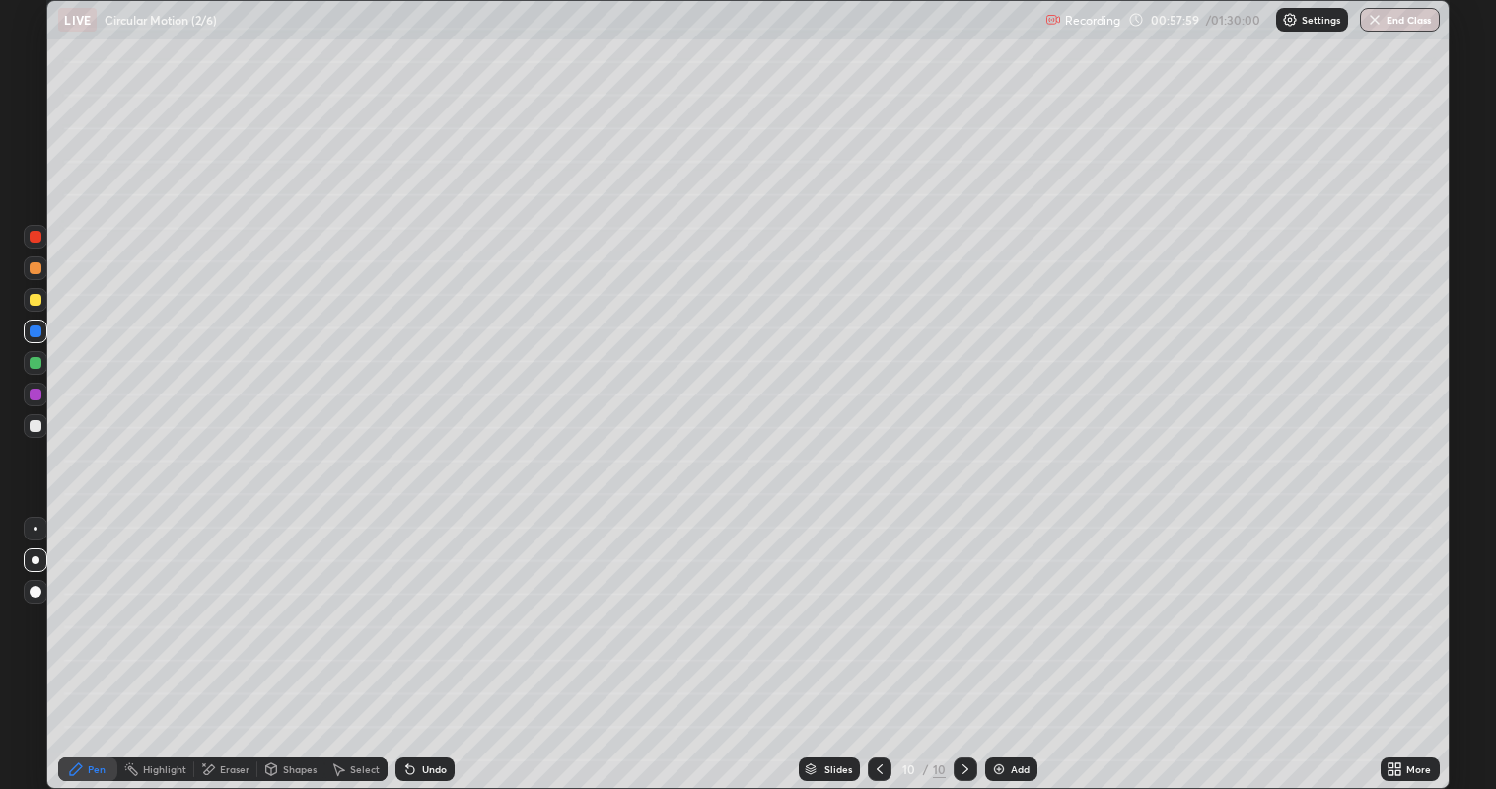
click at [32, 297] on div at bounding box center [36, 300] width 12 height 12
click at [1000, 640] on img at bounding box center [999, 769] width 16 height 16
click at [278, 640] on div "Shapes" at bounding box center [290, 769] width 67 height 24
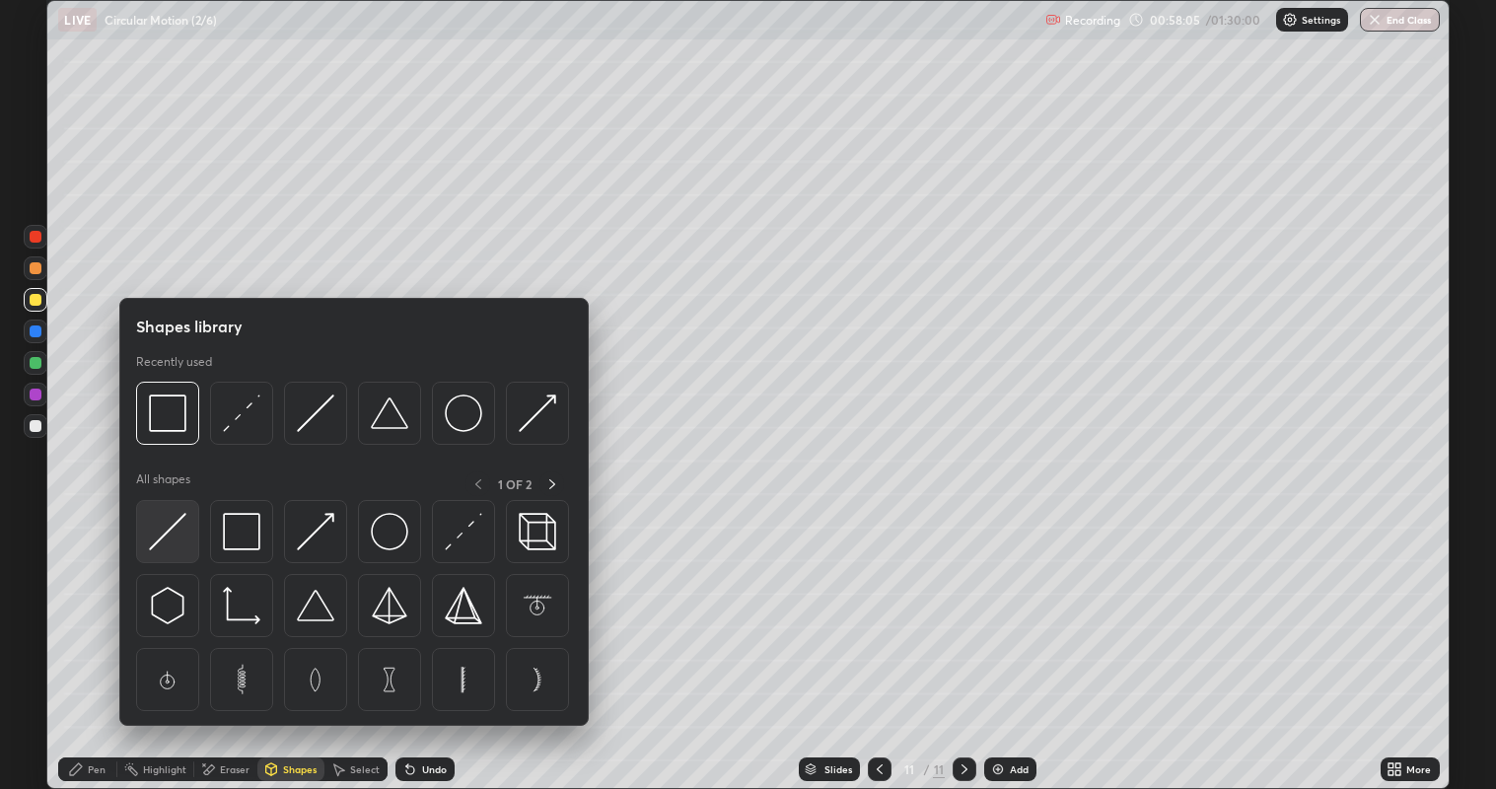
click at [176, 540] on img at bounding box center [167, 531] width 37 height 37
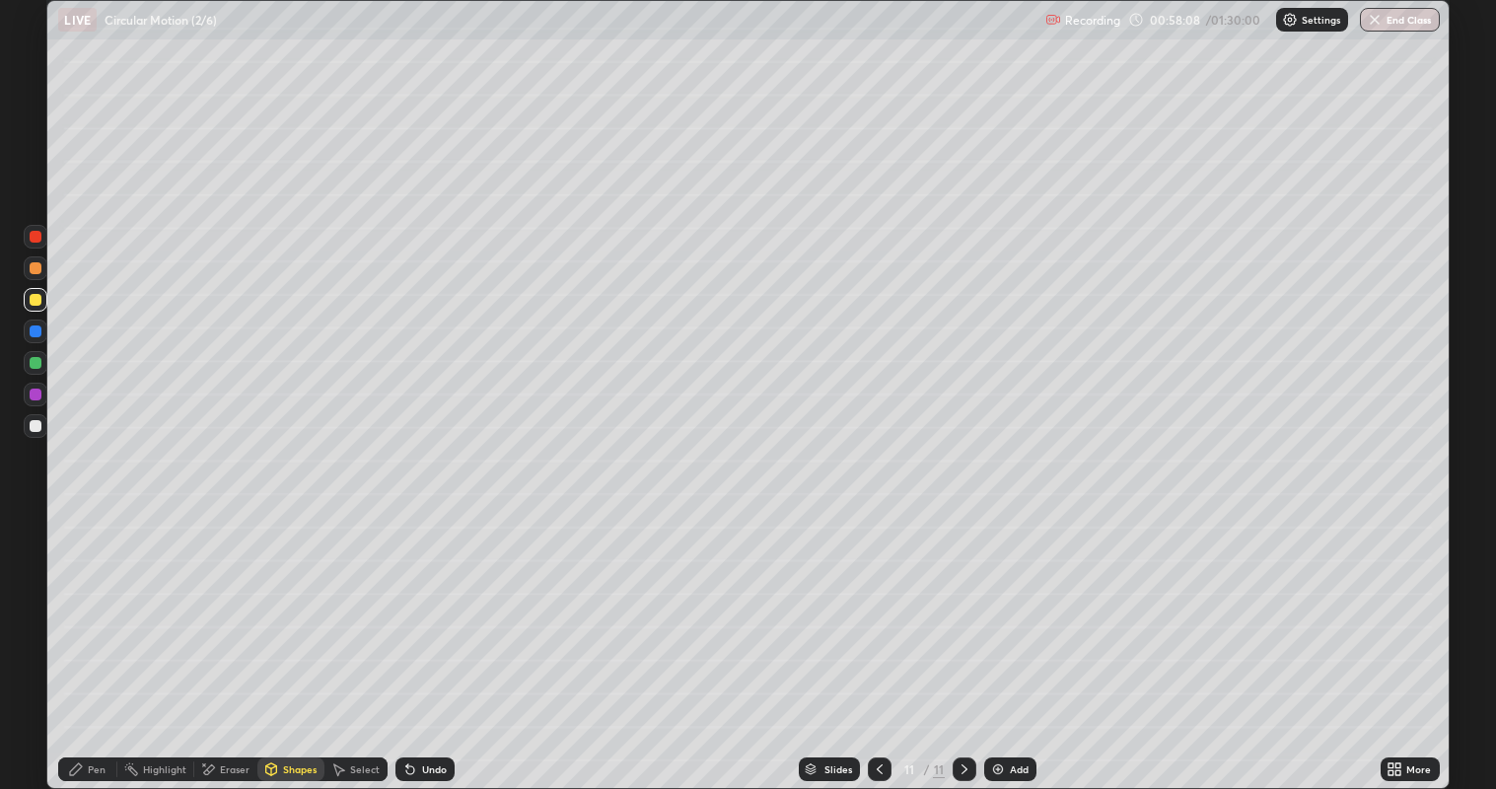
click at [97, 640] on div "Pen" at bounding box center [97, 769] width 18 height 10
click at [36, 428] on div at bounding box center [36, 426] width 12 height 12
click at [36, 303] on div at bounding box center [36, 300] width 12 height 12
click at [40, 426] on div at bounding box center [36, 426] width 12 height 12
click at [220, 640] on div "Eraser" at bounding box center [235, 769] width 30 height 10
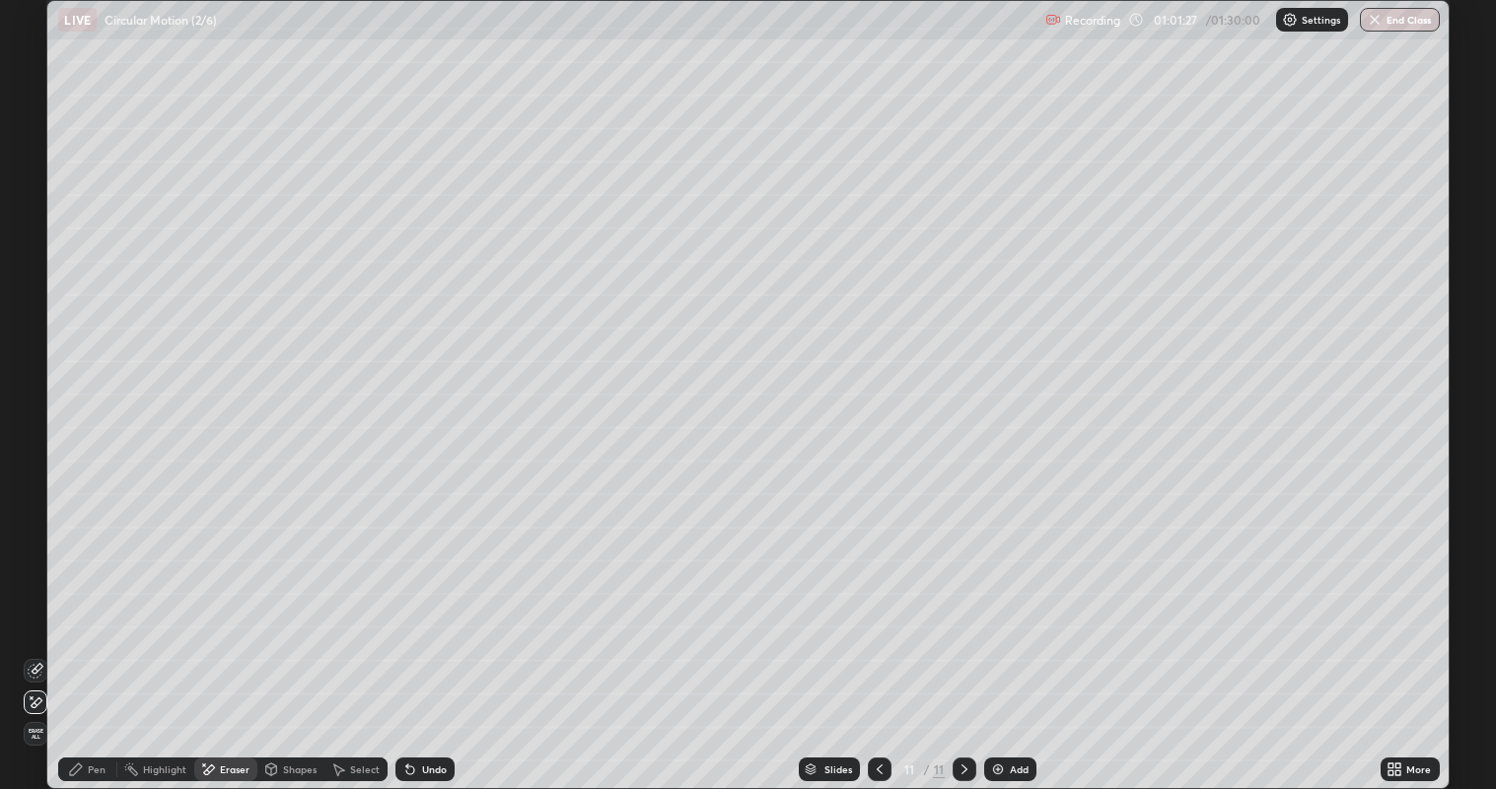
click at [80, 640] on icon at bounding box center [76, 769] width 16 height 16
click at [38, 366] on div at bounding box center [36, 363] width 12 height 12
click at [35, 428] on div at bounding box center [36, 426] width 12 height 12
click at [38, 391] on div at bounding box center [36, 394] width 12 height 12
click at [35, 426] on div at bounding box center [36, 426] width 12 height 12
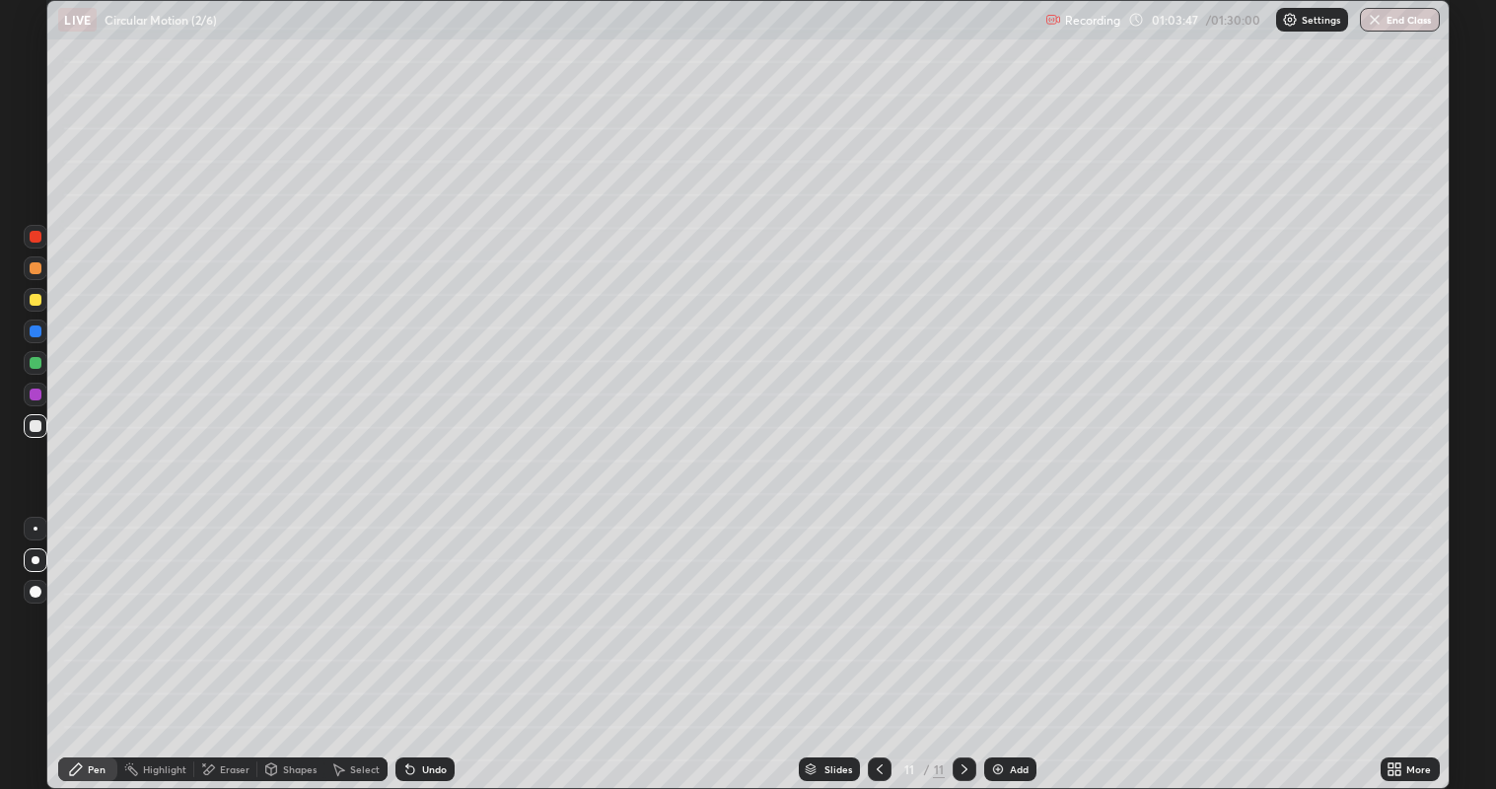
click at [36, 365] on div at bounding box center [36, 363] width 12 height 12
click at [35, 431] on div at bounding box center [36, 426] width 12 height 12
click at [39, 332] on div at bounding box center [36, 331] width 12 height 12
click at [35, 425] on div at bounding box center [36, 426] width 12 height 12
click at [36, 330] on div at bounding box center [36, 331] width 12 height 12
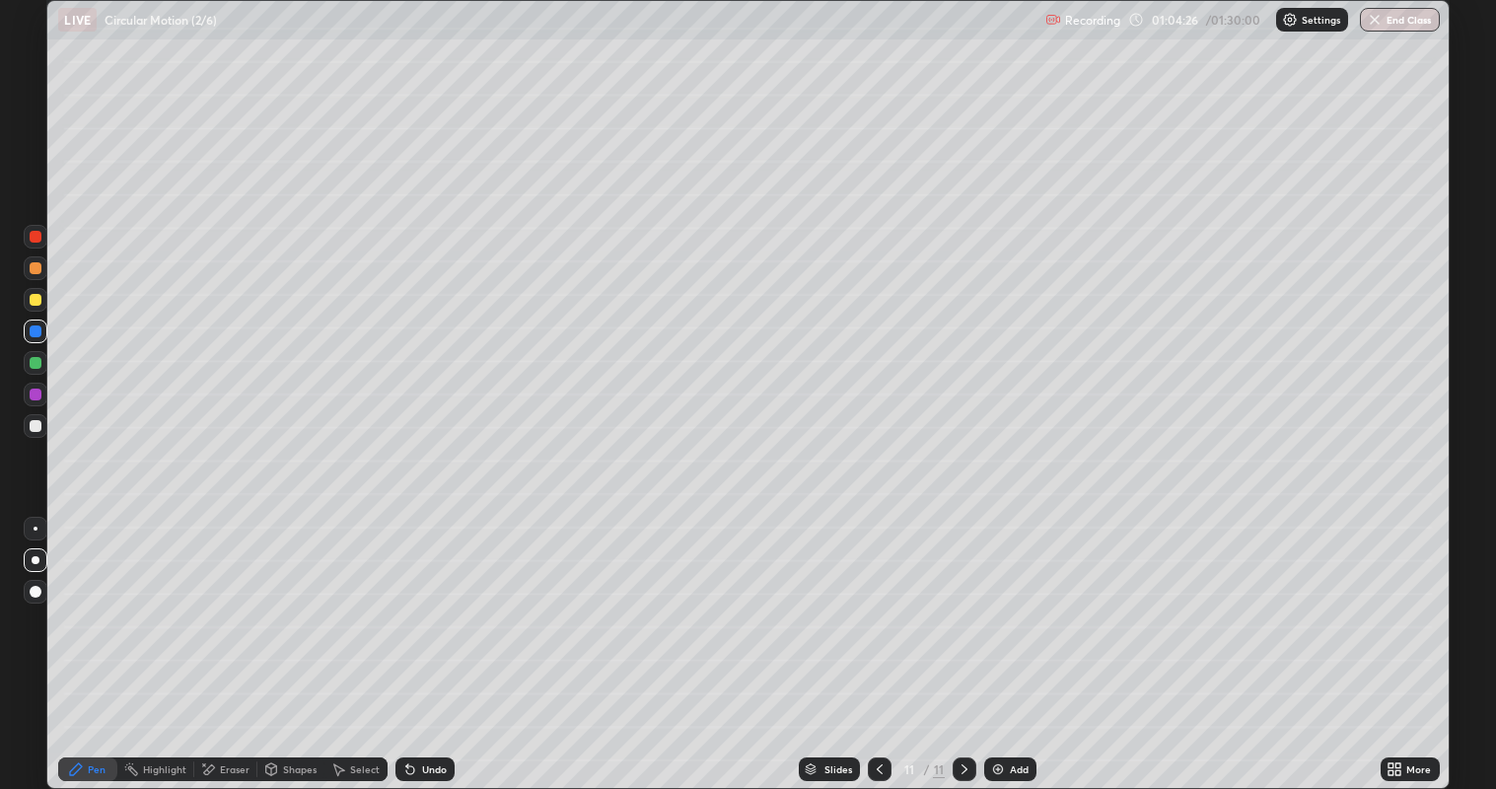
click at [38, 427] on div at bounding box center [36, 426] width 12 height 12
click at [35, 362] on div at bounding box center [36, 363] width 12 height 12
click at [39, 334] on div at bounding box center [36, 331] width 12 height 12
click at [35, 300] on div at bounding box center [36, 300] width 12 height 12
click at [291, 640] on div "Shapes" at bounding box center [300, 769] width 34 height 10
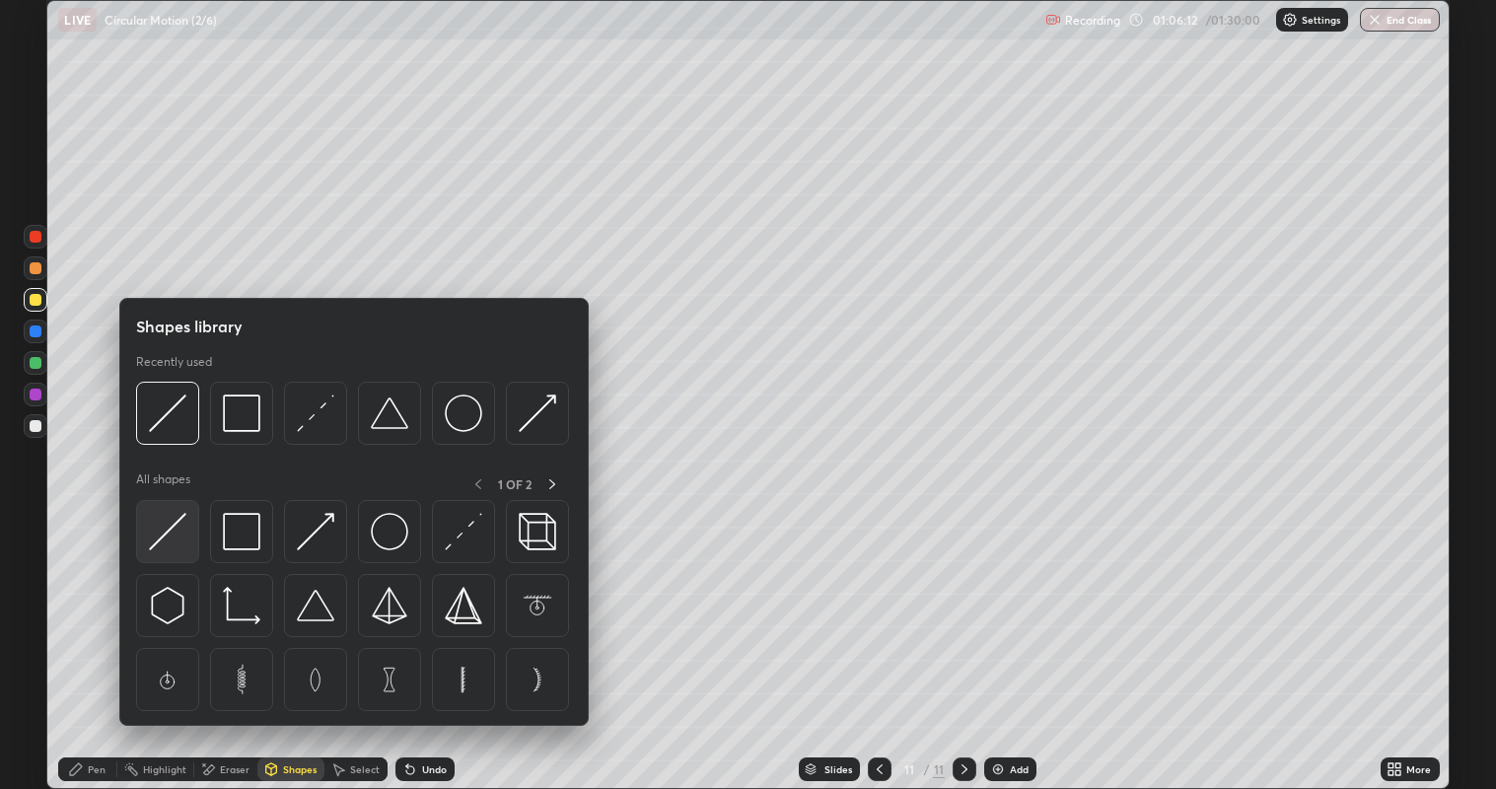
click at [186, 533] on div at bounding box center [167, 531] width 63 height 63
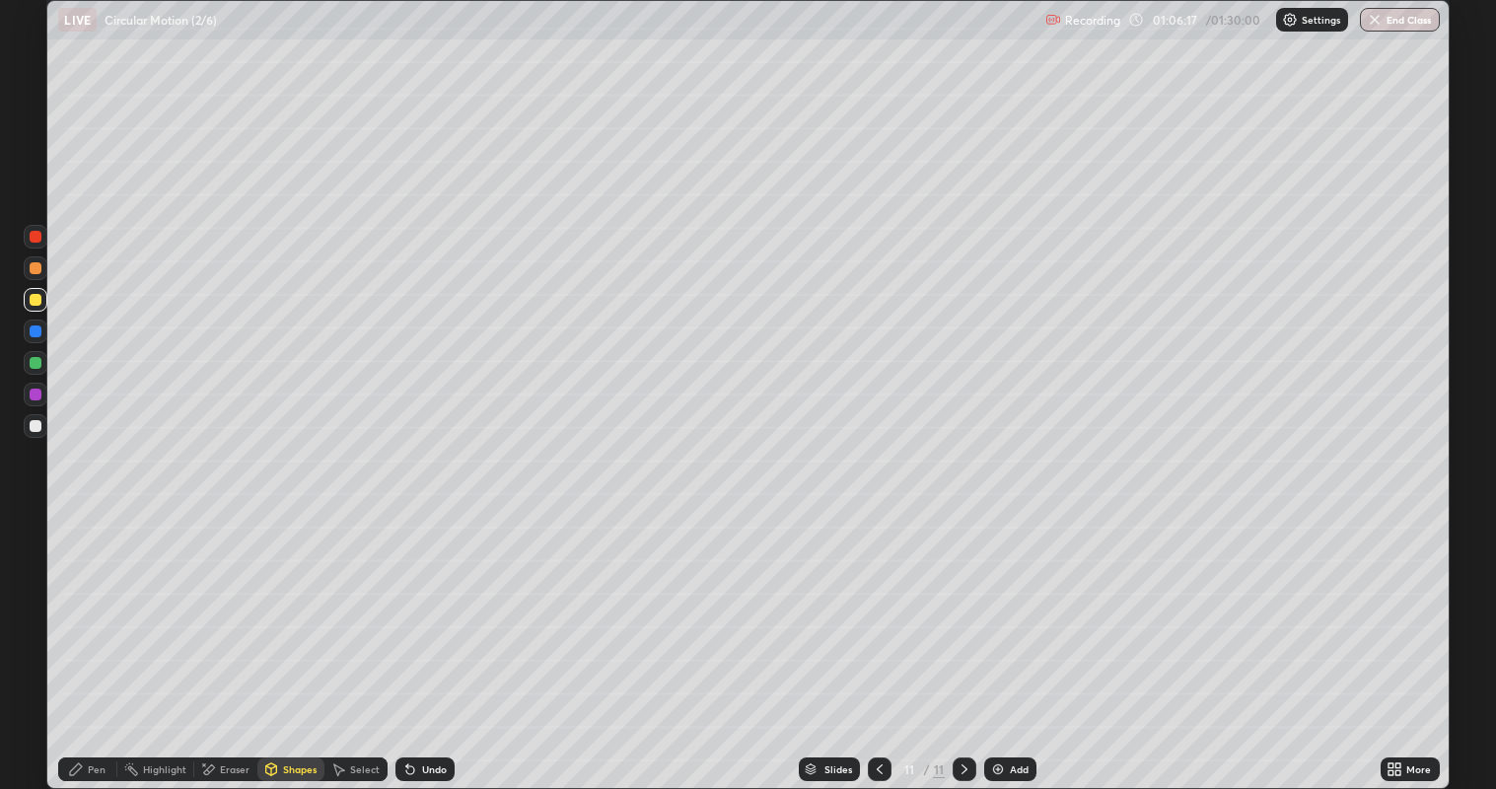
click at [107, 640] on div "Pen" at bounding box center [87, 769] width 59 height 24
click at [45, 399] on div at bounding box center [36, 395] width 24 height 24
click at [36, 362] on div at bounding box center [36, 363] width 12 height 12
click at [36, 427] on div at bounding box center [36, 426] width 12 height 12
click at [37, 394] on div at bounding box center [36, 394] width 12 height 12
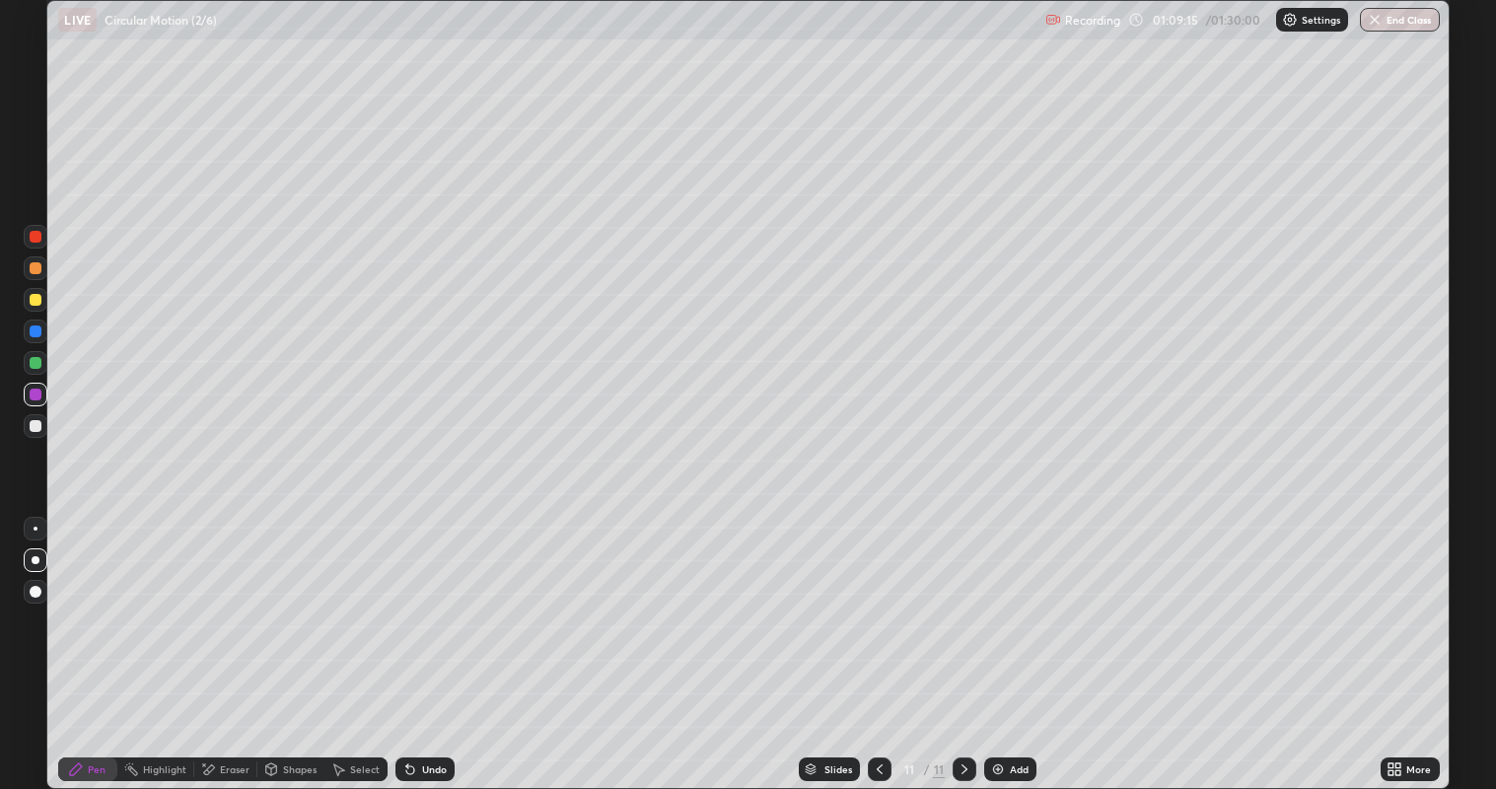
click at [30, 426] on div at bounding box center [36, 426] width 12 height 12
click at [410, 640] on icon at bounding box center [410, 769] width 16 height 16
click at [436, 640] on div "Undo" at bounding box center [434, 769] width 25 height 10
click at [33, 363] on div at bounding box center [36, 363] width 12 height 12
click at [40, 327] on div at bounding box center [36, 331] width 12 height 12
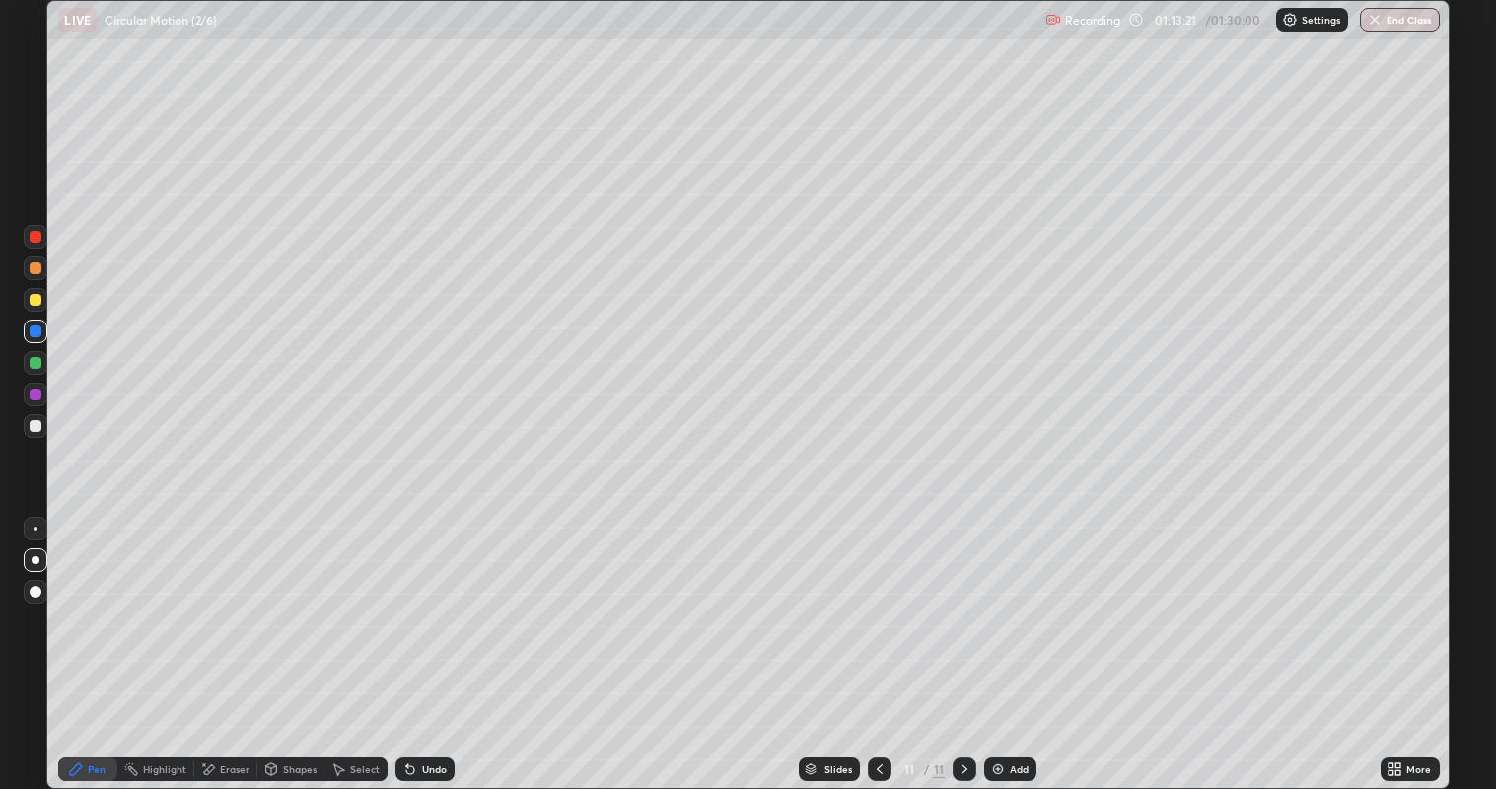
click at [41, 296] on div at bounding box center [36, 300] width 24 height 24
click at [36, 425] on div at bounding box center [36, 426] width 12 height 12
click at [36, 529] on div at bounding box center [36, 528] width 4 height 4
click at [427, 640] on div "Undo" at bounding box center [434, 769] width 25 height 10
click at [224, 640] on div "Eraser" at bounding box center [225, 769] width 63 height 24
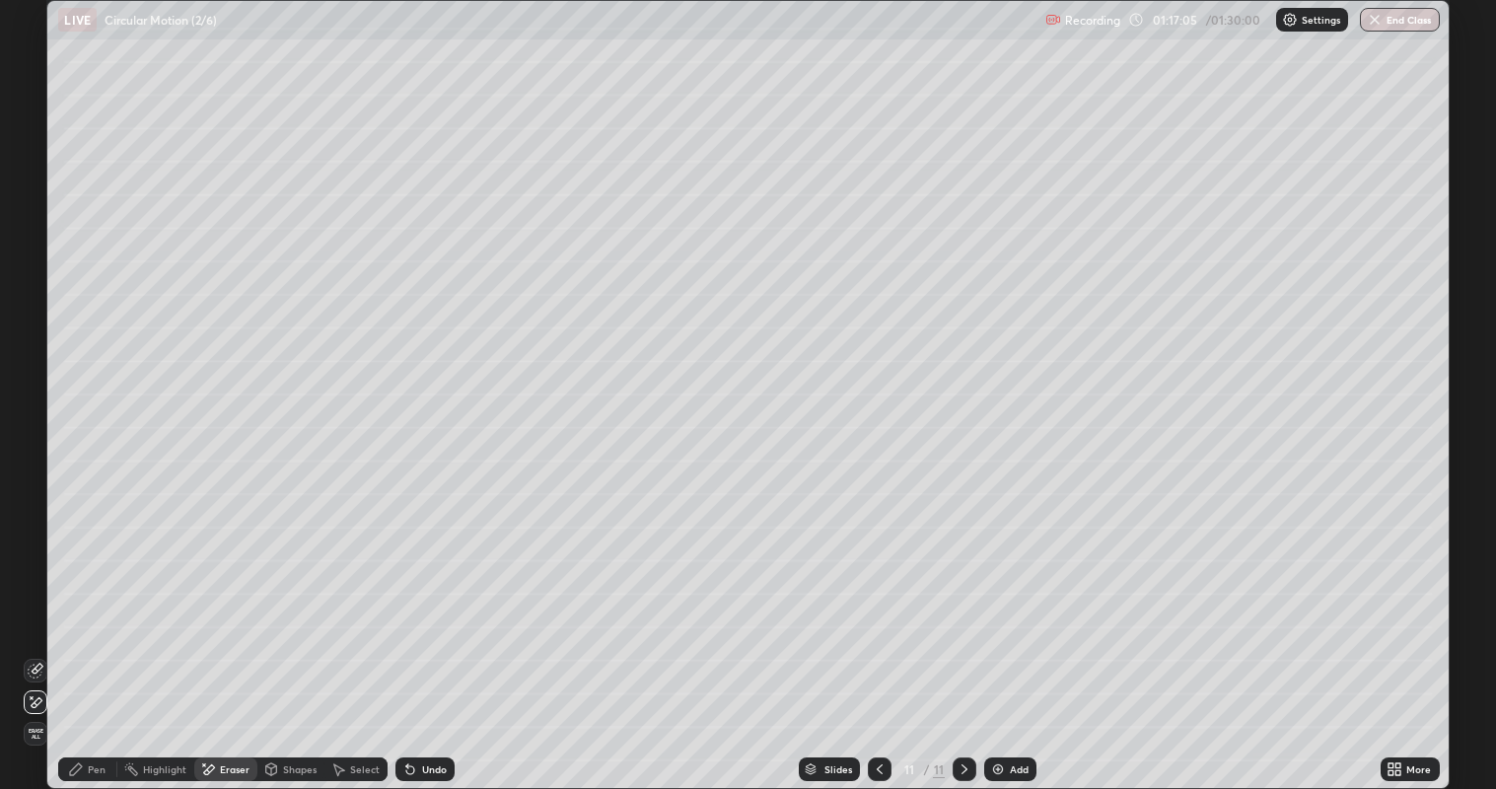
click at [84, 640] on icon at bounding box center [76, 769] width 16 height 16
click at [37, 336] on div at bounding box center [36, 331] width 24 height 24
click at [1009, 640] on div "Add" at bounding box center [1010, 769] width 52 height 24
click at [32, 305] on div at bounding box center [36, 300] width 12 height 12
click at [35, 559] on div at bounding box center [36, 560] width 8 height 8
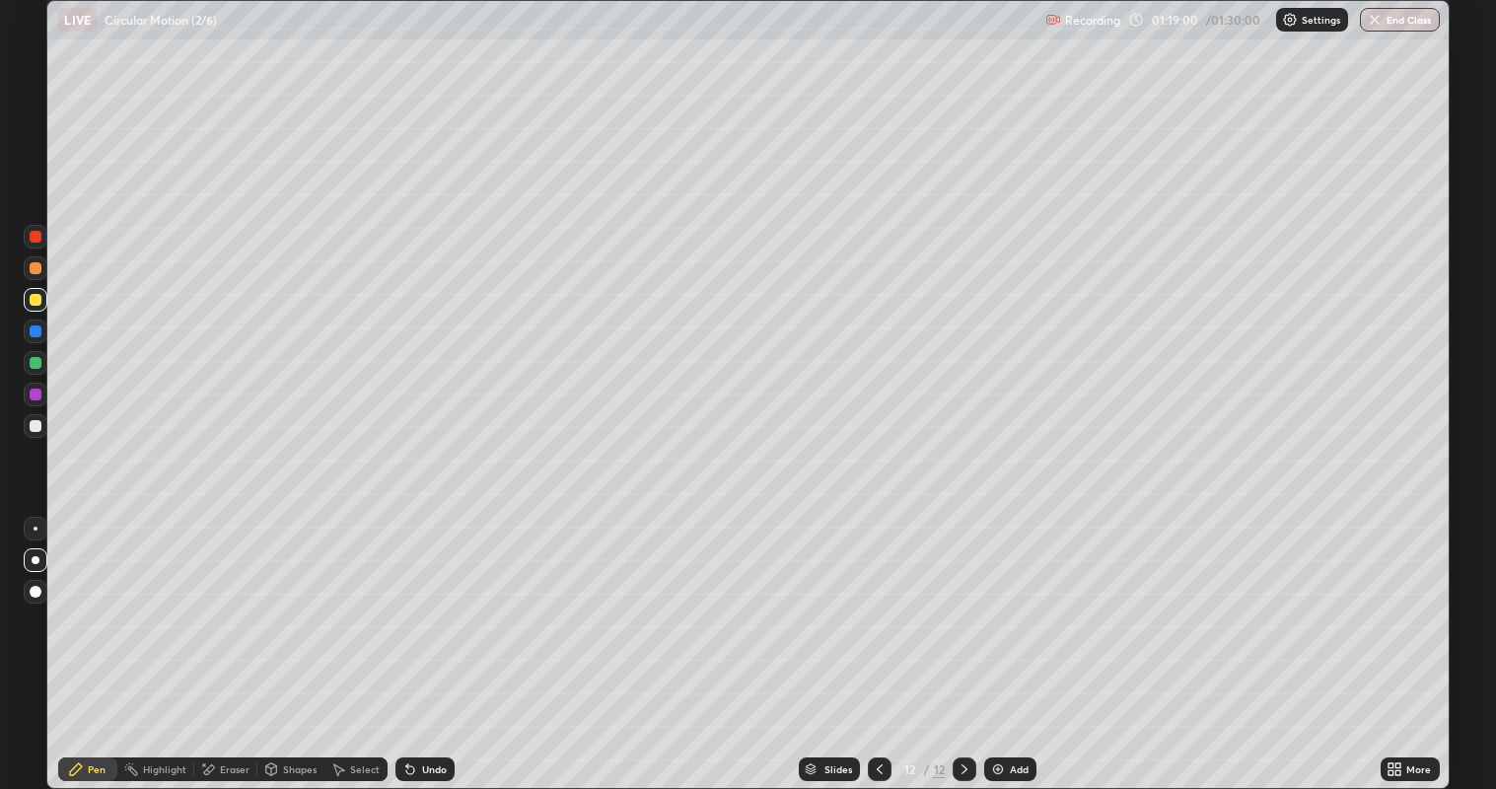
click at [35, 364] on div at bounding box center [36, 363] width 12 height 12
click at [40, 427] on div at bounding box center [36, 426] width 12 height 12
click at [35, 332] on div at bounding box center [36, 331] width 12 height 12
click at [37, 301] on div at bounding box center [36, 300] width 12 height 12
click at [1010, 640] on div "Add" at bounding box center [1019, 769] width 19 height 10
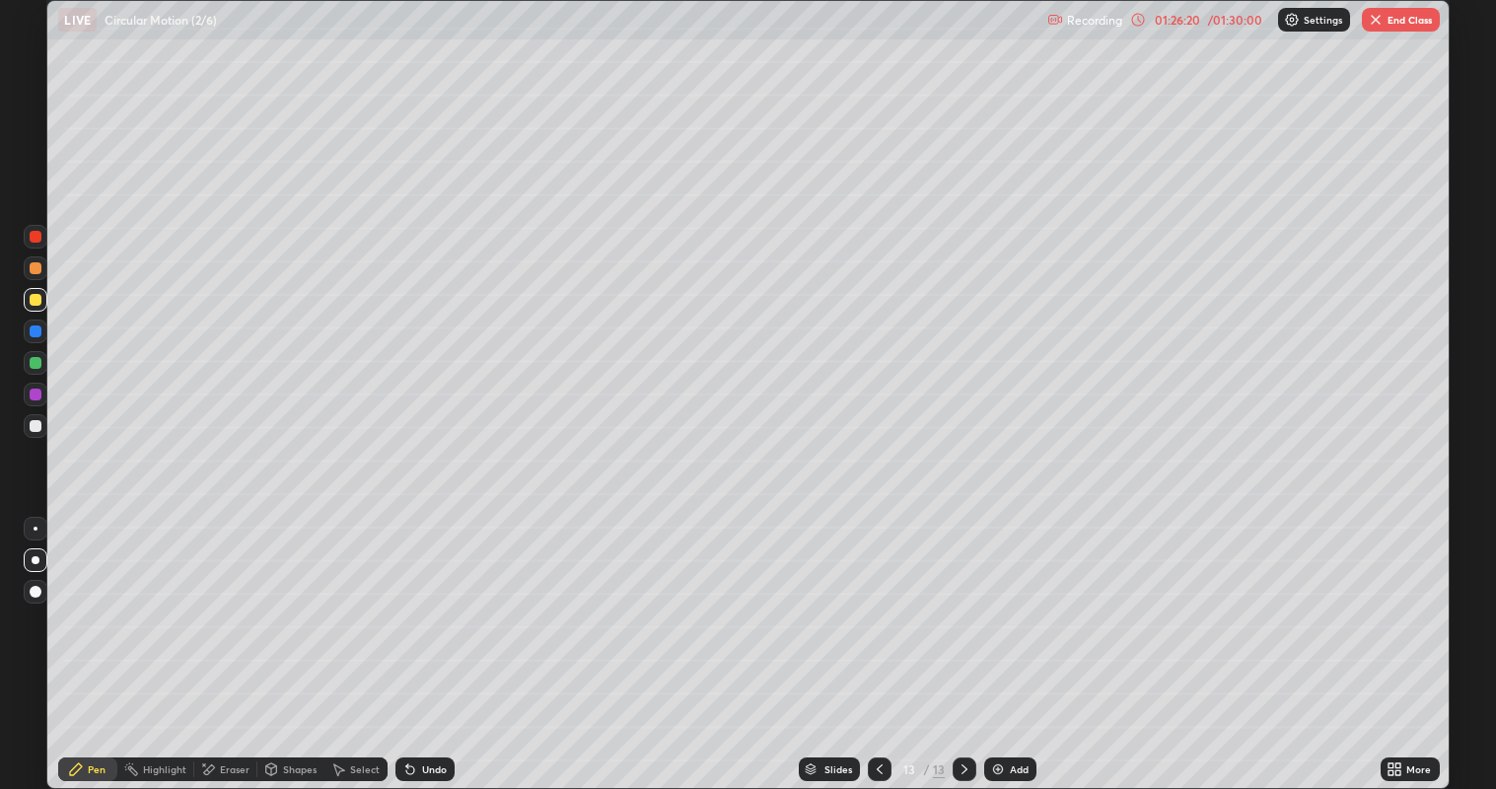
click at [303, 640] on div "Shapes" at bounding box center [300, 769] width 34 height 10
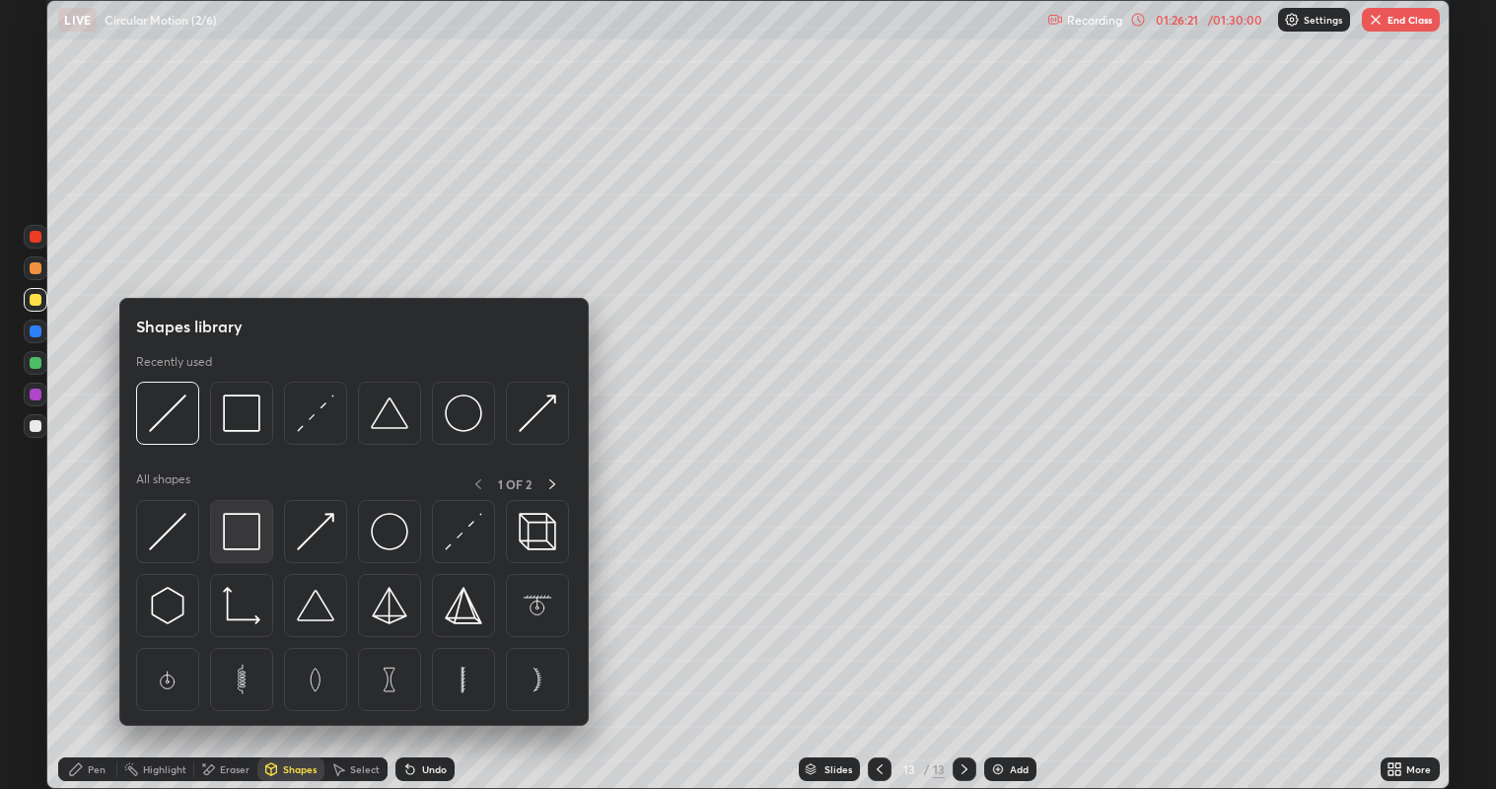
click at [252, 545] on img at bounding box center [241, 531] width 37 height 37
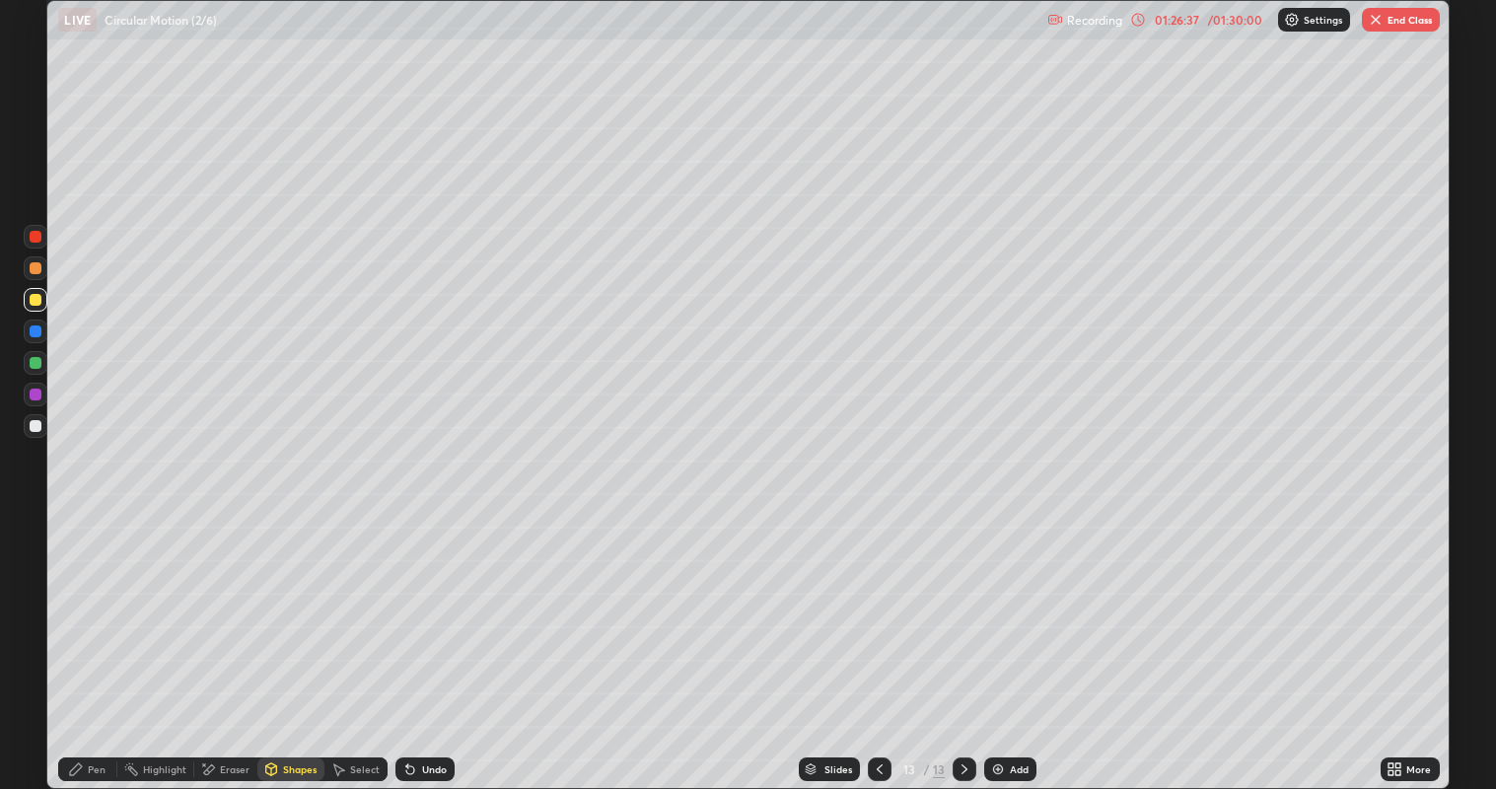
click at [98, 640] on div "Pen" at bounding box center [97, 769] width 18 height 10
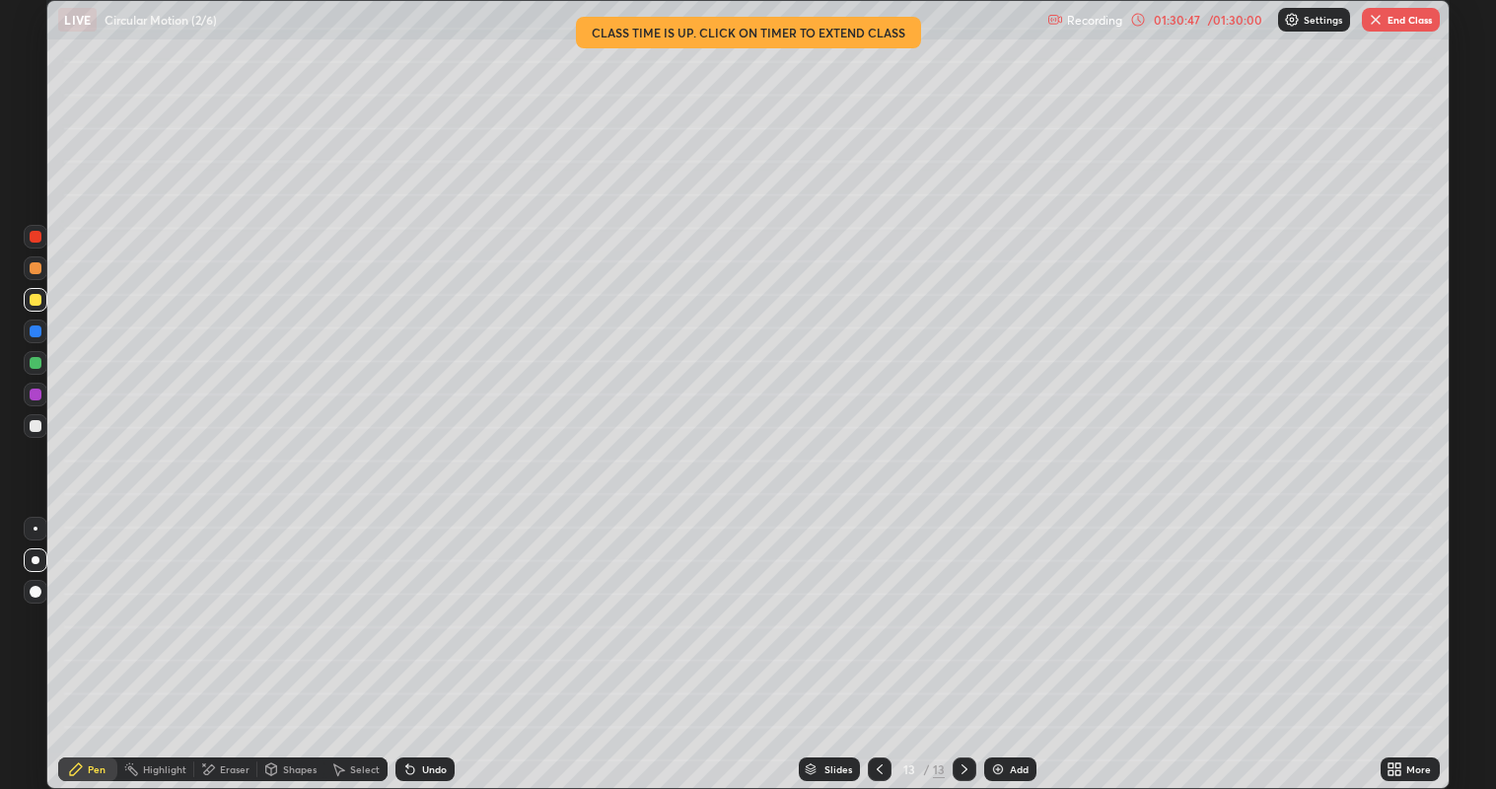
click at [36, 426] on div at bounding box center [36, 426] width 12 height 12
click at [35, 359] on div at bounding box center [36, 363] width 12 height 12
click at [46, 426] on div at bounding box center [36, 426] width 24 height 24
click at [37, 360] on div at bounding box center [36, 363] width 12 height 12
click at [45, 422] on div at bounding box center [36, 426] width 24 height 24
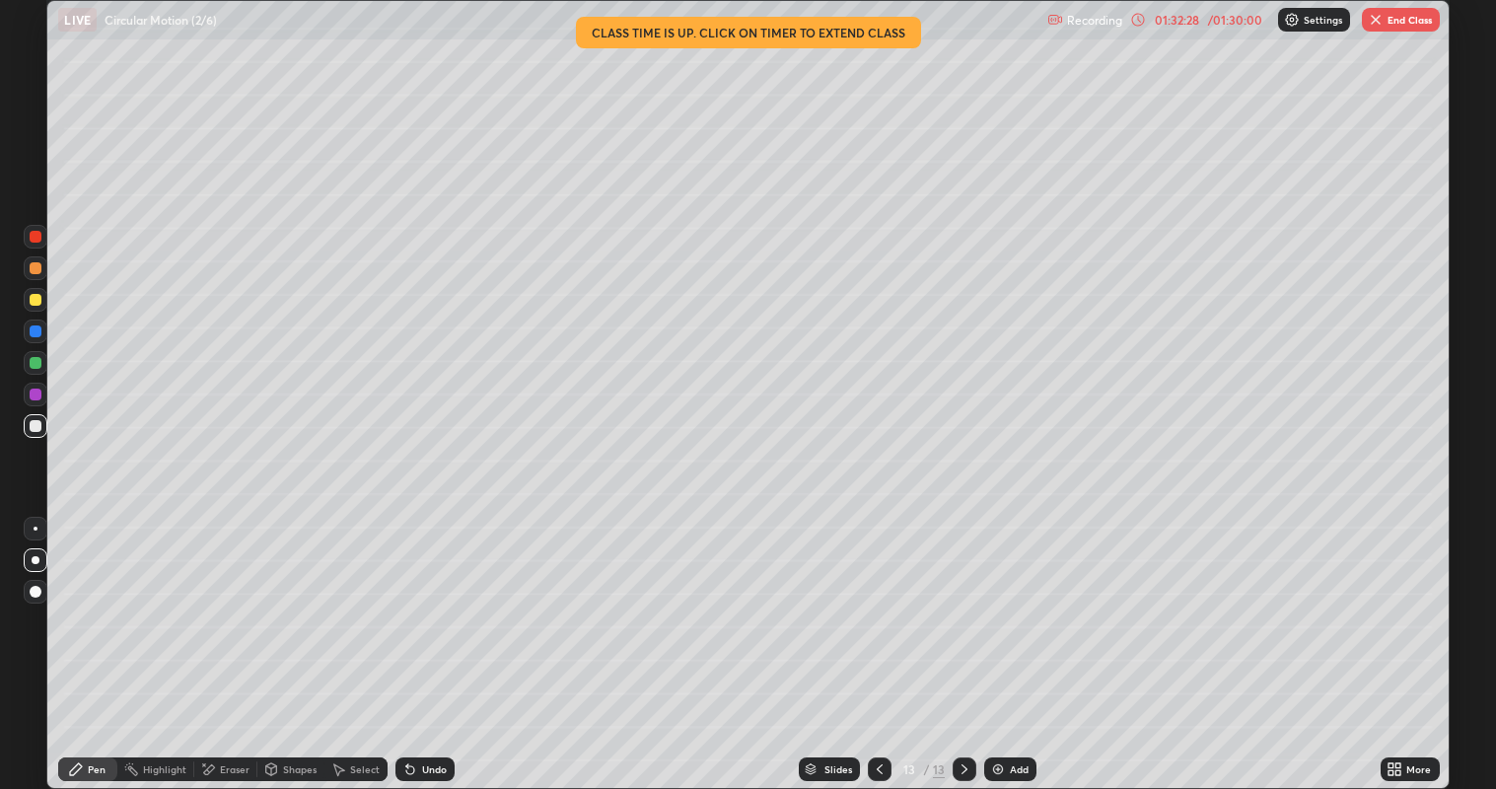
click at [423, 640] on div "Undo" at bounding box center [424, 769] width 59 height 24
click at [422, 640] on div "Undo" at bounding box center [434, 769] width 25 height 10
click at [1241, 16] on div "/ 01:30:00" at bounding box center [1235, 20] width 61 height 12
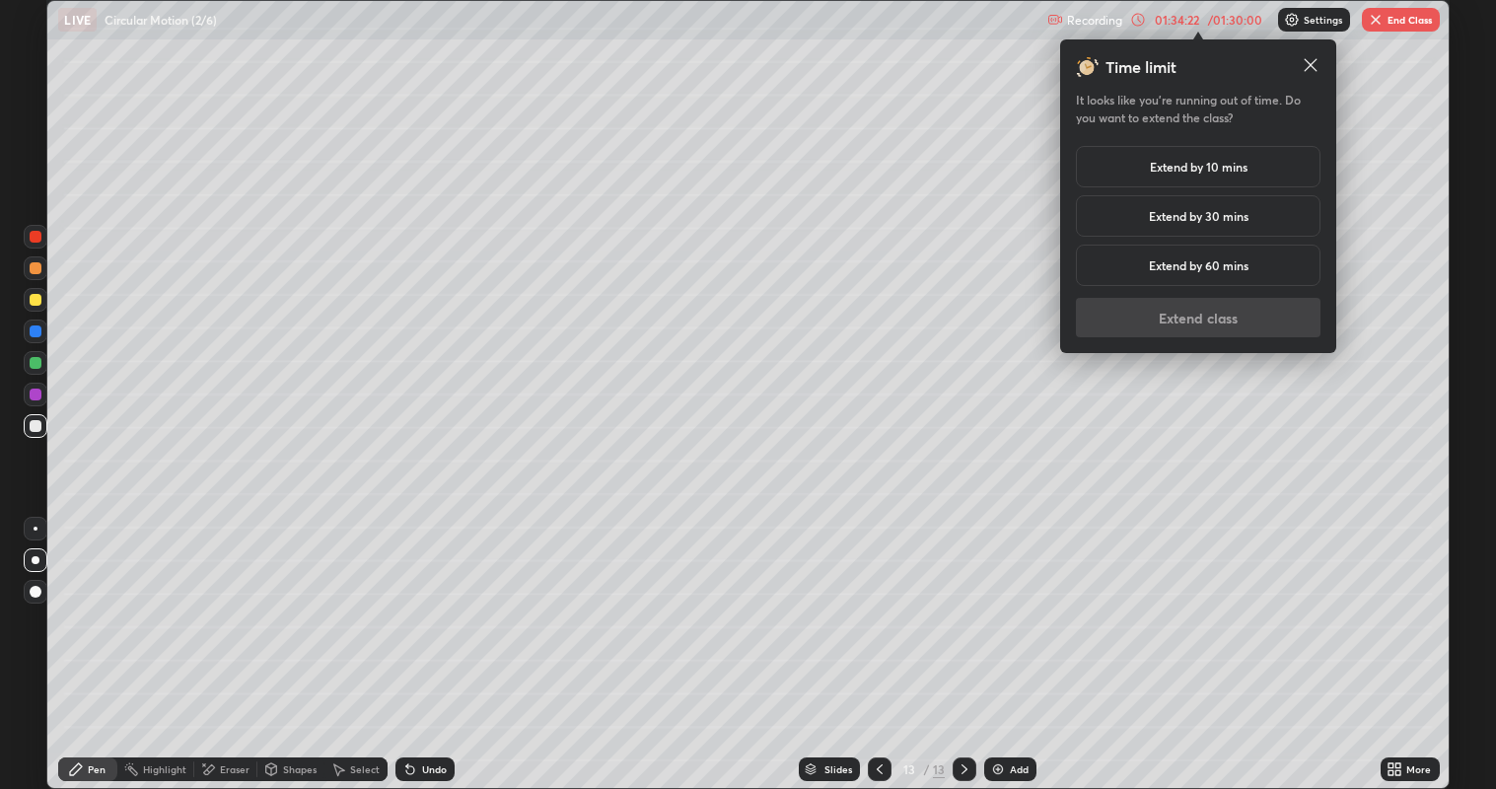
click at [1212, 159] on h5 "Extend by 10 mins" at bounding box center [1199, 167] width 98 height 18
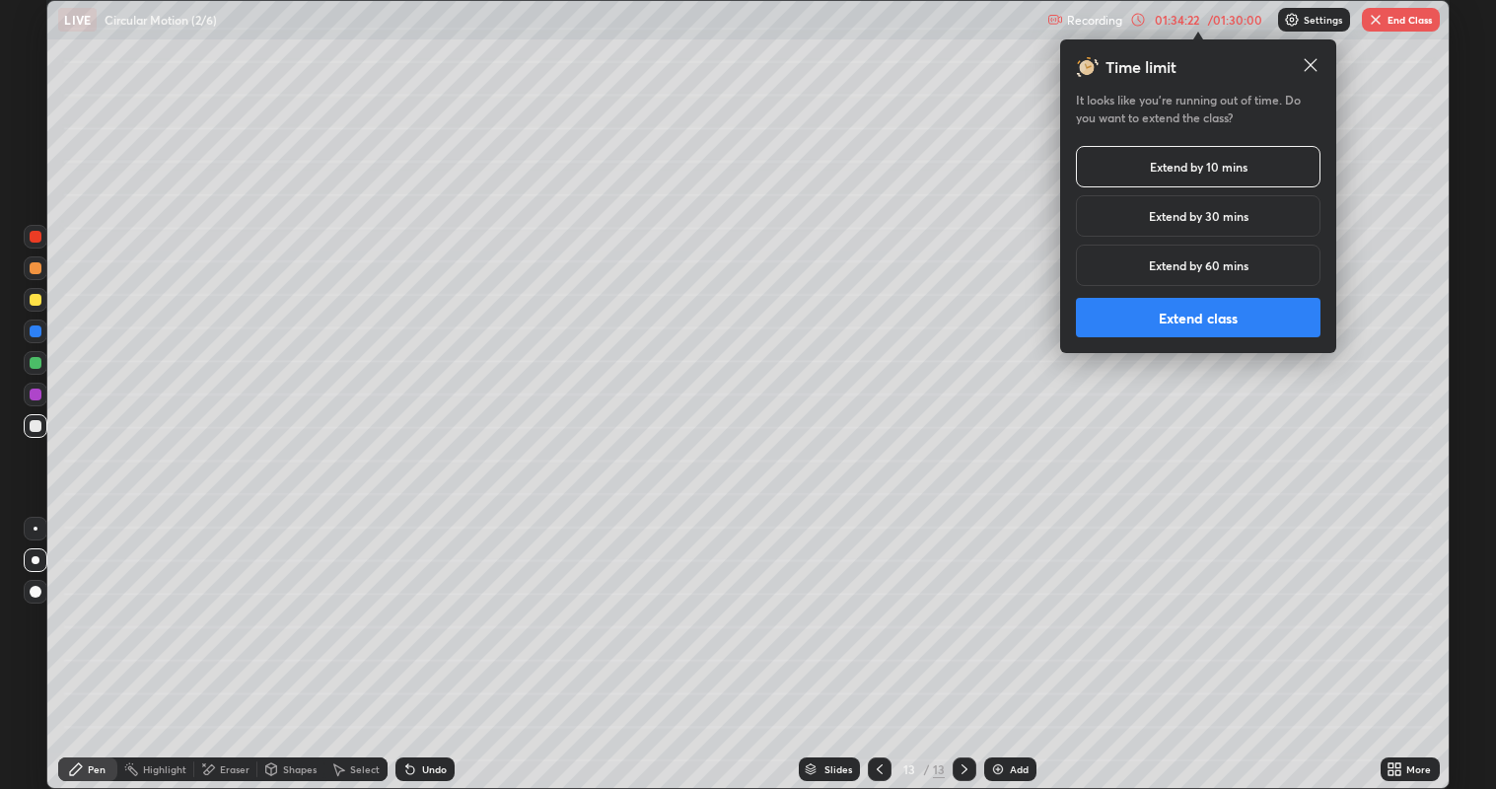
click at [1202, 318] on button "Extend class" at bounding box center [1198, 317] width 244 height 39
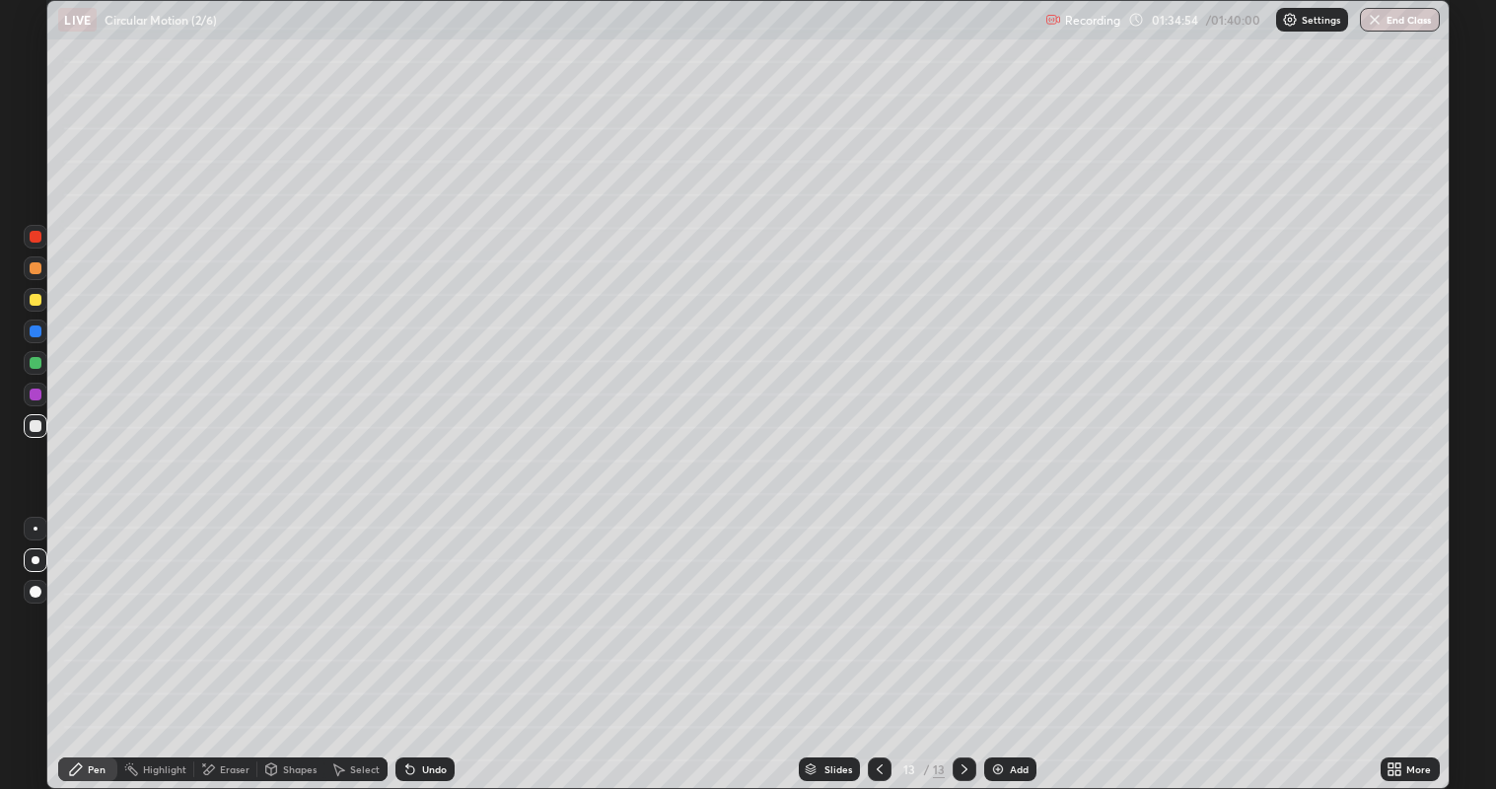
click at [1410, 21] on button "End Class" at bounding box center [1400, 20] width 80 height 24
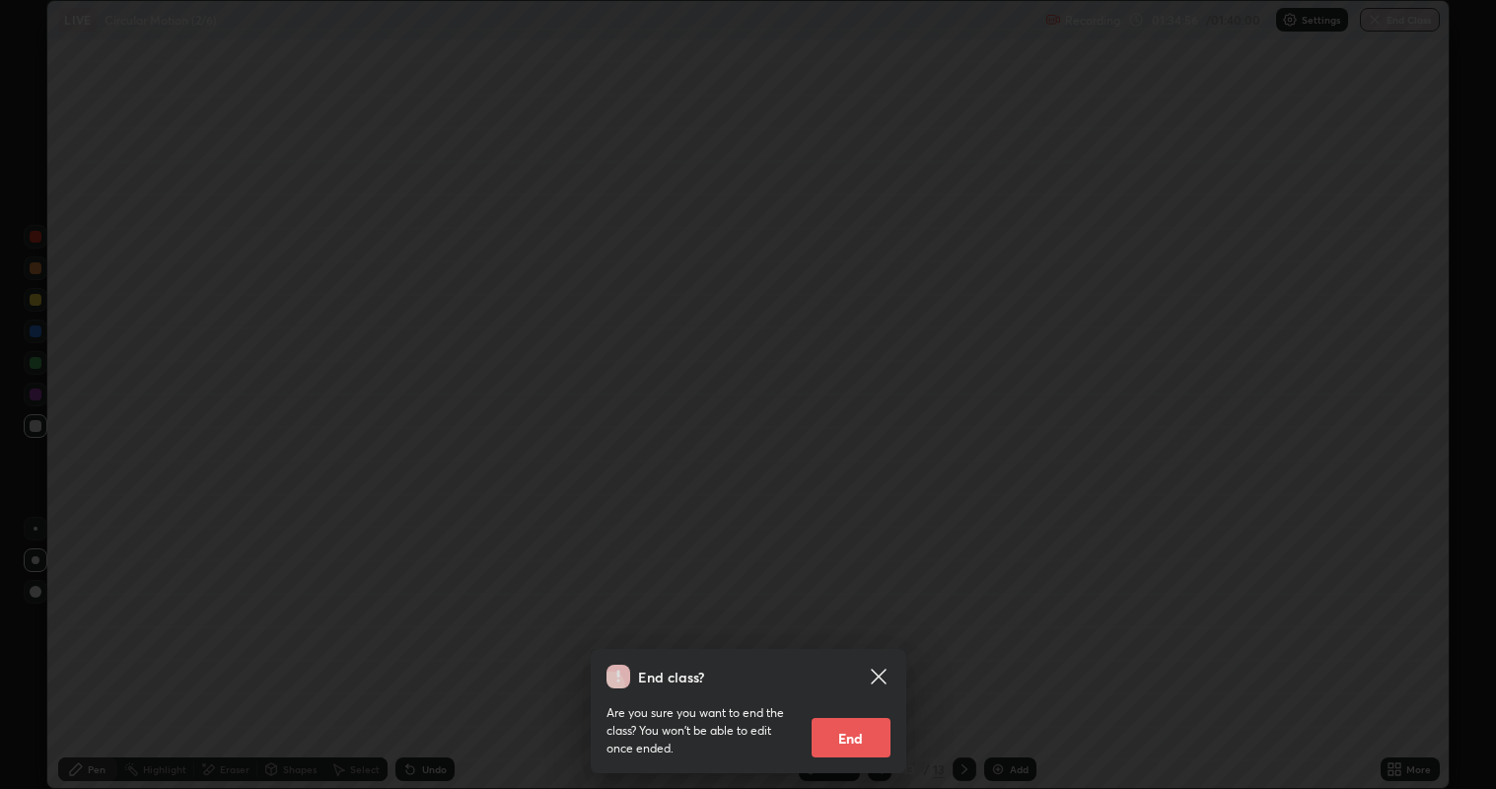
click at [870, 640] on button "End" at bounding box center [850, 737] width 79 height 39
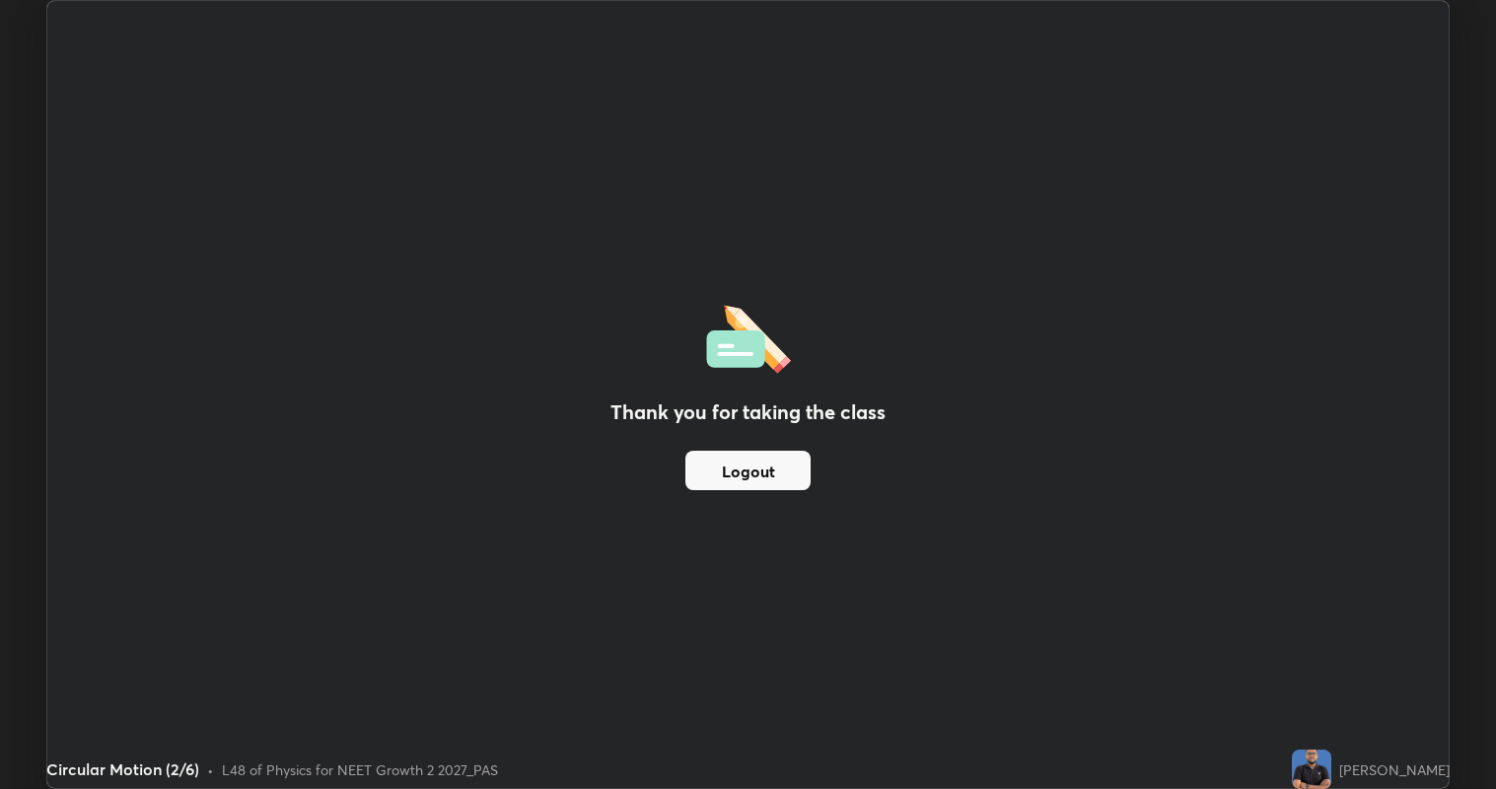
click at [767, 470] on button "Logout" at bounding box center [747, 470] width 125 height 39
